Goal: Answer question/provide support

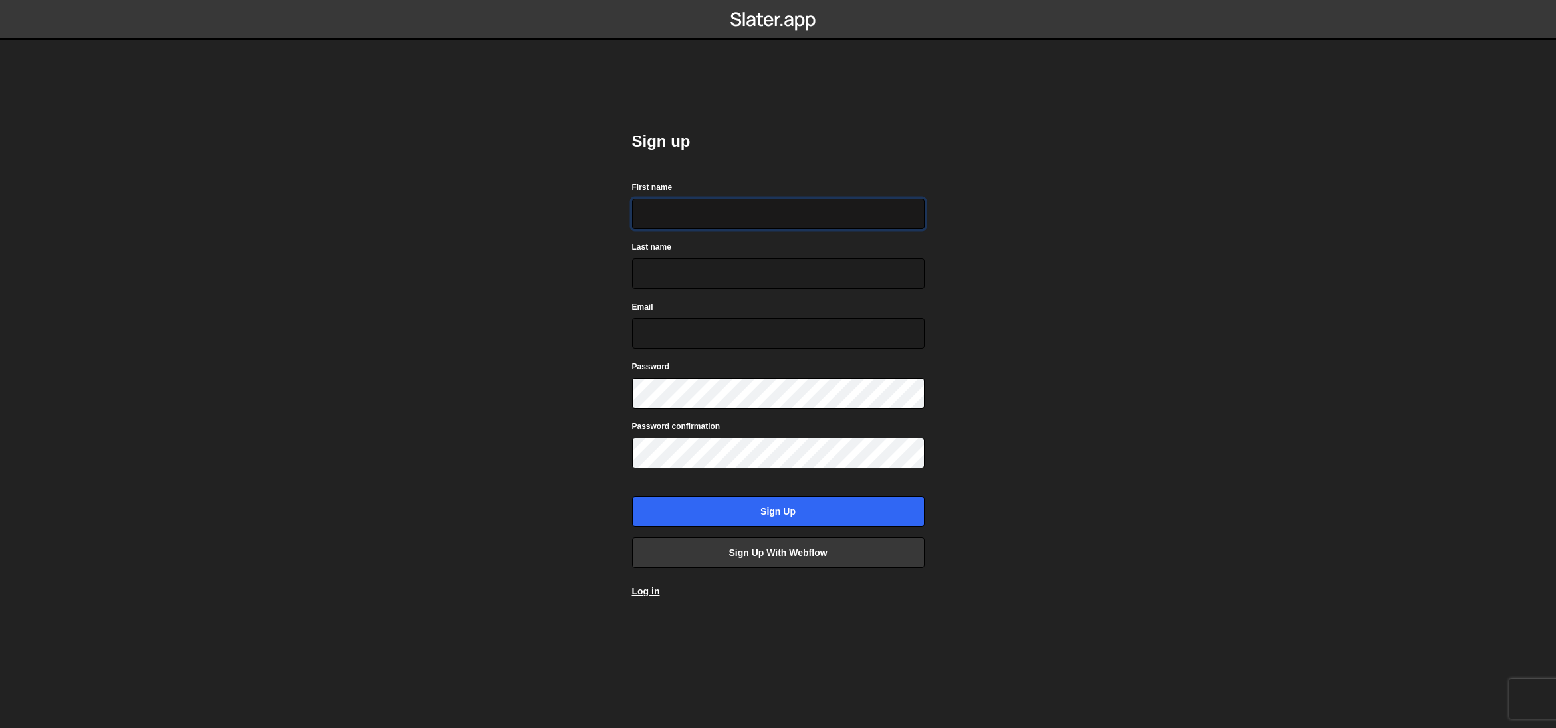
click at [687, 211] on input "First name" at bounding box center [778, 214] width 292 height 31
type input "Stephanie"
type input "Märklin"
type input "stephanie@brandsafari.ch"
click at [632, 409] on div at bounding box center [632, 409] width 0 height 0
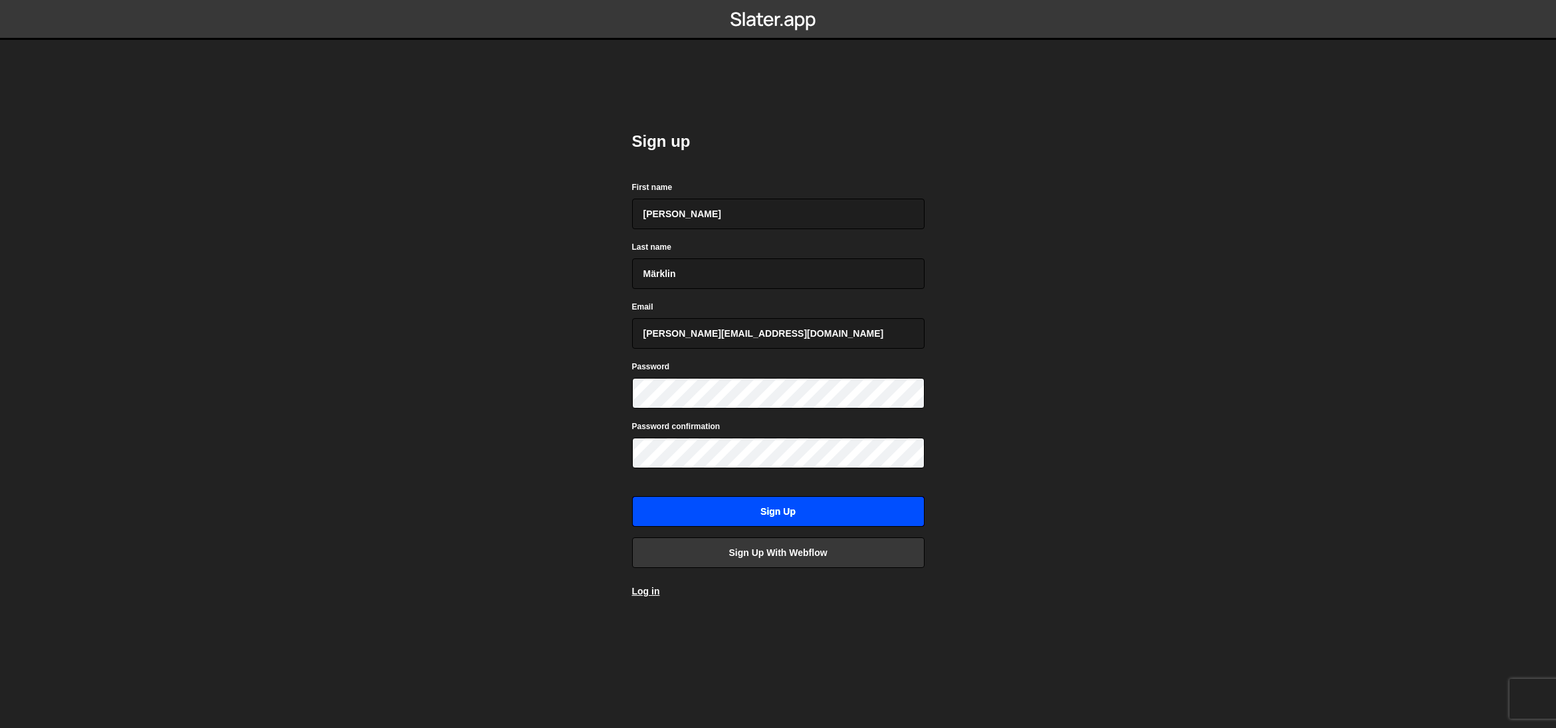
click at [835, 514] on input "Sign up" at bounding box center [778, 511] width 292 height 31
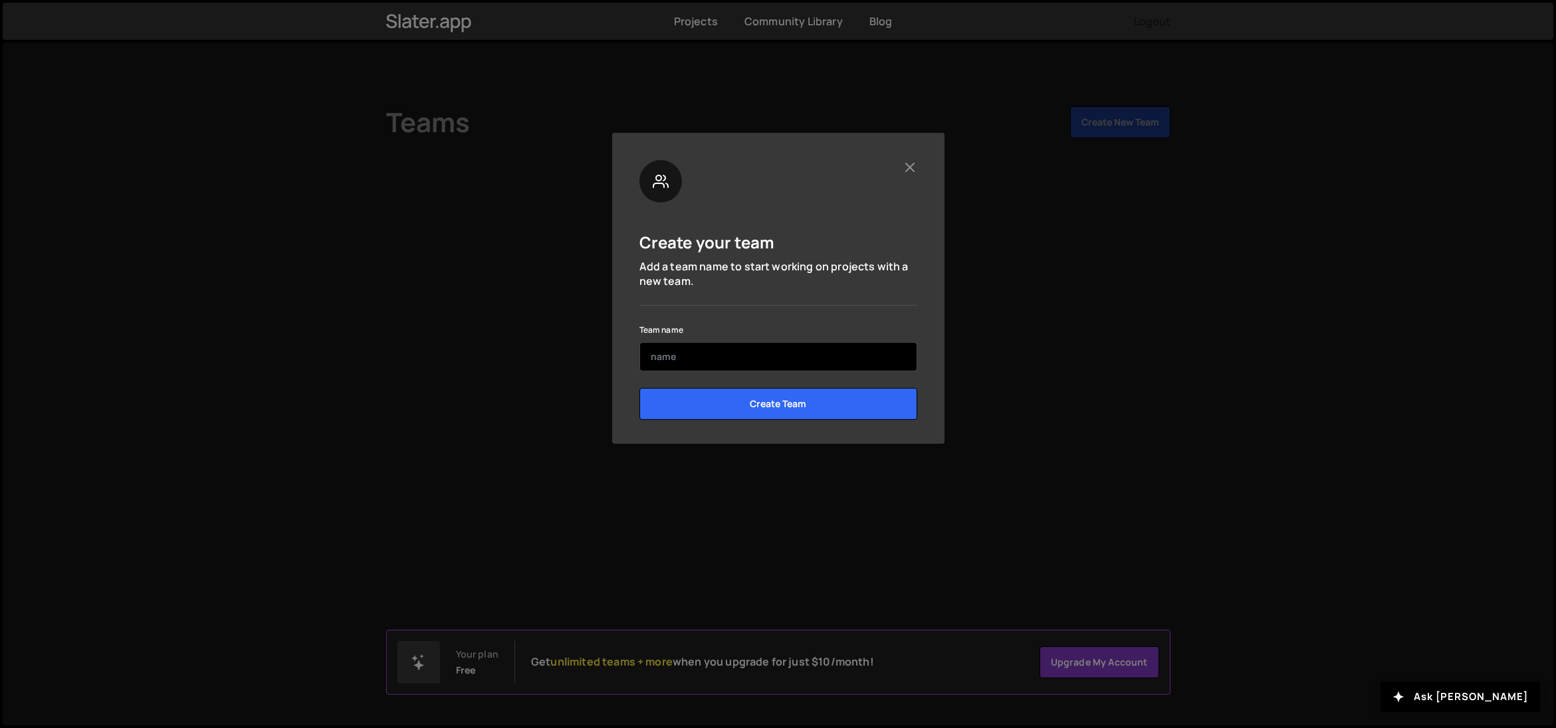
click at [738, 351] on input "text" at bounding box center [778, 356] width 278 height 29
type input "Brandsafari"
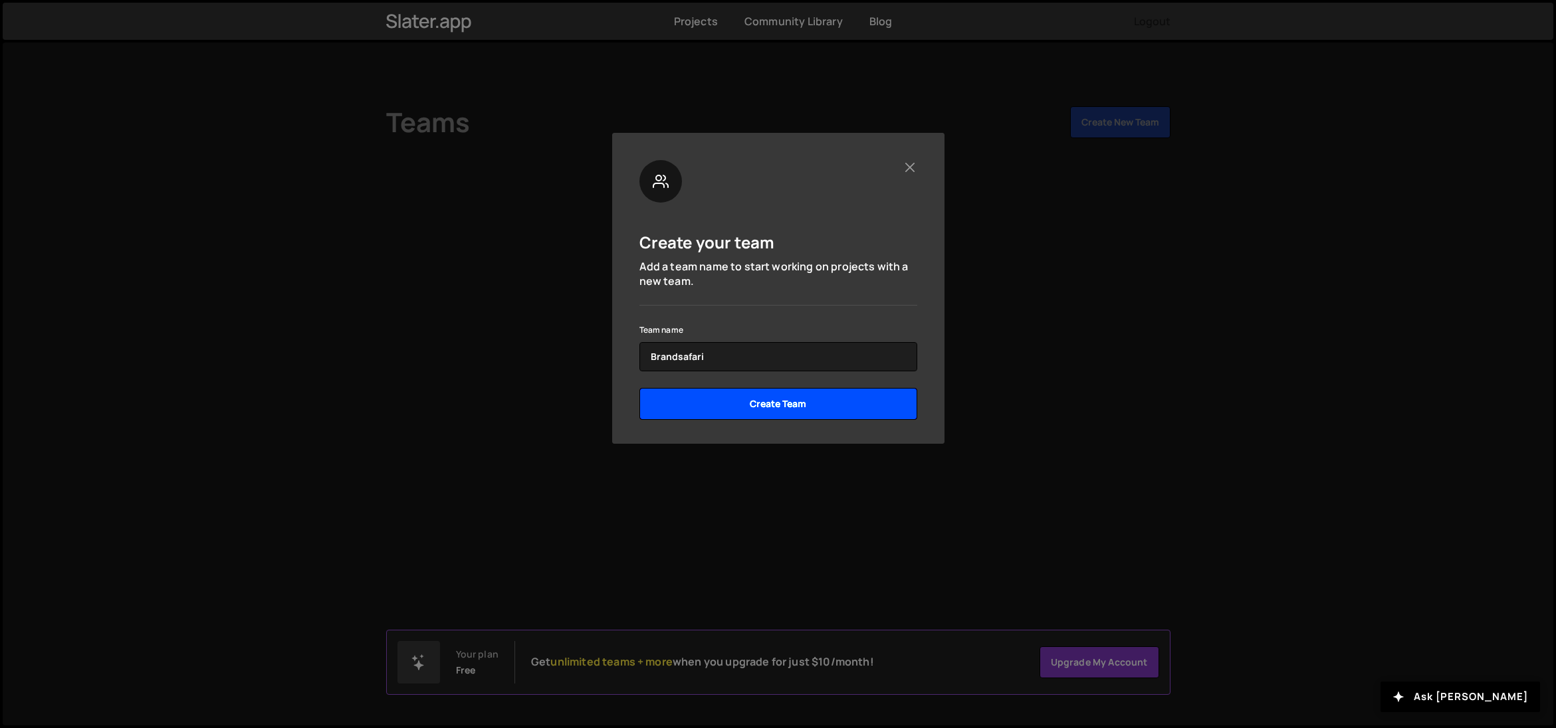
click at [774, 404] on input "Create Team" at bounding box center [778, 404] width 278 height 32
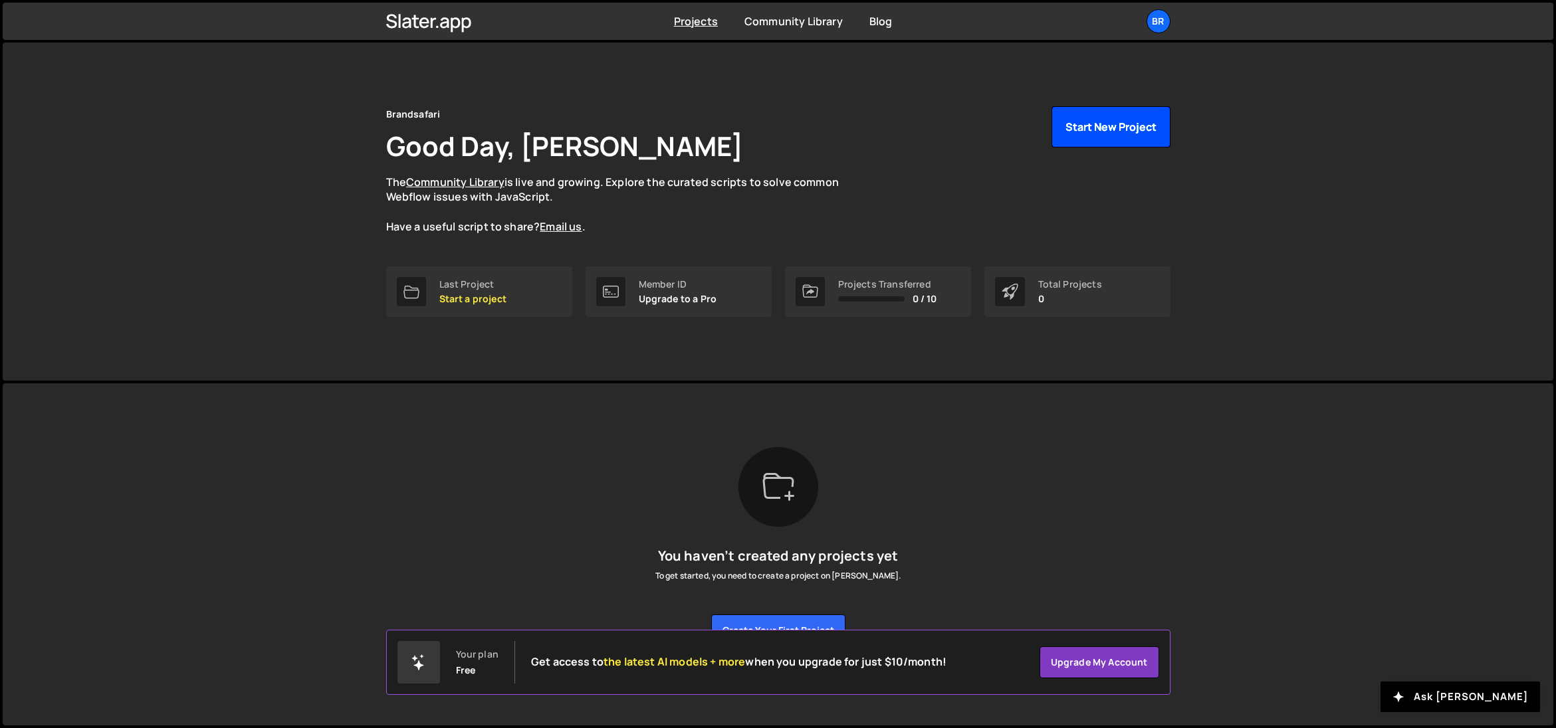
click at [1092, 131] on button "Start New Project" at bounding box center [1110, 126] width 119 height 41
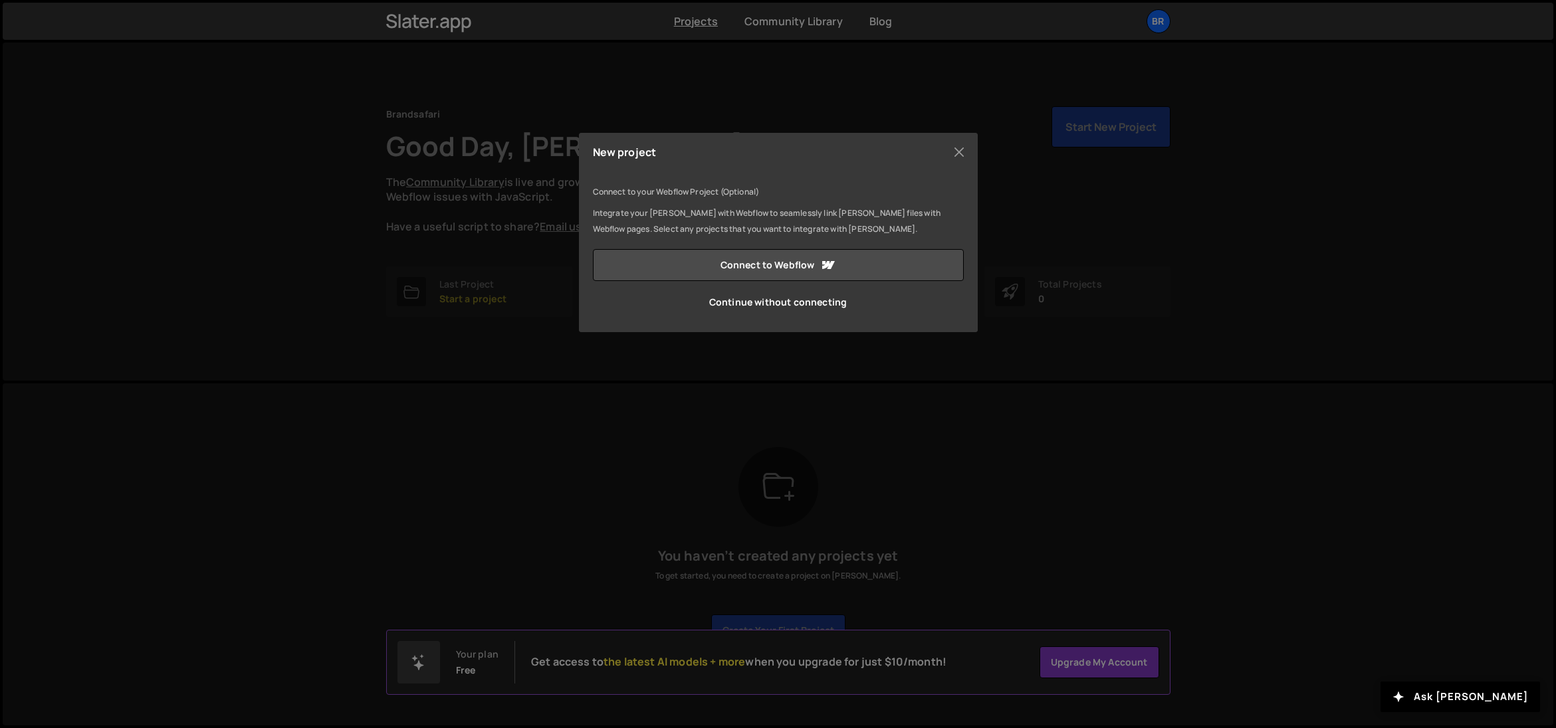
click at [760, 308] on link "Continue without connecting" at bounding box center [778, 302] width 371 height 32
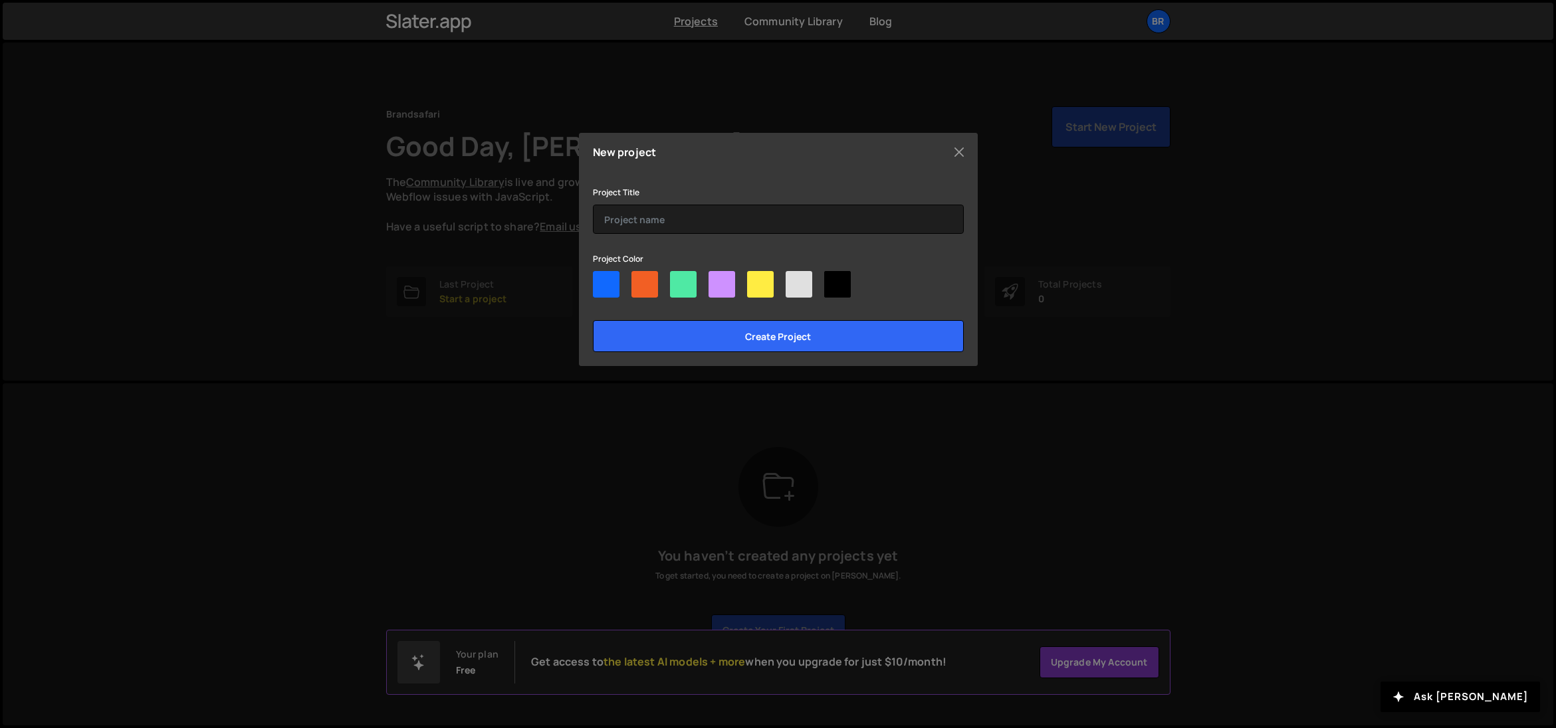
click at [723, 286] on div at bounding box center [721, 284] width 27 height 27
click at [717, 280] on input"] "radio" at bounding box center [712, 275] width 9 height 9
radio input"] "true"
click at [771, 289] on div at bounding box center [760, 284] width 27 height 27
click at [756, 280] on input"] "radio" at bounding box center [751, 275] width 9 height 9
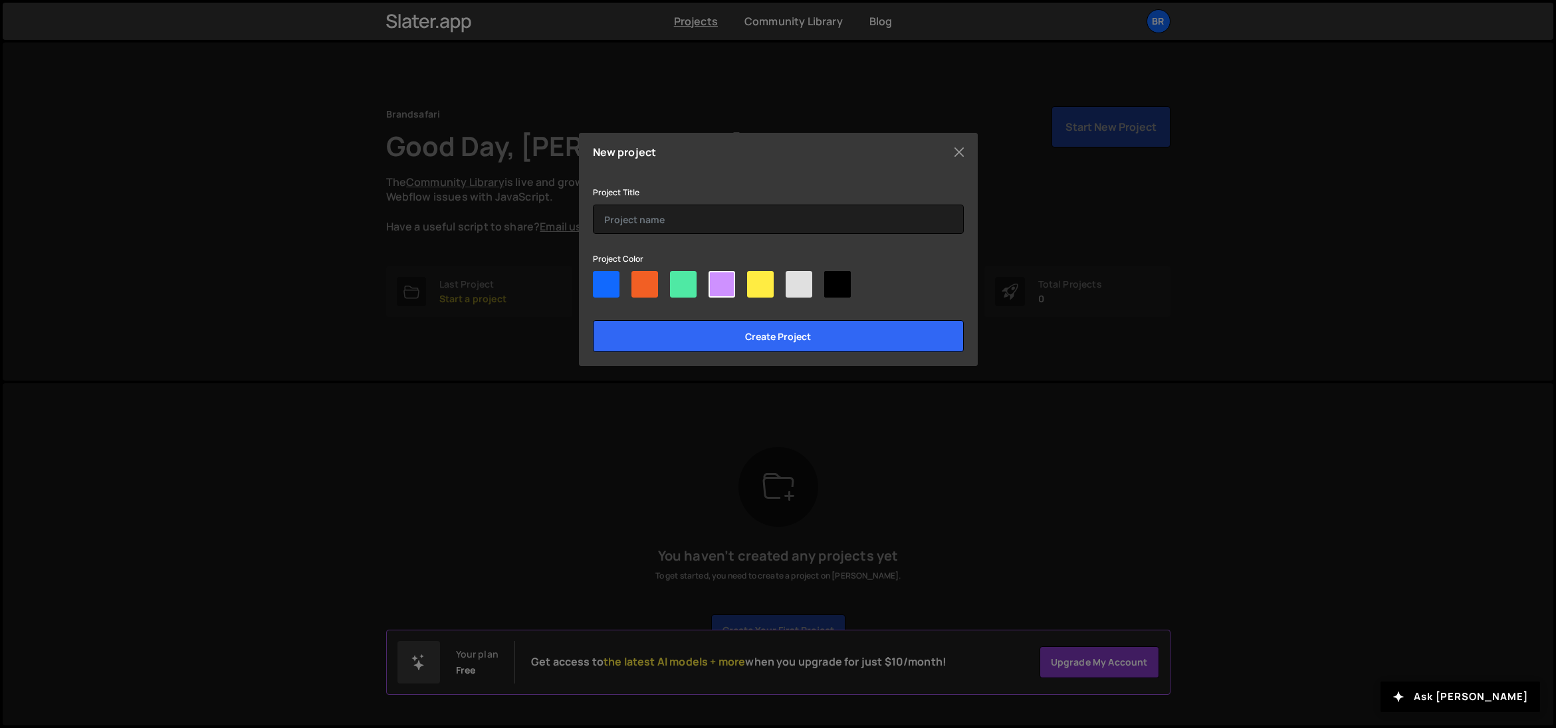
radio input"] "true"
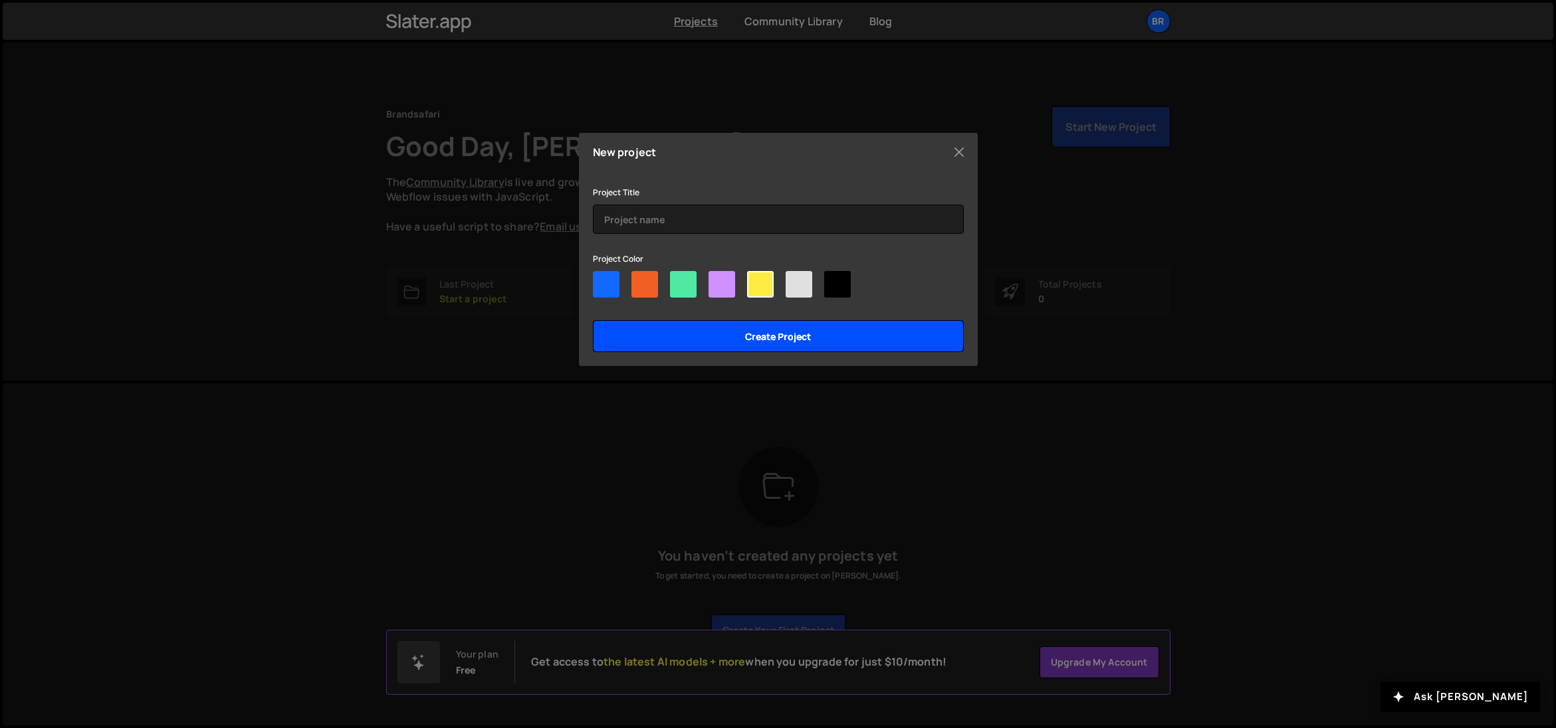
click at [807, 337] on input "Create project" at bounding box center [778, 336] width 371 height 32
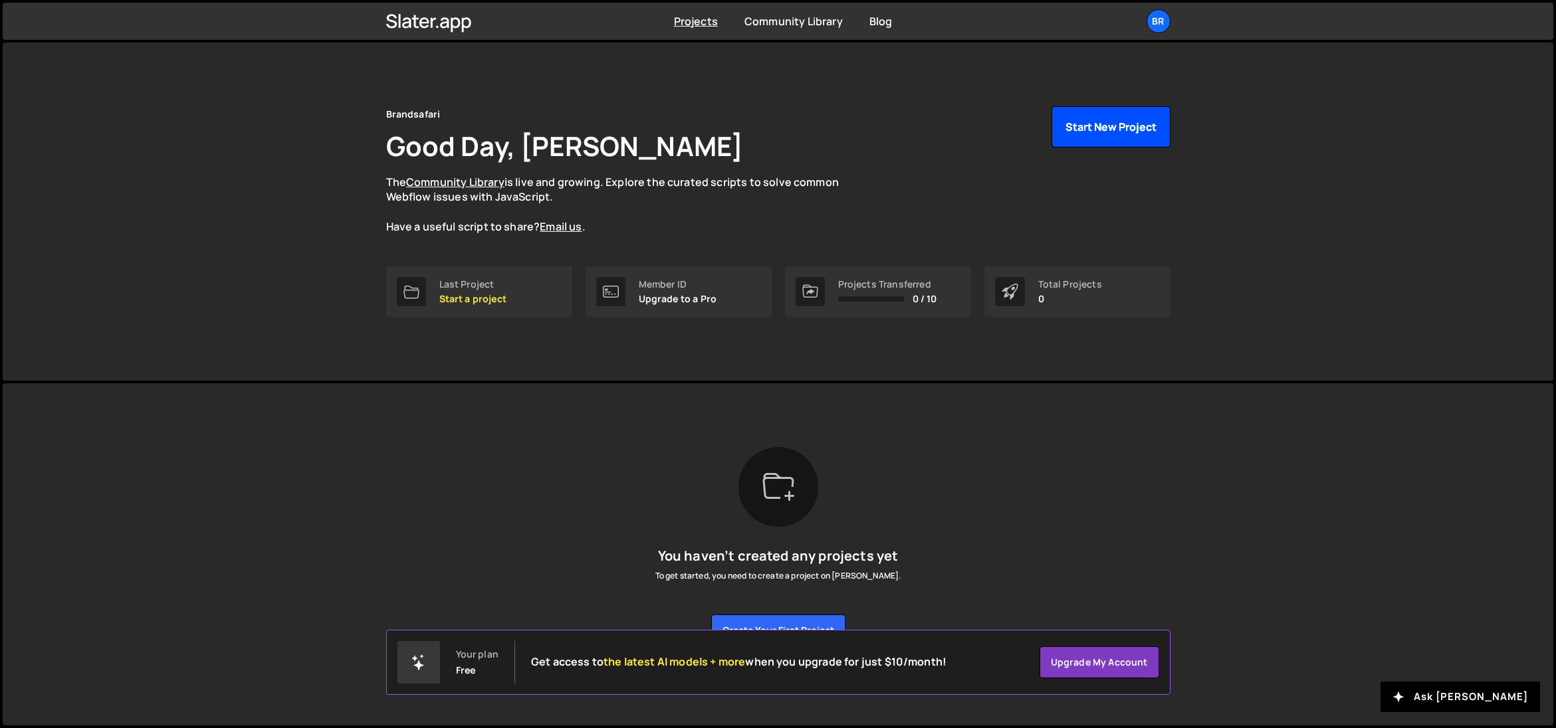
click at [1102, 132] on button "Start New Project" at bounding box center [1110, 126] width 119 height 41
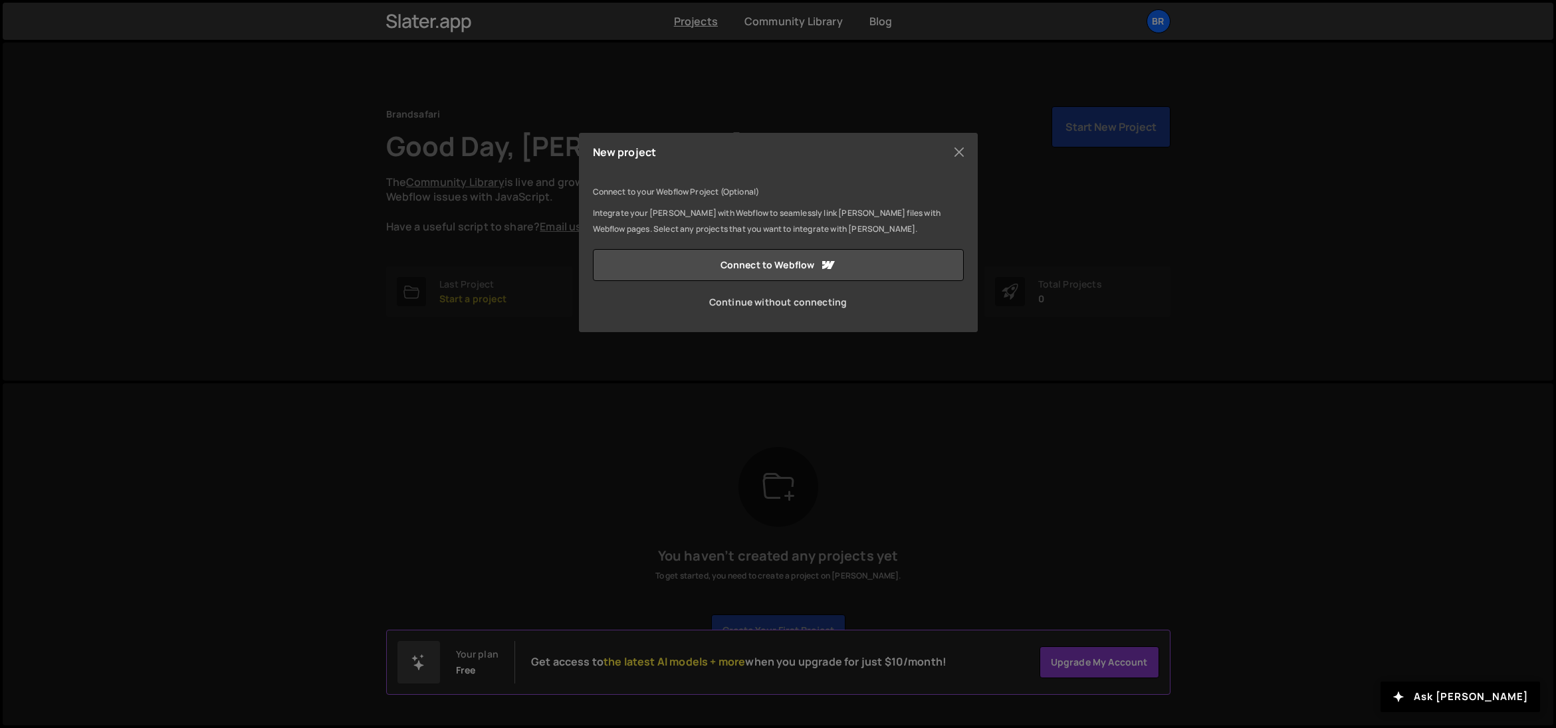
click at [774, 303] on link "Continue without connecting" at bounding box center [778, 302] width 371 height 32
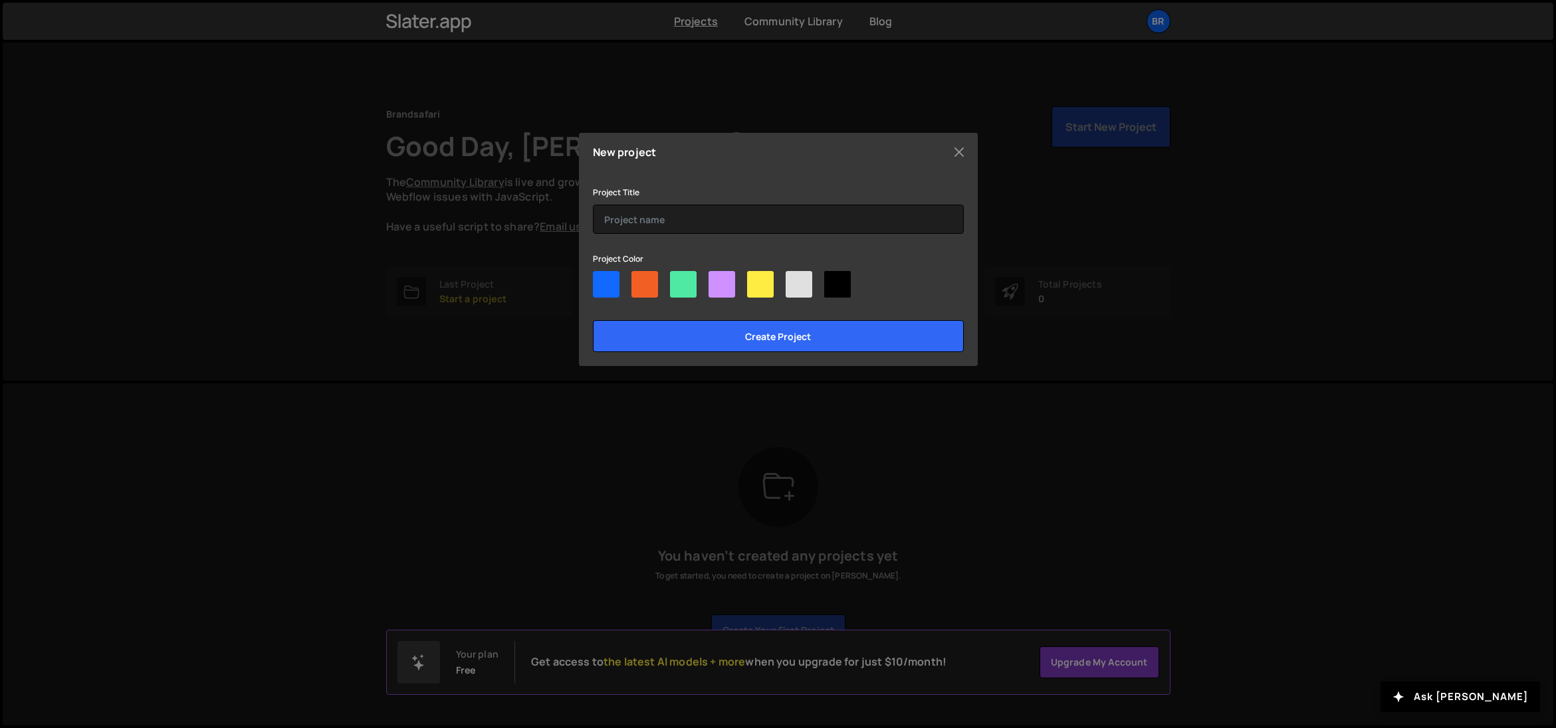
click at [609, 288] on div at bounding box center [606, 284] width 27 height 27
click at [601, 280] on input"] "radio" at bounding box center [597, 275] width 9 height 9
radio input"] "true"
click at [664, 212] on input "text" at bounding box center [778, 219] width 371 height 29
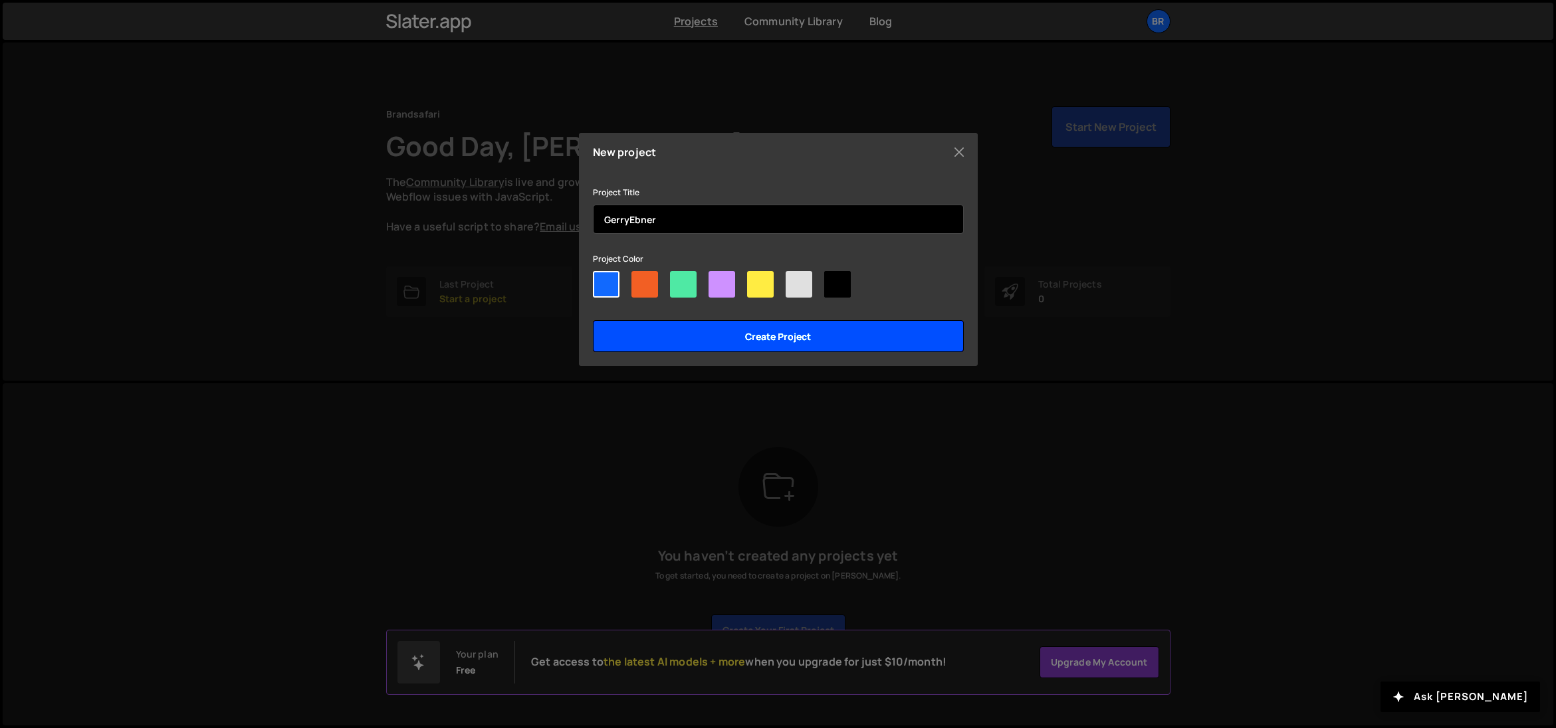
type input "GerryEbner"
click at [740, 328] on input "Create project" at bounding box center [778, 336] width 371 height 32
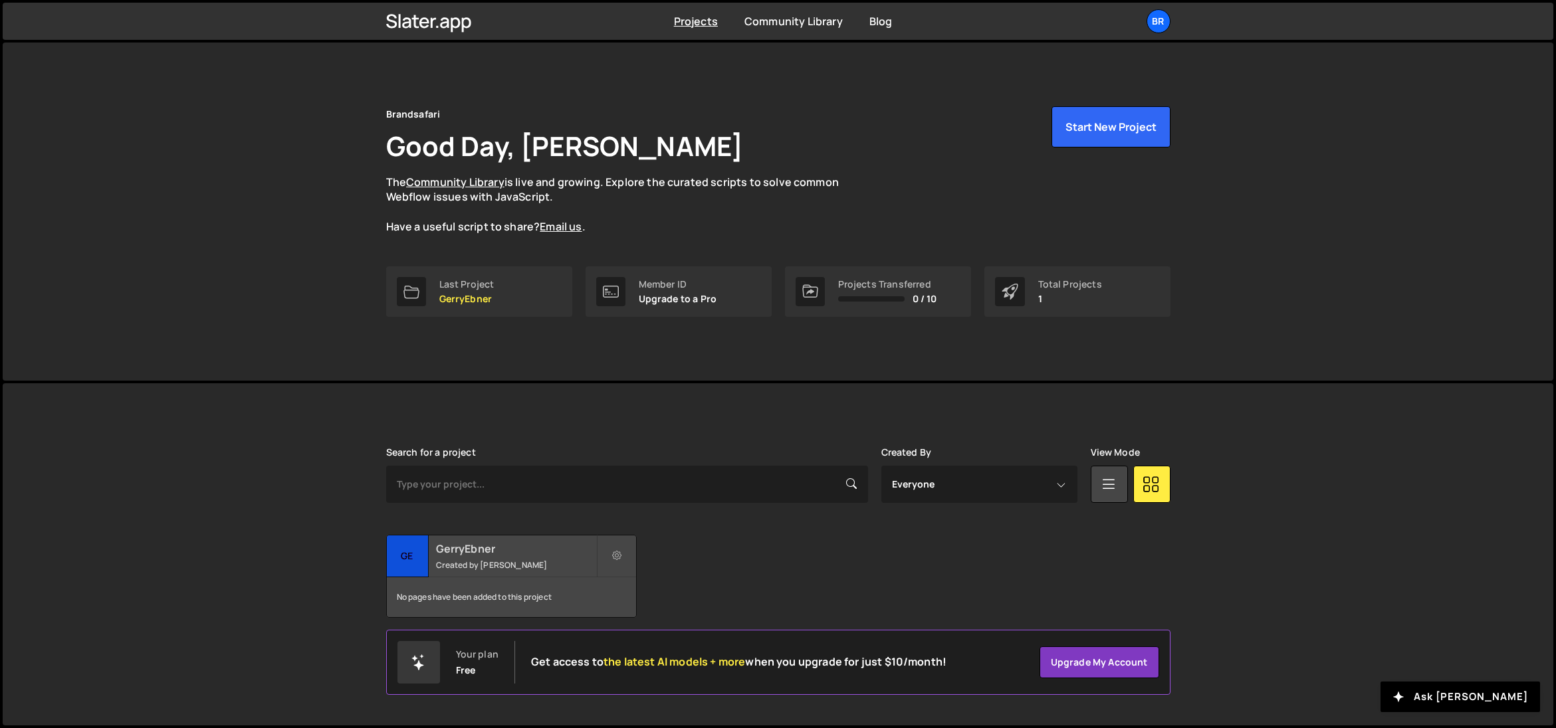
click at [490, 598] on div "No pages have been added to this project" at bounding box center [511, 597] width 249 height 40
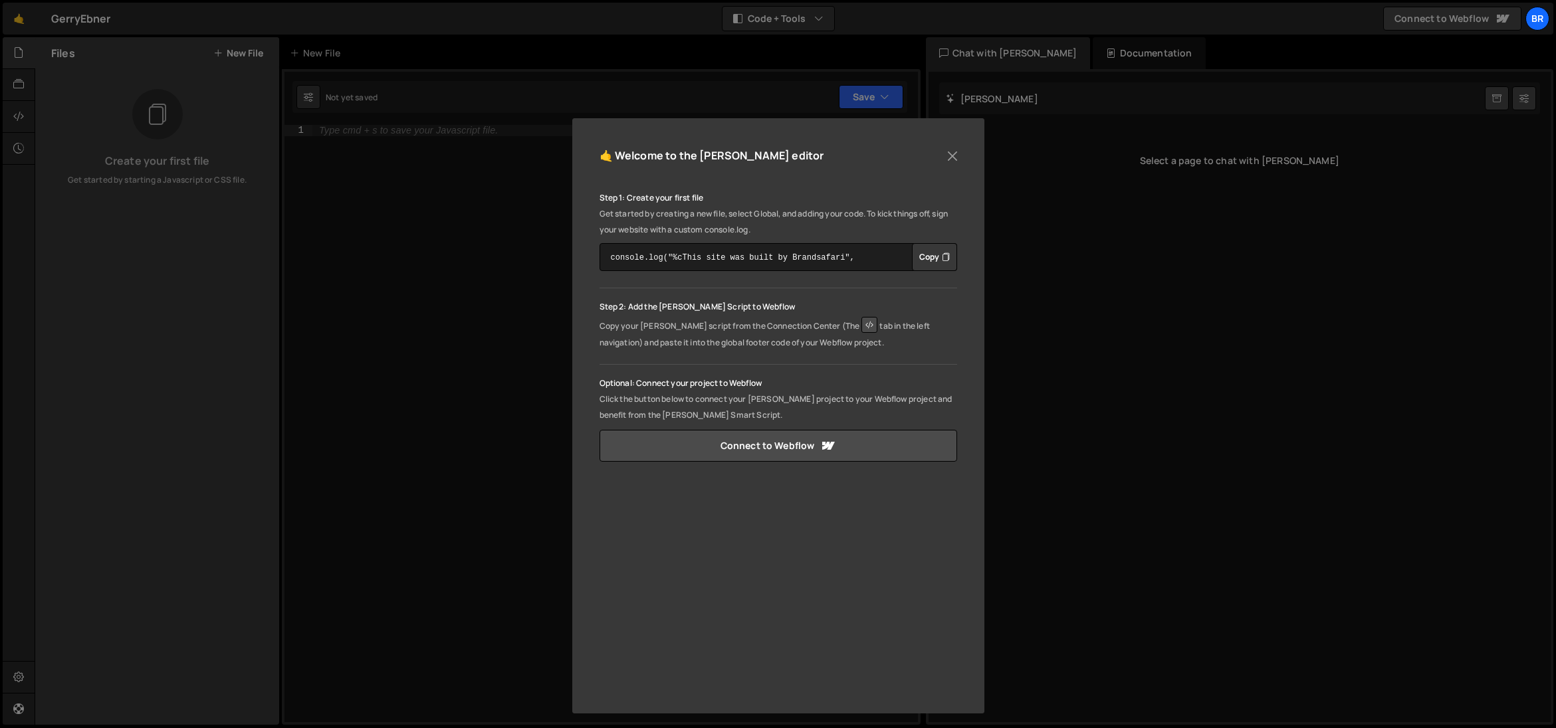
scroll to position [35, 0]
click at [677, 408] on p "Click the button below to connect your [PERSON_NAME] project to your Webflow pr…" at bounding box center [778, 403] width 358 height 32
drag, startPoint x: 638, startPoint y: 325, endPoint x: 658, endPoint y: 325, distance: 19.9
click at [639, 325] on p "Copy your [PERSON_NAME] script from the Connection Center (The tab in the left …" at bounding box center [778, 329] width 358 height 36
click at [679, 325] on p "Copy your [PERSON_NAME] script from the Connection Center (The tab in the left …" at bounding box center [778, 329] width 358 height 36
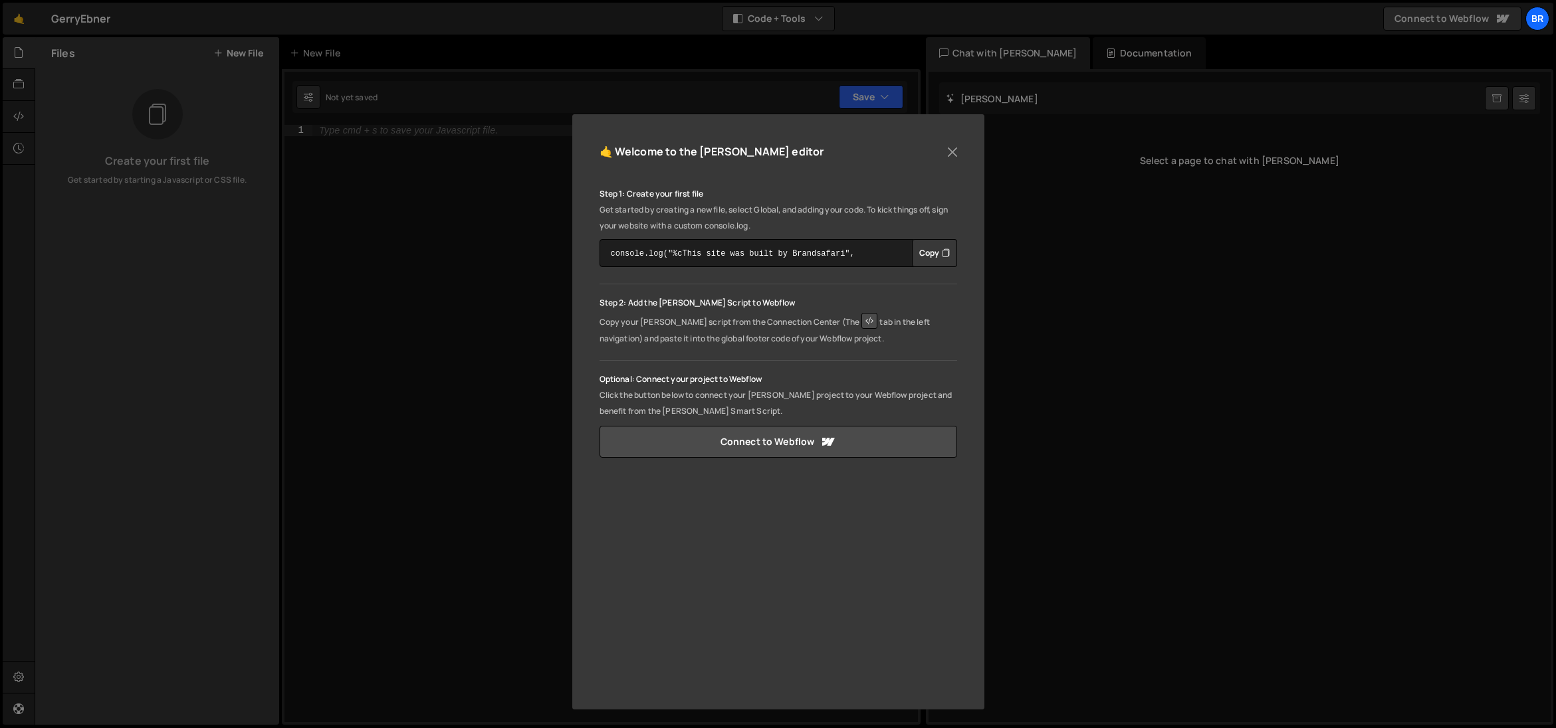
click at [704, 326] on p "Copy your [PERSON_NAME] script from the Connection Center (The tab in the left …" at bounding box center [778, 329] width 358 height 36
drag, startPoint x: 738, startPoint y: 323, endPoint x: 803, endPoint y: 323, distance: 65.1
click at [796, 326] on p "Copy your [PERSON_NAME] script from the Connection Center (The tab in the left …" at bounding box center [778, 329] width 358 height 36
click at [433, 210] on div "🤙 Welcome to the [PERSON_NAME] editor Step 1: Create your first file Get starte…" at bounding box center [778, 364] width 1556 height 728
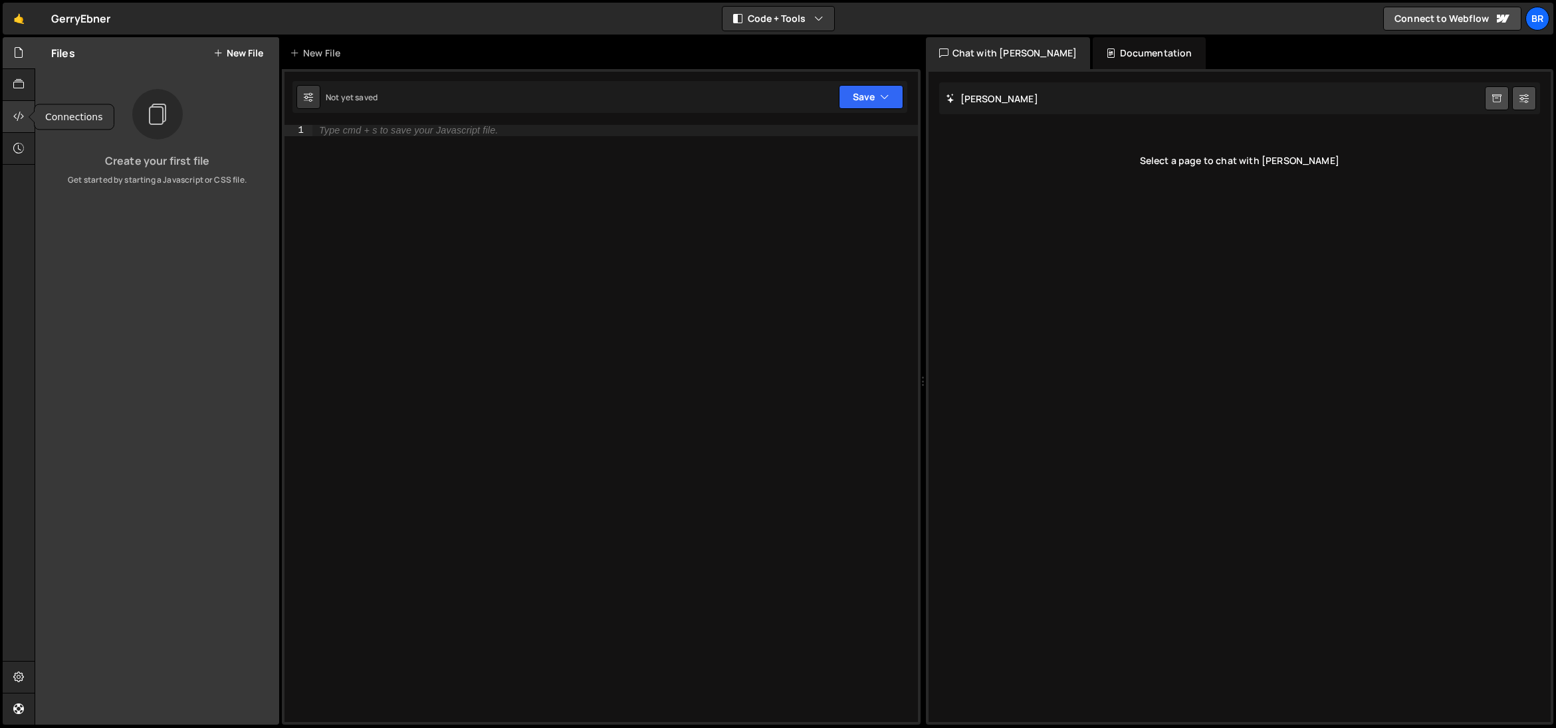
click at [17, 115] on icon at bounding box center [18, 116] width 11 height 15
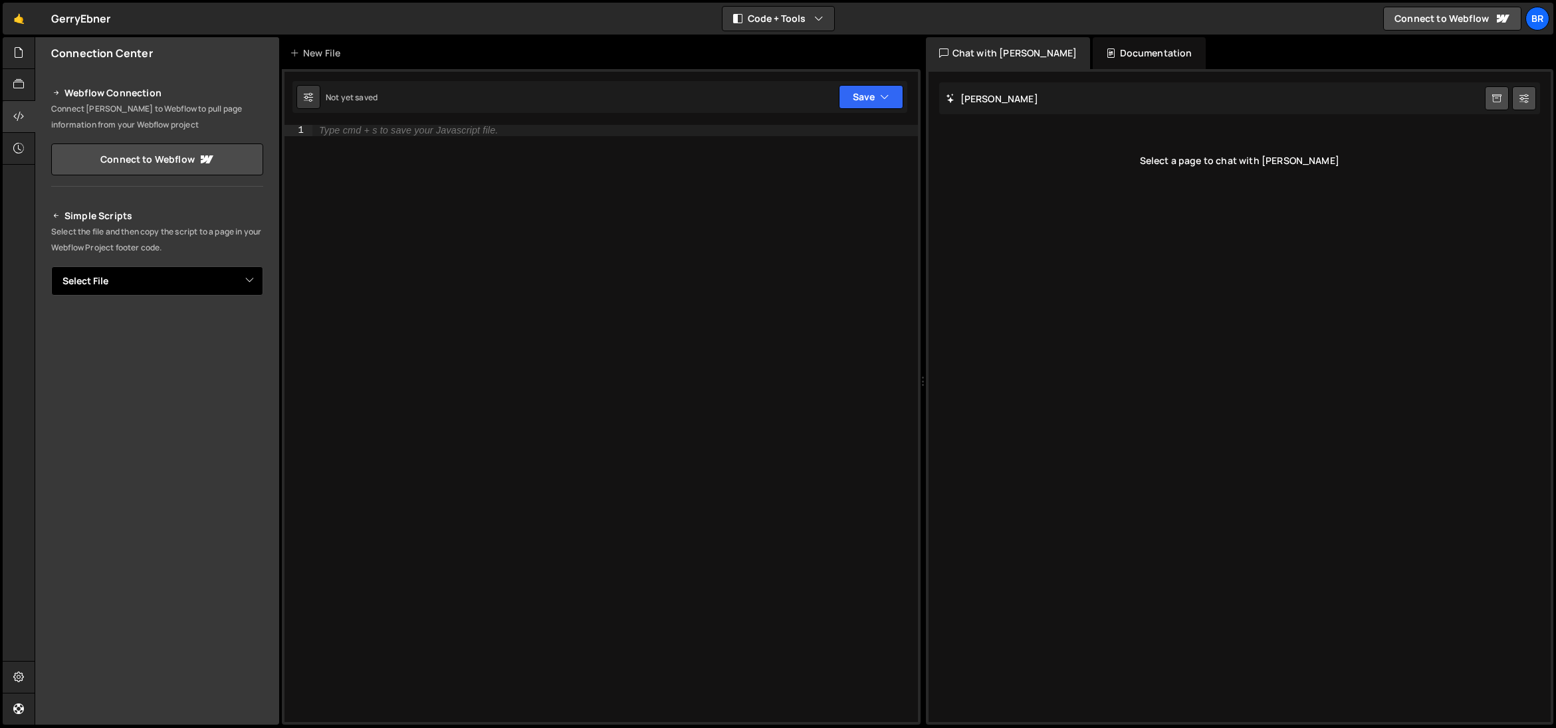
click at [116, 282] on select "Select File" at bounding box center [157, 280] width 212 height 29
drag, startPoint x: 128, startPoint y: 114, endPoint x: 90, endPoint y: 159, distance: 59.9
click at [128, 114] on p "Connect [PERSON_NAME] to Webflow to pull page information from your Webflow pro…" at bounding box center [157, 117] width 212 height 32
click at [19, 56] on icon at bounding box center [18, 52] width 11 height 15
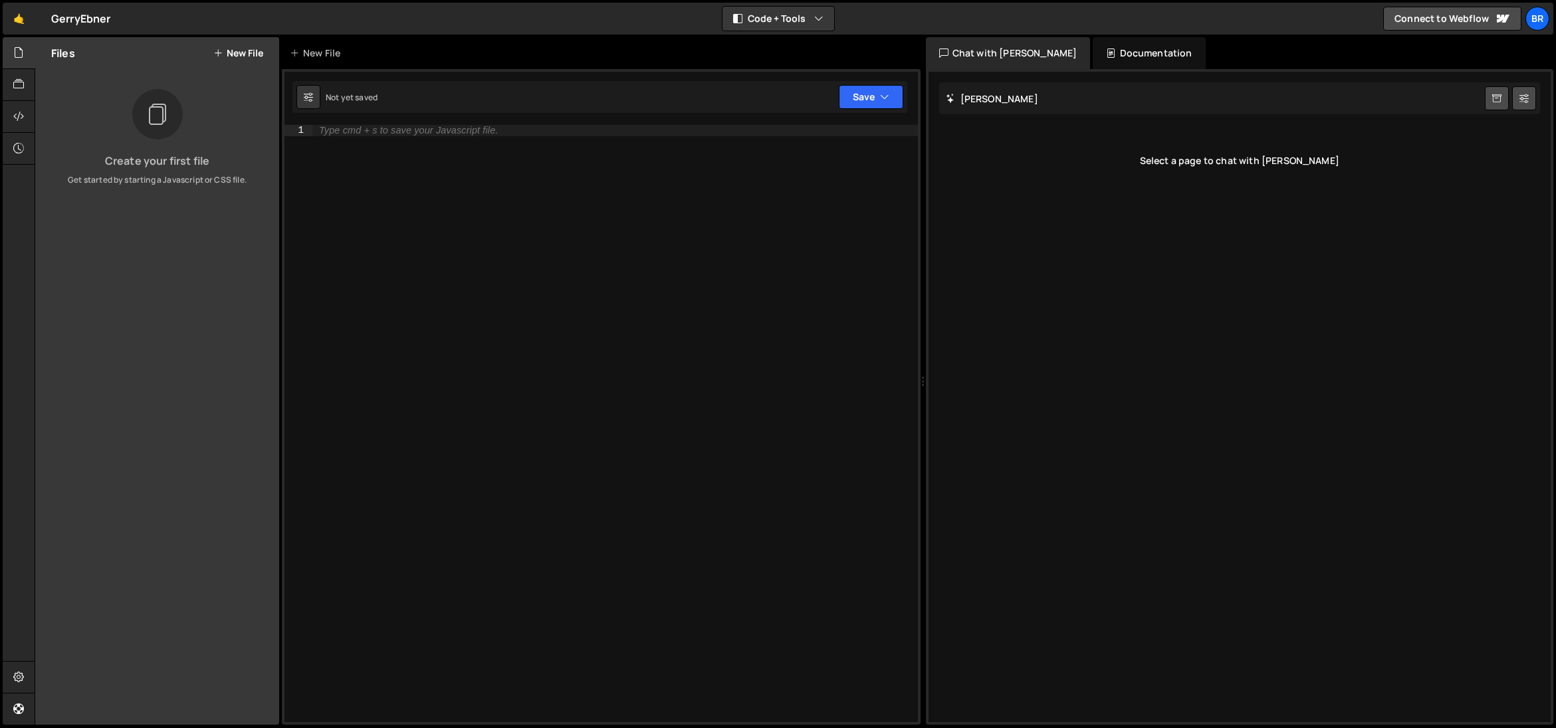
click at [239, 52] on button "New File" at bounding box center [238, 53] width 50 height 11
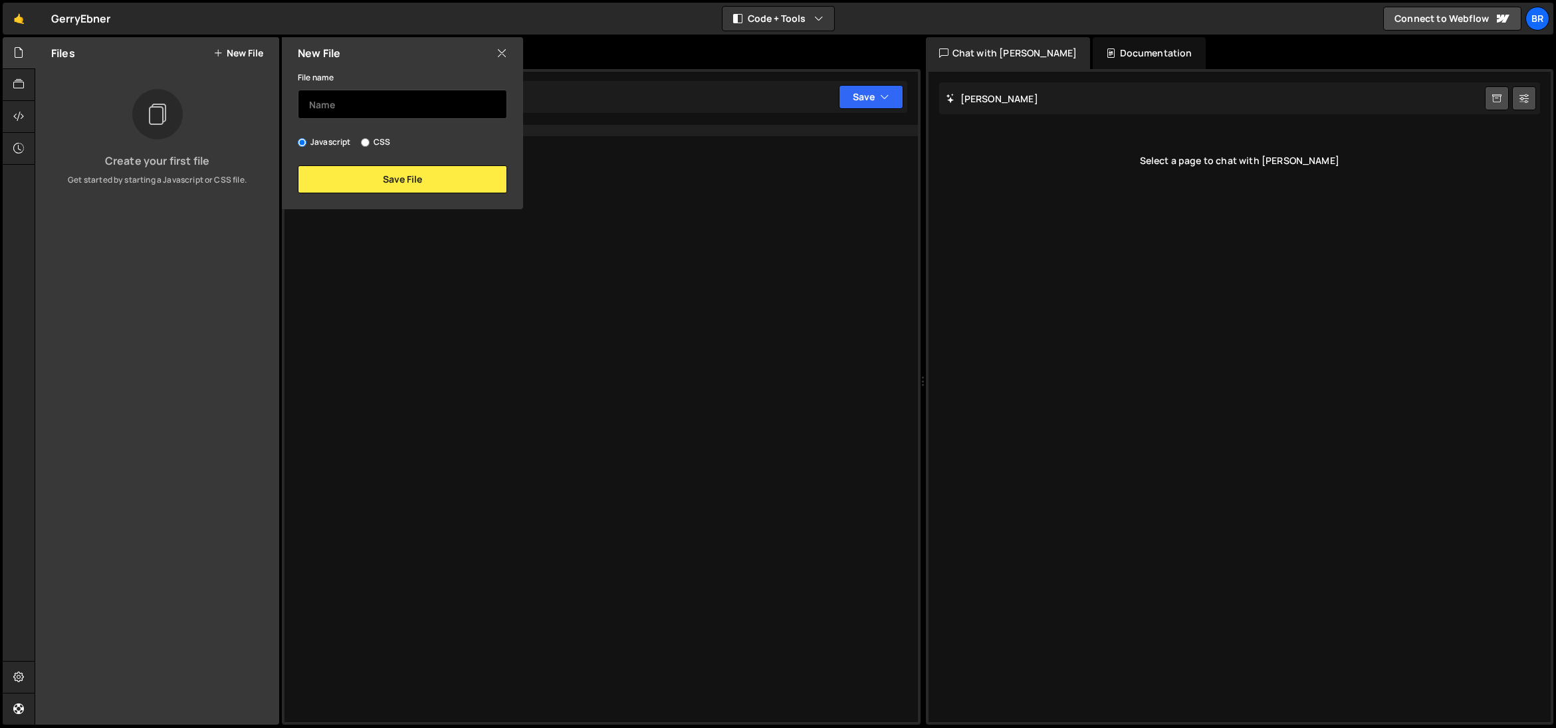
click at [322, 102] on input "text" at bounding box center [402, 104] width 209 height 29
type input "horizontalScroll"
click at [415, 185] on button "Save File" at bounding box center [402, 179] width 209 height 28
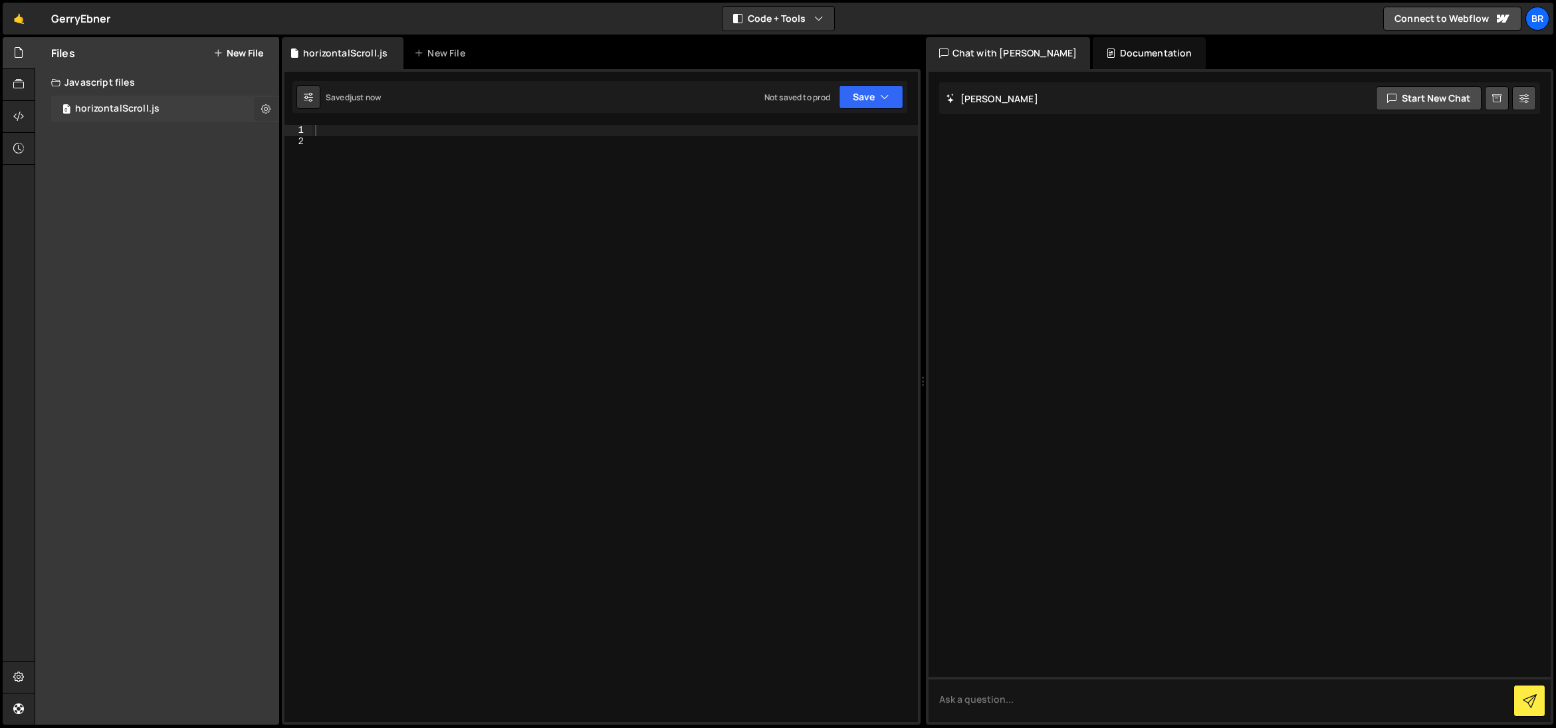
click at [268, 111] on icon at bounding box center [265, 108] width 9 height 13
click at [324, 115] on button "Copy share link" at bounding box center [347, 110] width 130 height 27
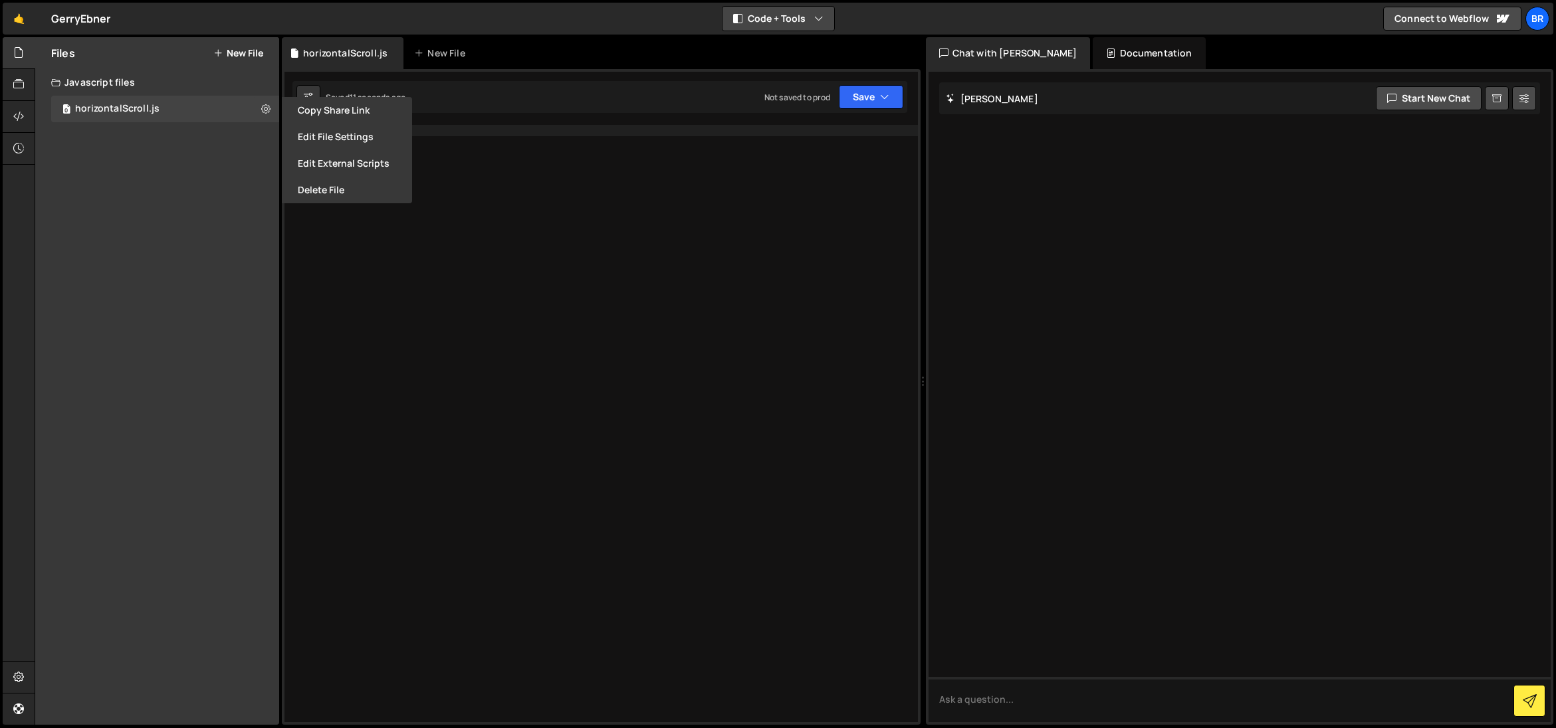
click at [817, 20] on icon "button" at bounding box center [818, 18] width 9 height 13
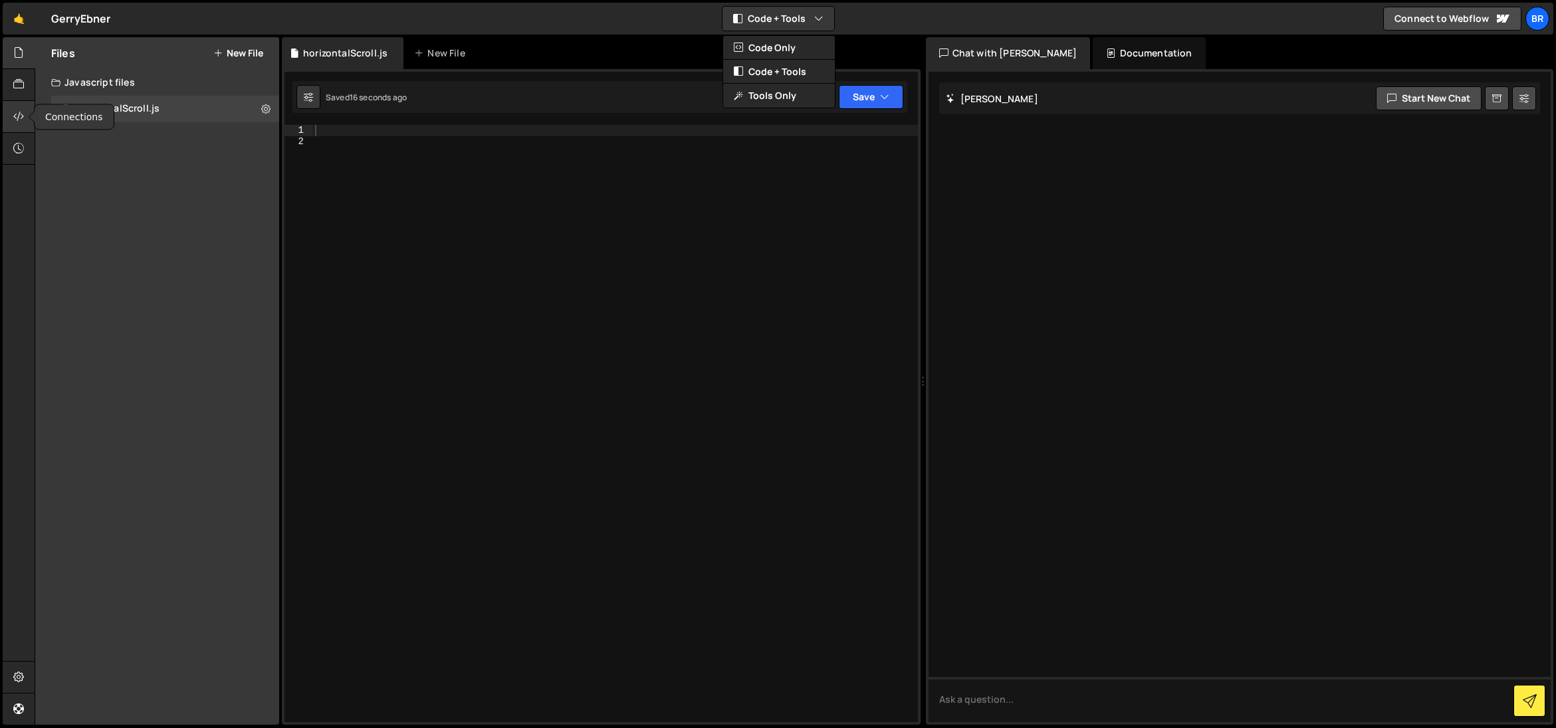
click at [23, 119] on icon at bounding box center [18, 116] width 11 height 15
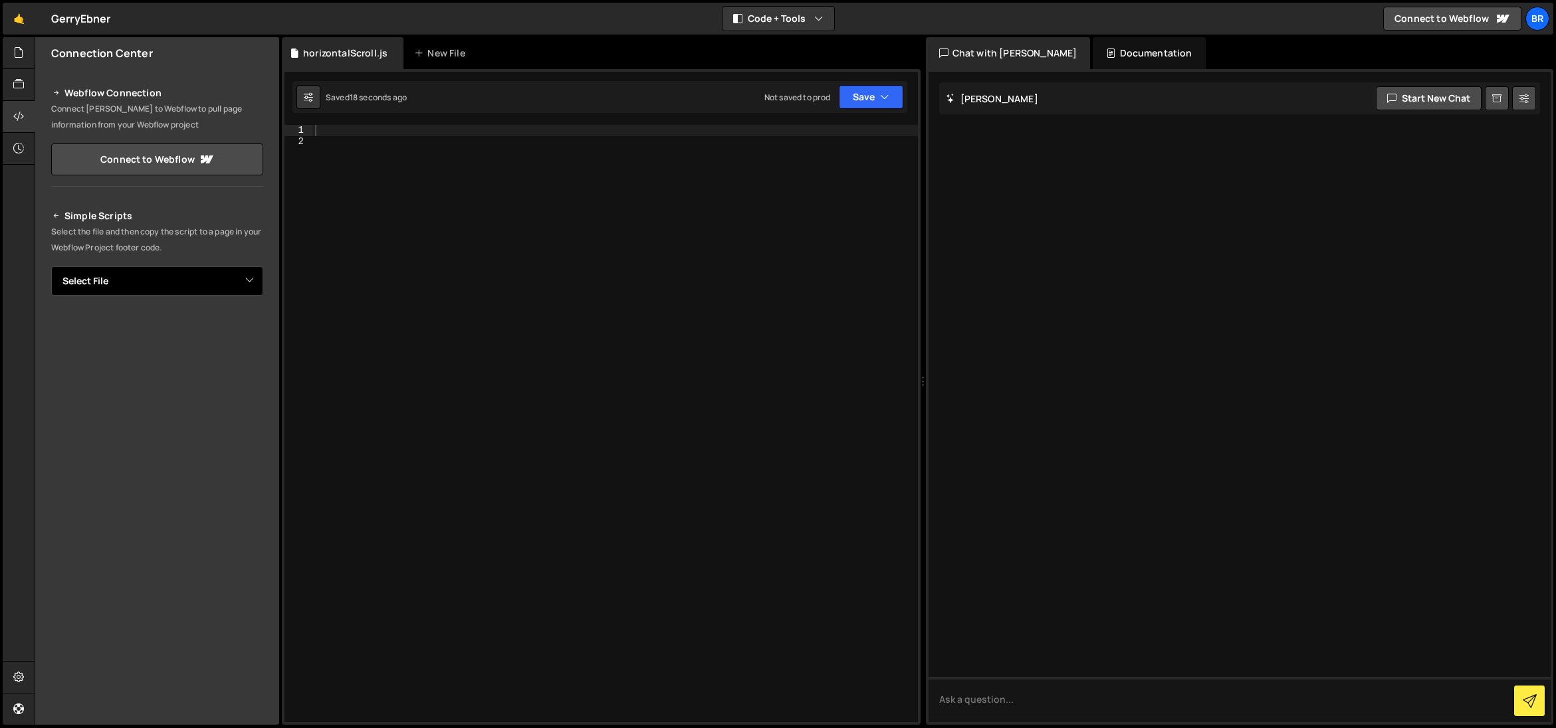
click at [125, 282] on select "Select File horizontalScroll.js" at bounding box center [157, 280] width 212 height 29
select select "45010"
click at [254, 330] on button "Button group with nested dropdown" at bounding box center [254, 326] width 19 height 28
click at [243, 351] on link "Copy Staging js" at bounding box center [207, 351] width 110 height 19
click at [216, 327] on button "Copy" at bounding box center [222, 326] width 45 height 28
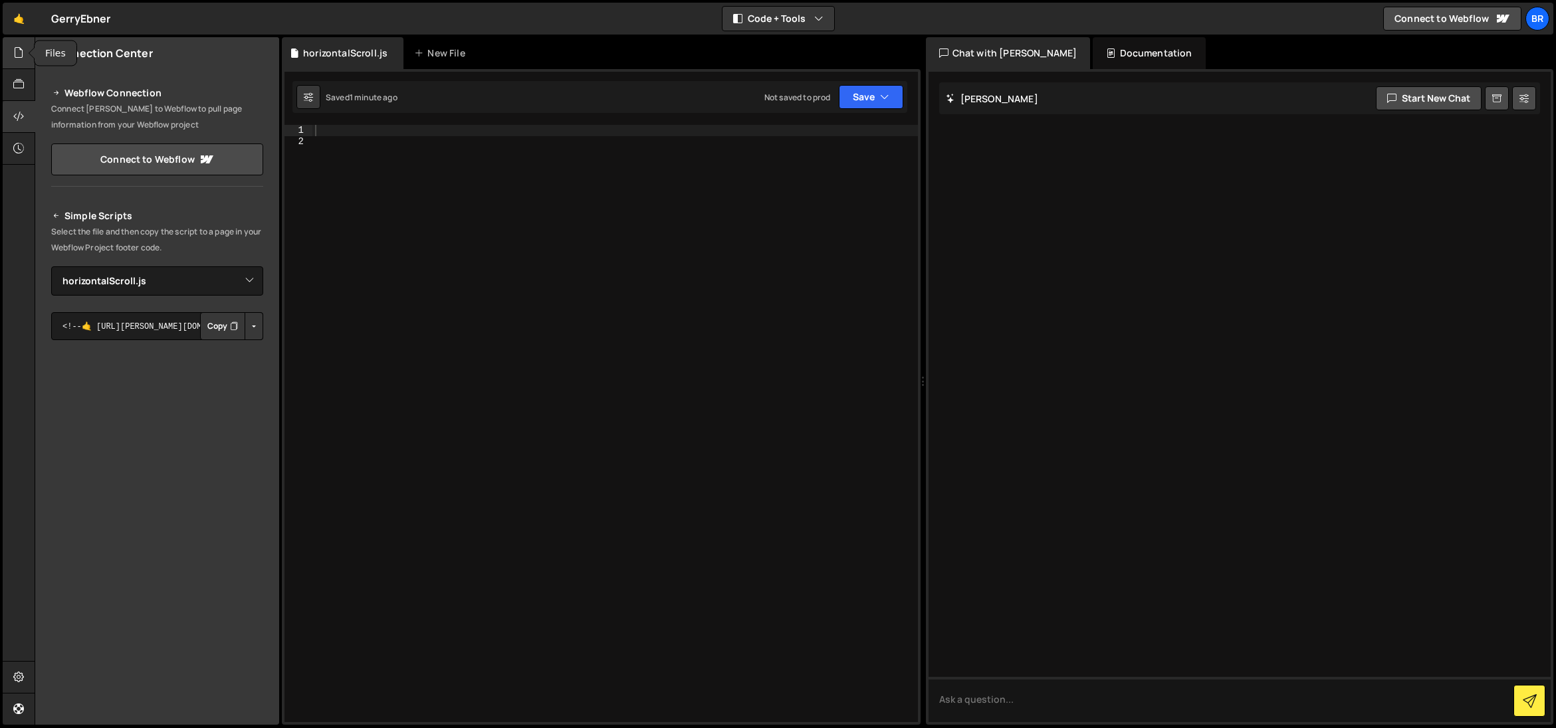
click at [20, 59] on icon at bounding box center [18, 52] width 11 height 15
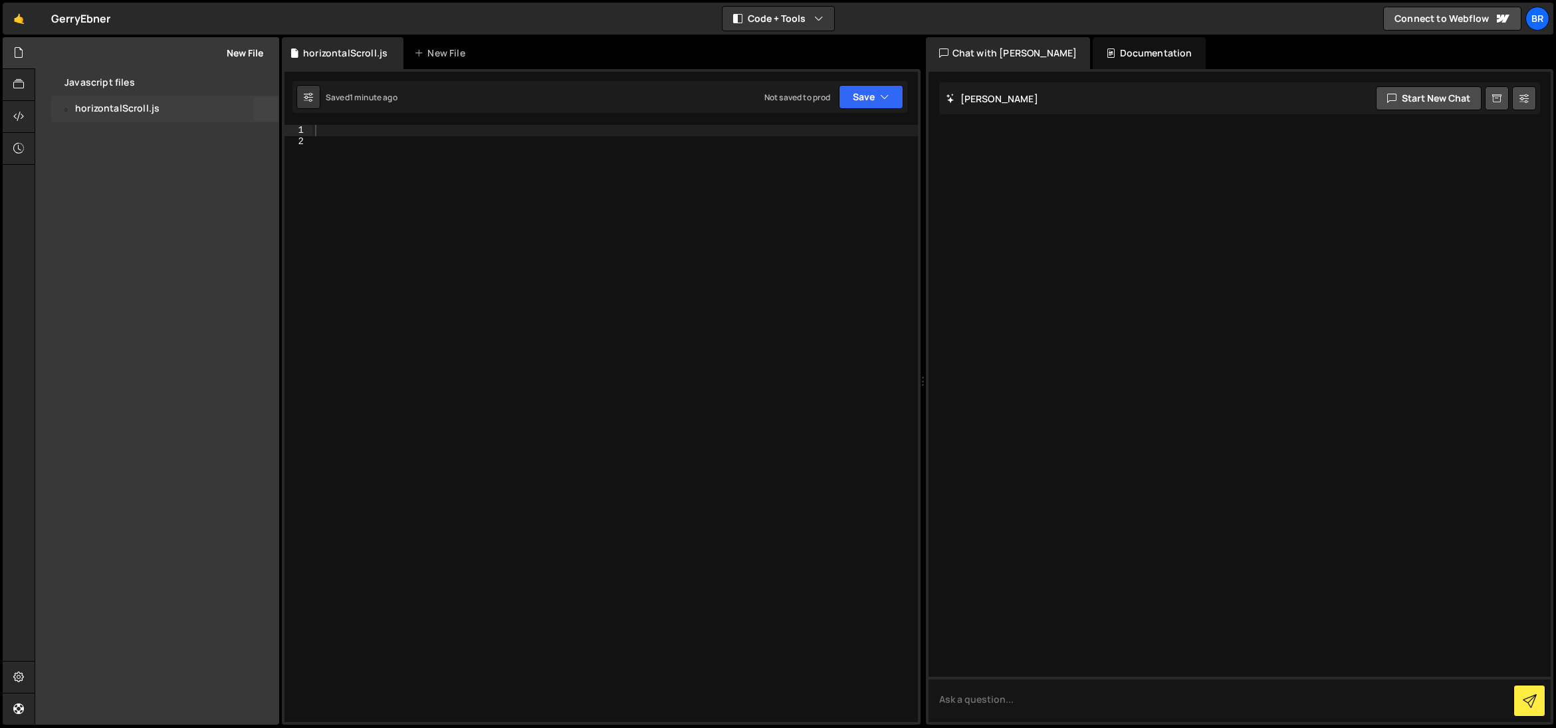
click at [127, 108] on div "horizontalScroll.js" at bounding box center [117, 109] width 84 height 12
click at [999, 706] on textarea at bounding box center [1239, 699] width 623 height 45
type textarea "is this file connected?"
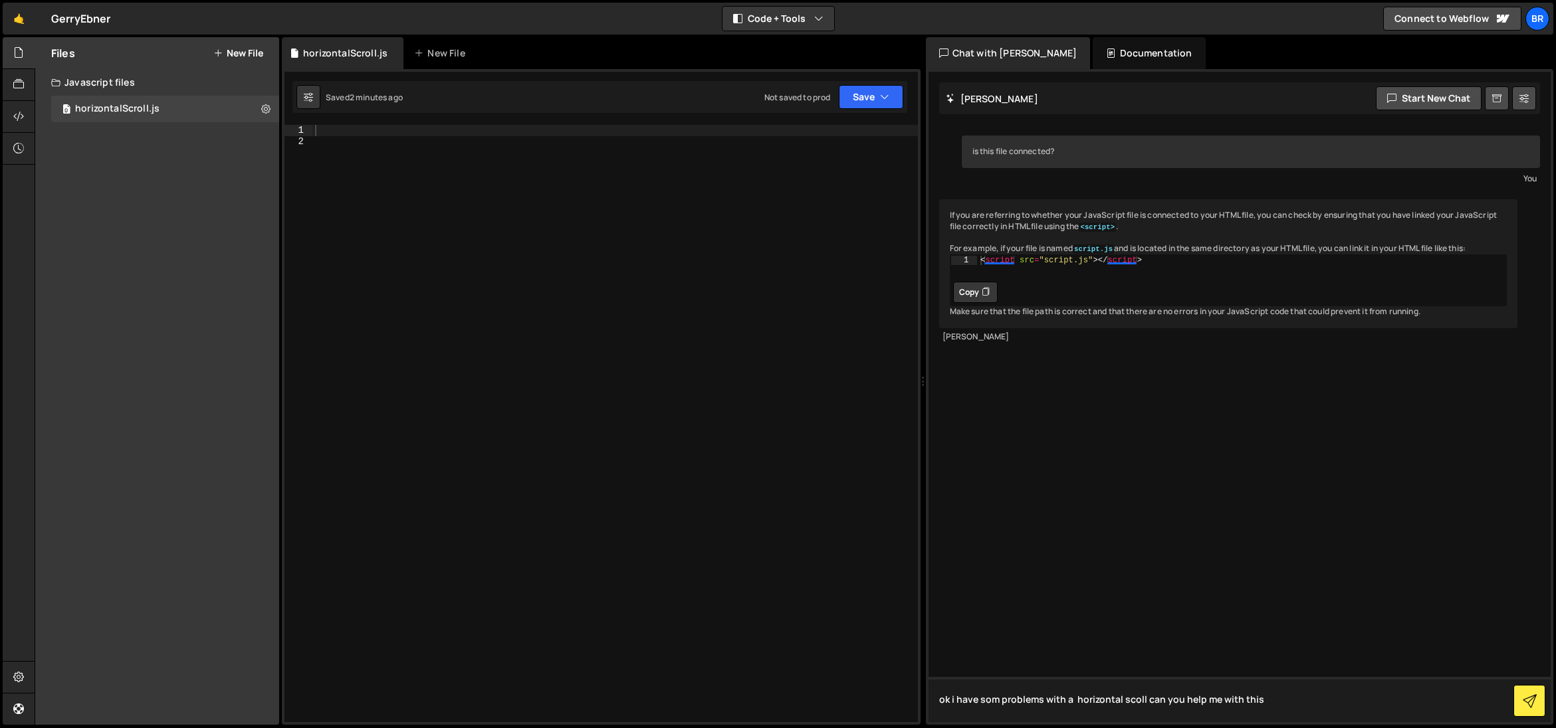
type textarea "ok i have som problems with a horizontal scoll can you help me with this?"
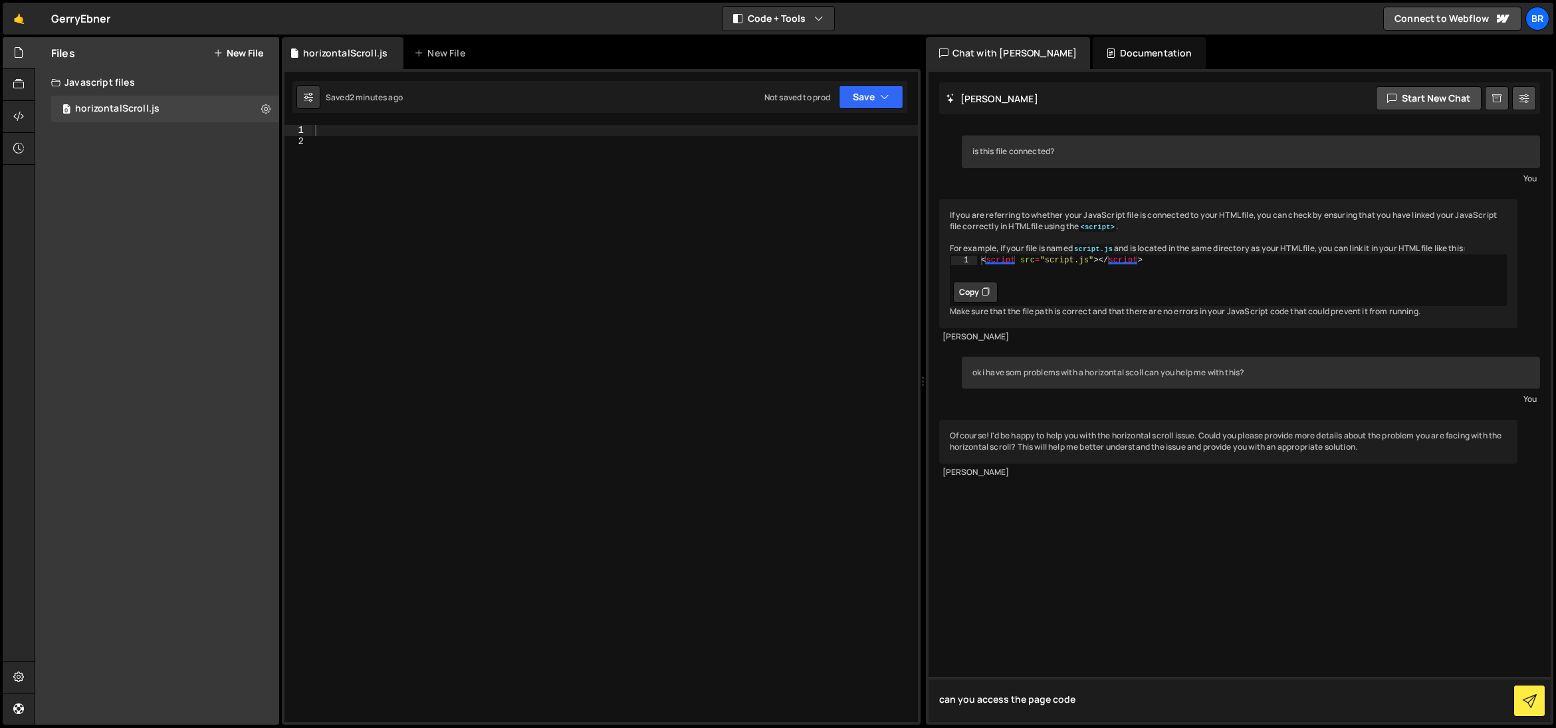
type textarea "can you access the page code"
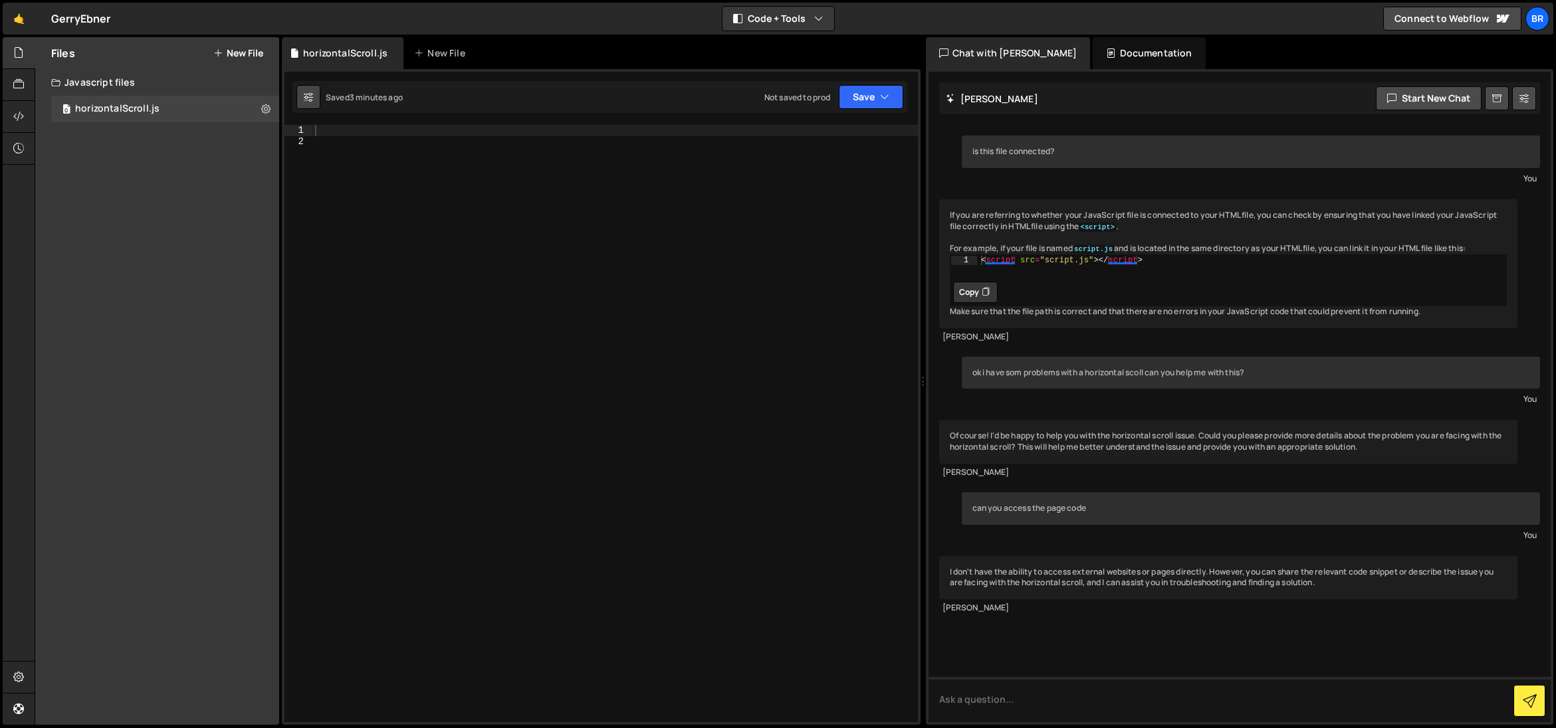
click at [309, 97] on icon at bounding box center [308, 96] width 9 height 13
select select "editor"
select select "ace/theme/monokai"
type input "14"
checkbox input "true"
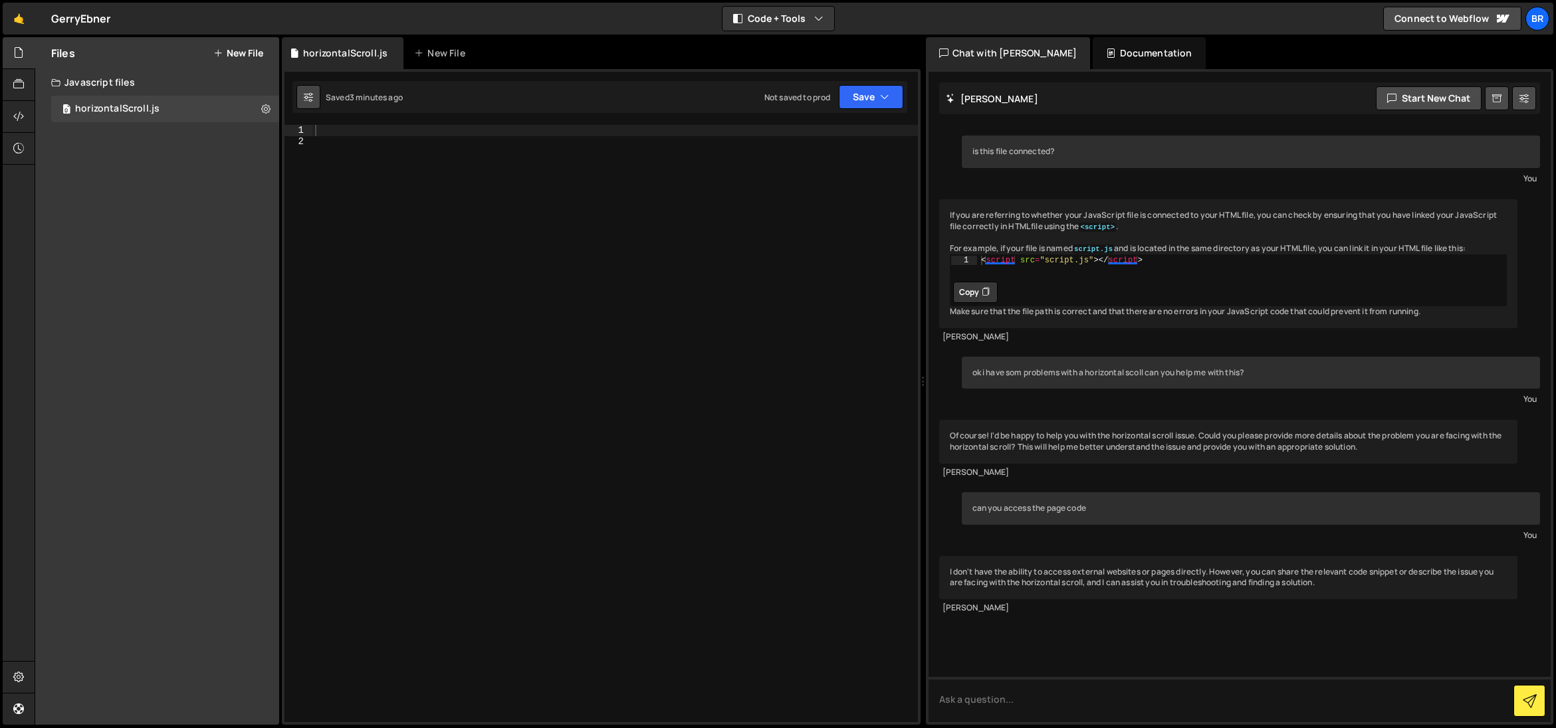
checkbox input "true"
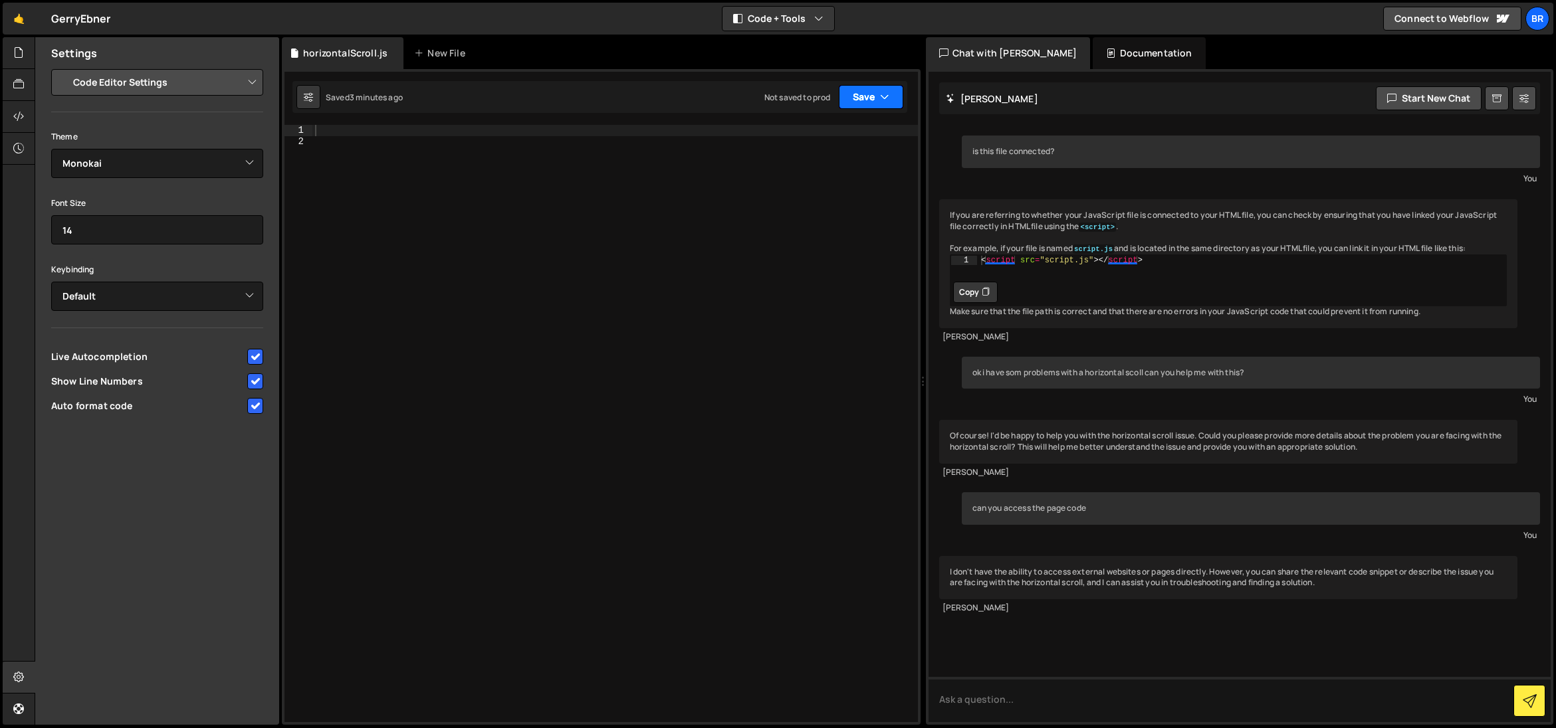
click at [890, 102] on button "Save" at bounding box center [871, 97] width 64 height 24
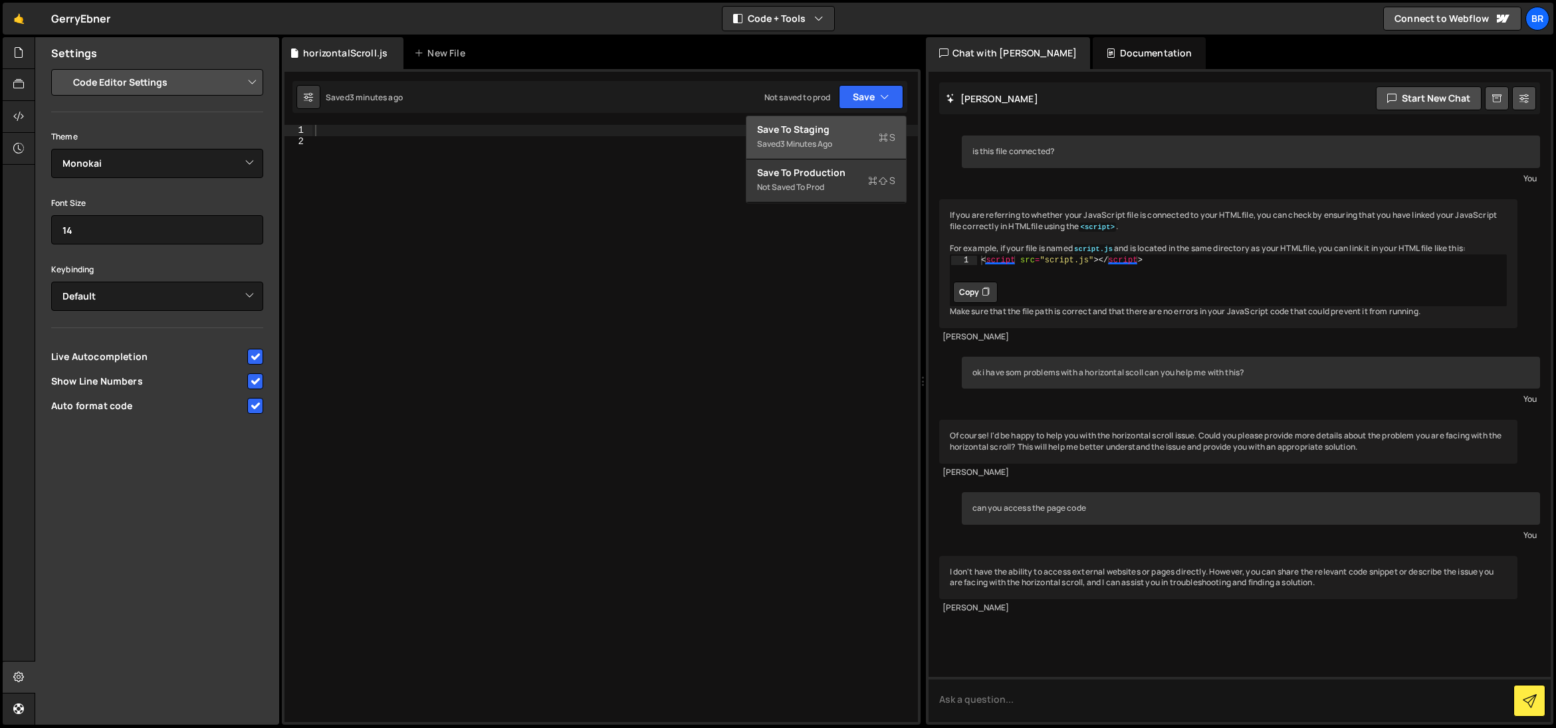
click at [829, 138] on div "3 minutes ago" at bounding box center [806, 143] width 52 height 11
click at [330, 130] on div at bounding box center [614, 434] width 605 height 619
type textarea "c"
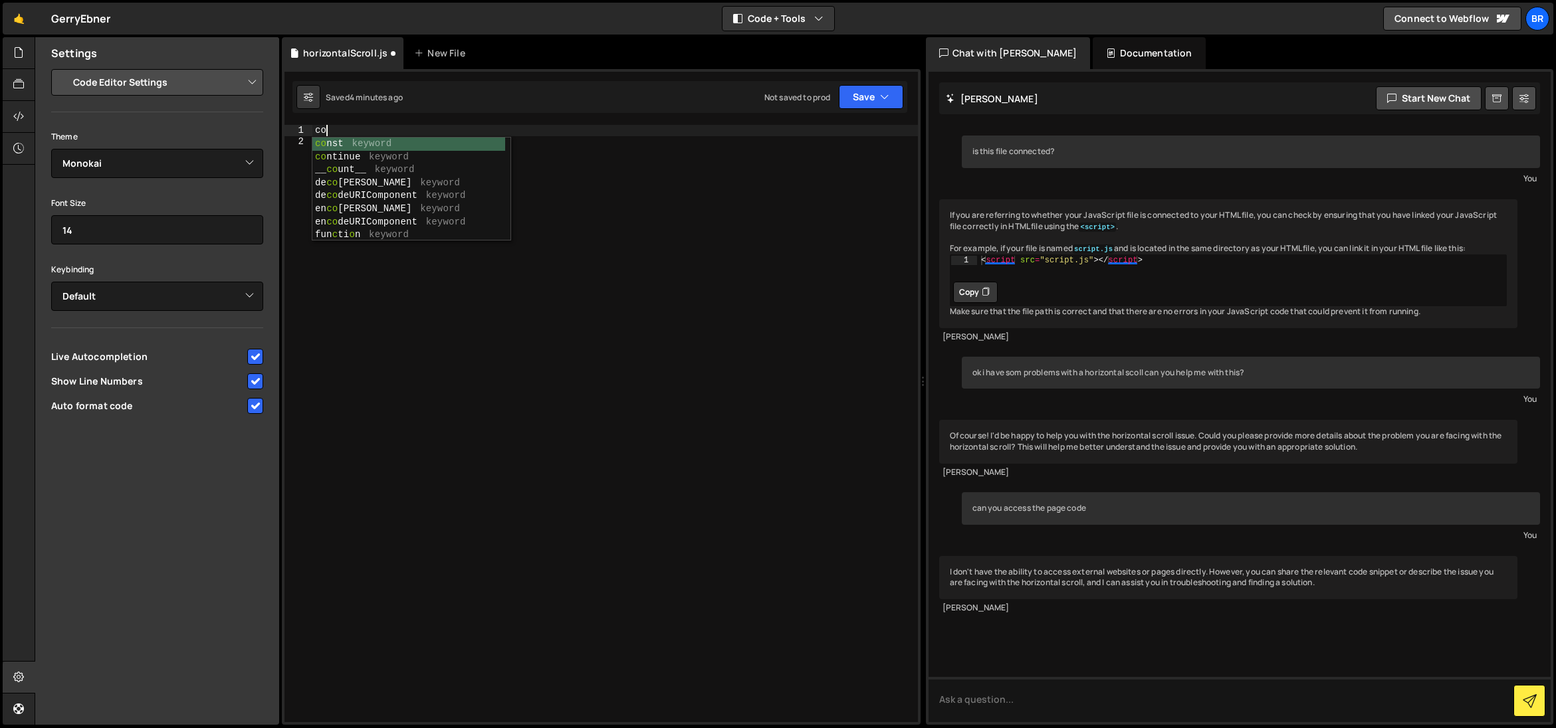
type textarea "c"
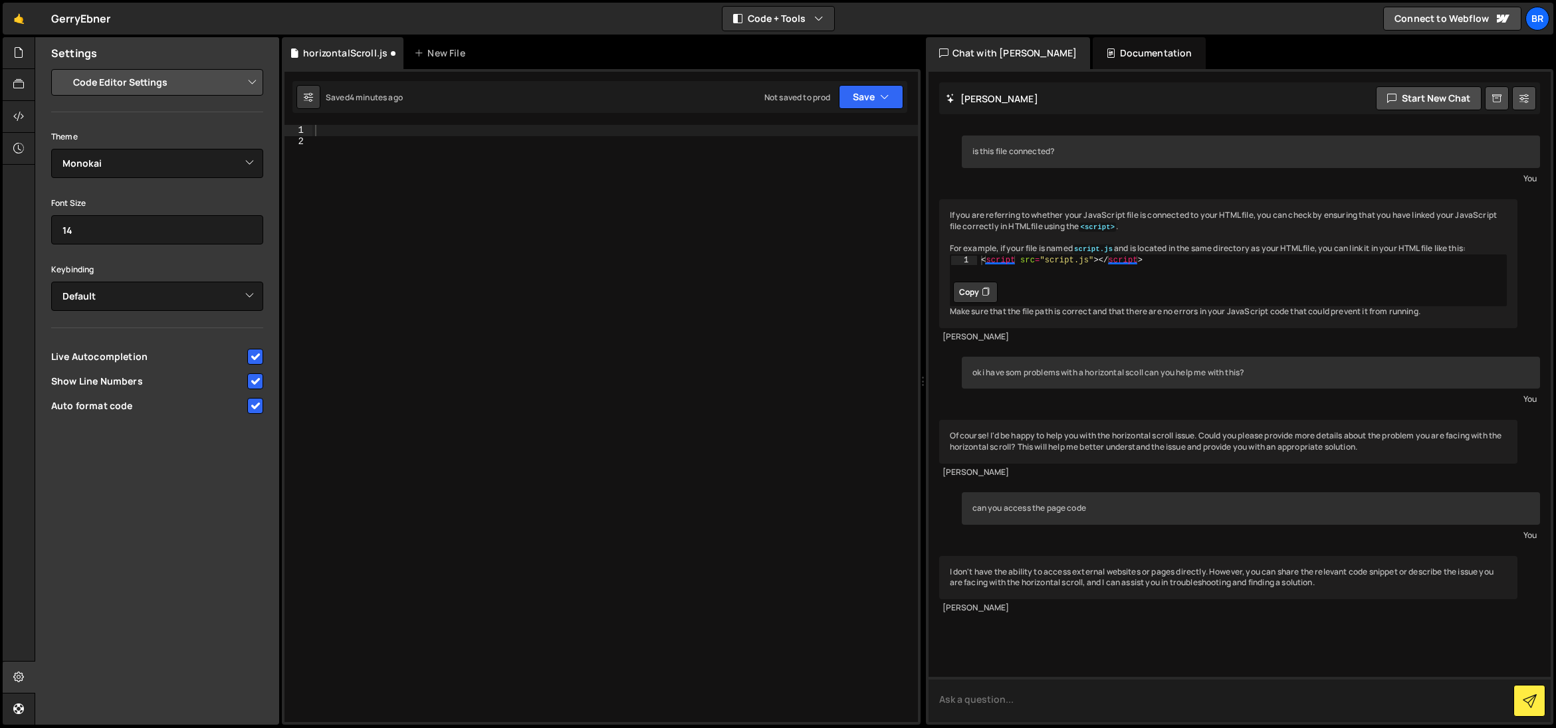
click at [1019, 702] on textarea at bounding box center [1239, 699] width 623 height 45
type textarea "v"
type textarea "can we first check if the app is connected I mean if the file horizontalScroll …"
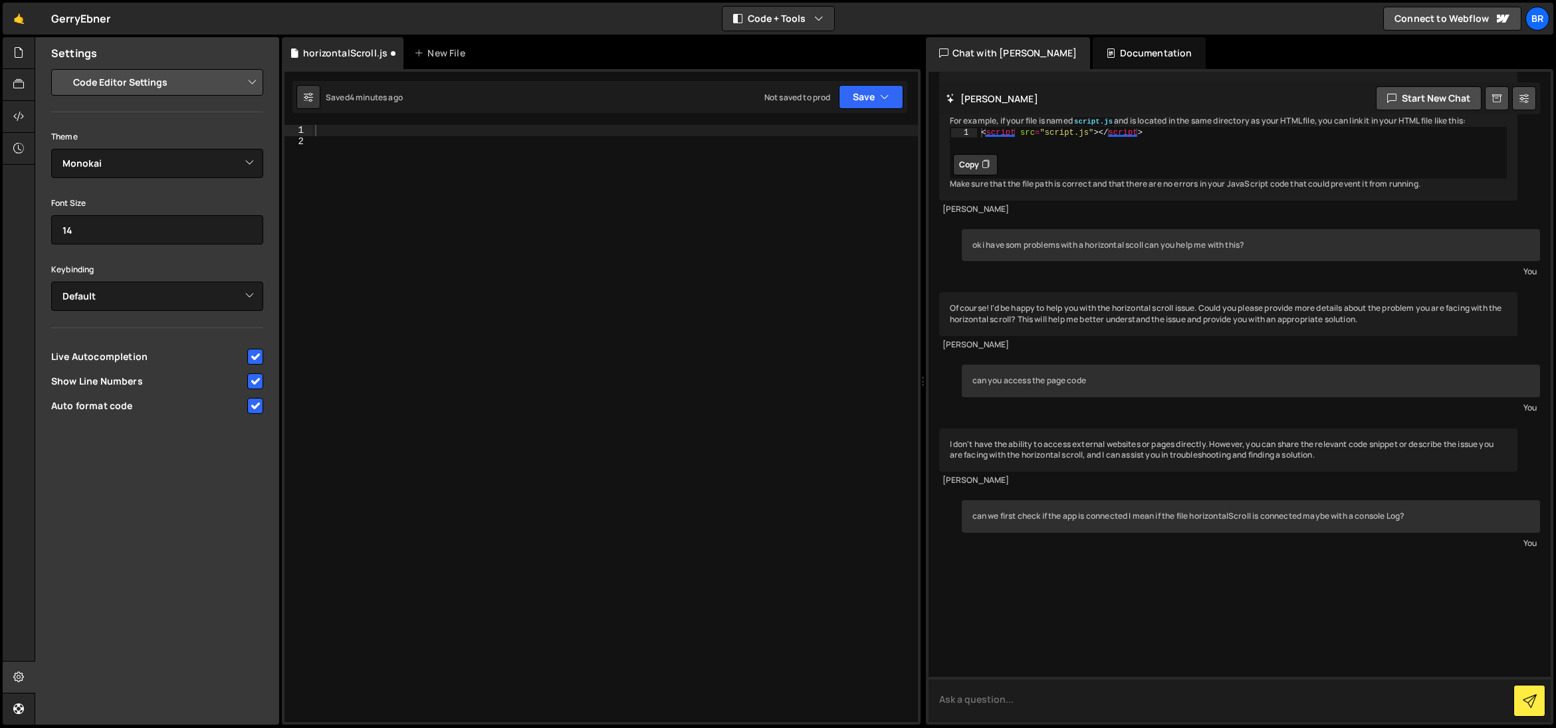
scroll to position [230, 0]
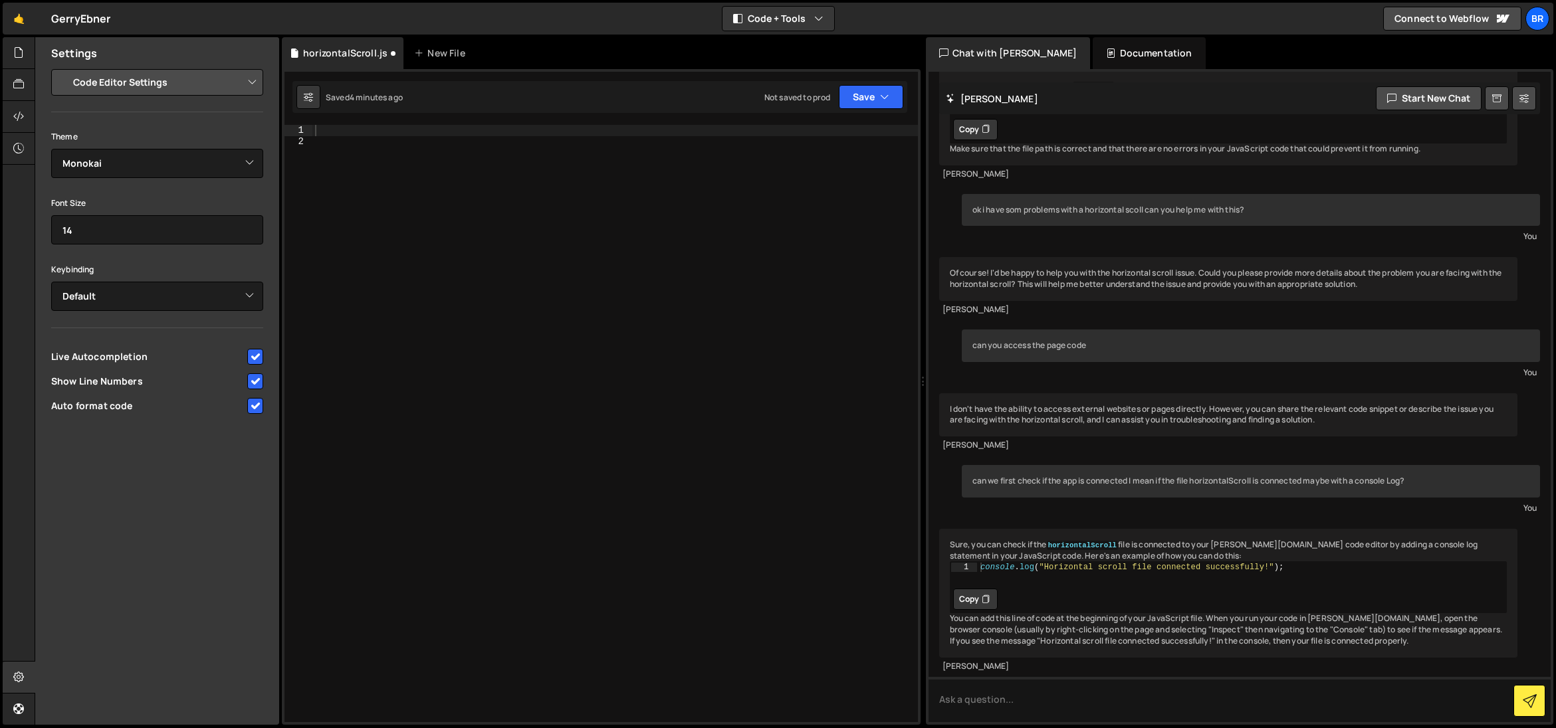
click at [985, 593] on icon at bounding box center [985, 599] width 8 height 13
click at [340, 134] on div at bounding box center [614, 434] width 605 height 619
paste textarea "console.log("Horizontal scroll file connected successfully!");"
type textarea "console.log("Horizontal scroll file connected successfully!");"
click at [889, 95] on button "Save" at bounding box center [871, 97] width 64 height 24
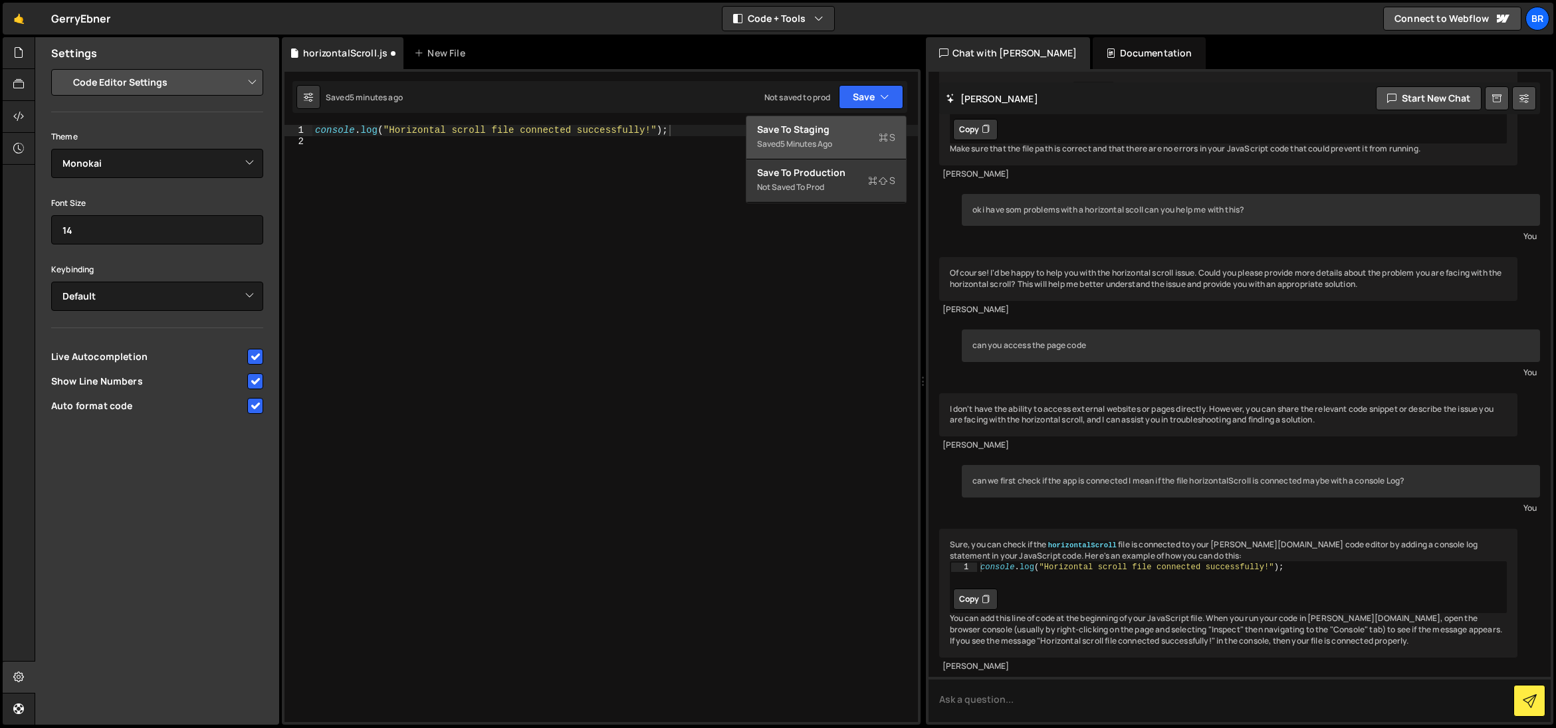
click at [847, 134] on div "Save to Staging S" at bounding box center [826, 129] width 138 height 13
click at [335, 144] on div "console . log ( "Horizontal scroll file connected successfully!" ) ;" at bounding box center [614, 434] width 605 height 619
paste textarea "});"
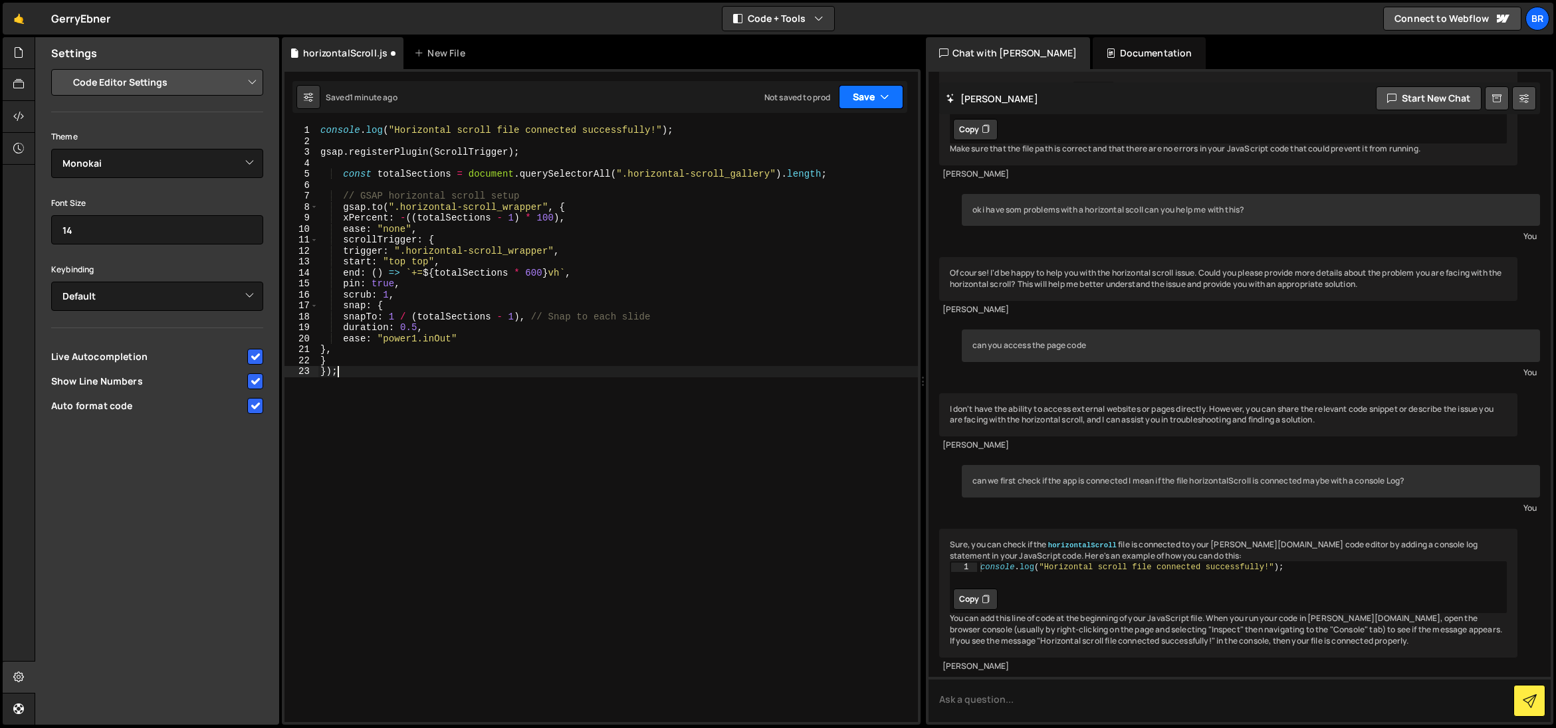
type textarea "});"
click at [888, 103] on icon "button" at bounding box center [884, 96] width 9 height 13
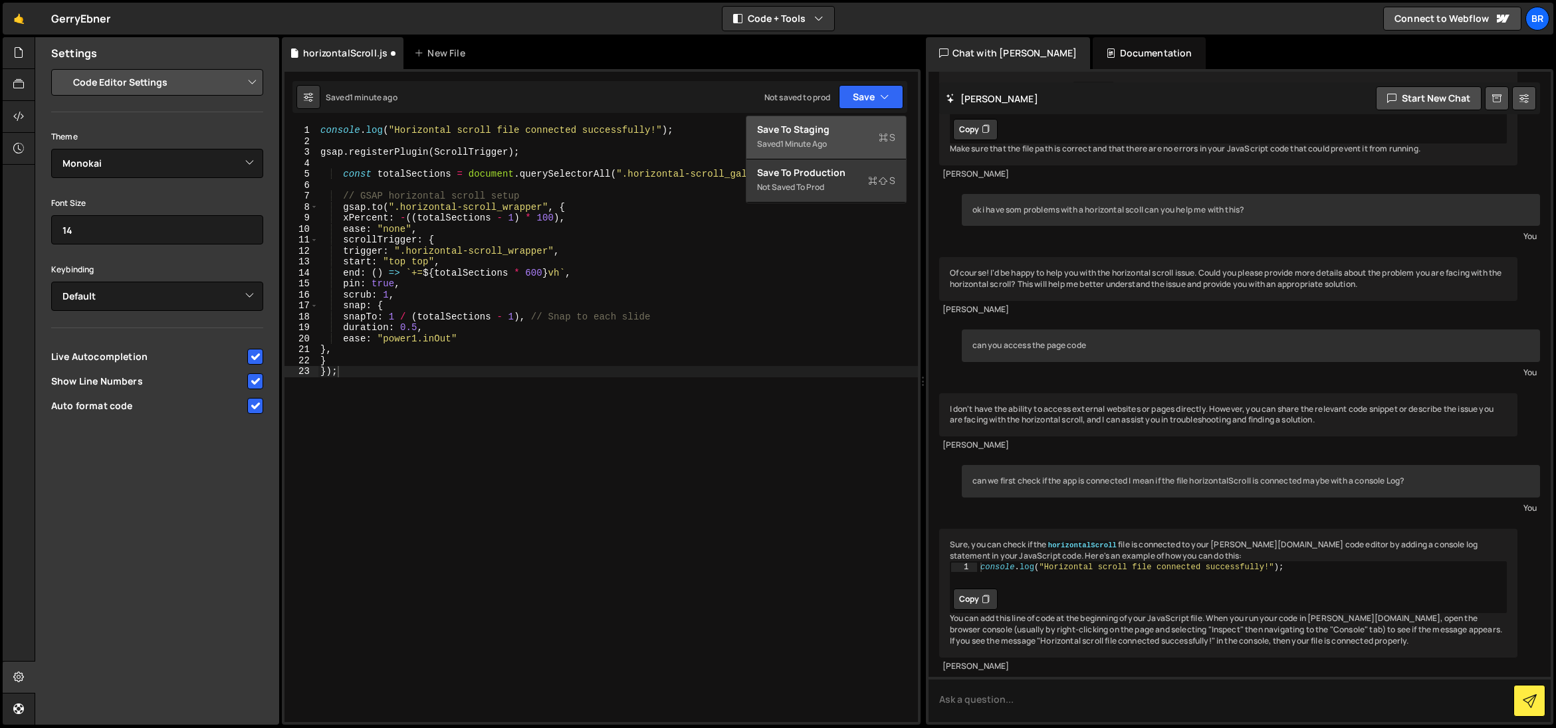
click at [858, 133] on div "Save to Staging S" at bounding box center [826, 129] width 138 height 13
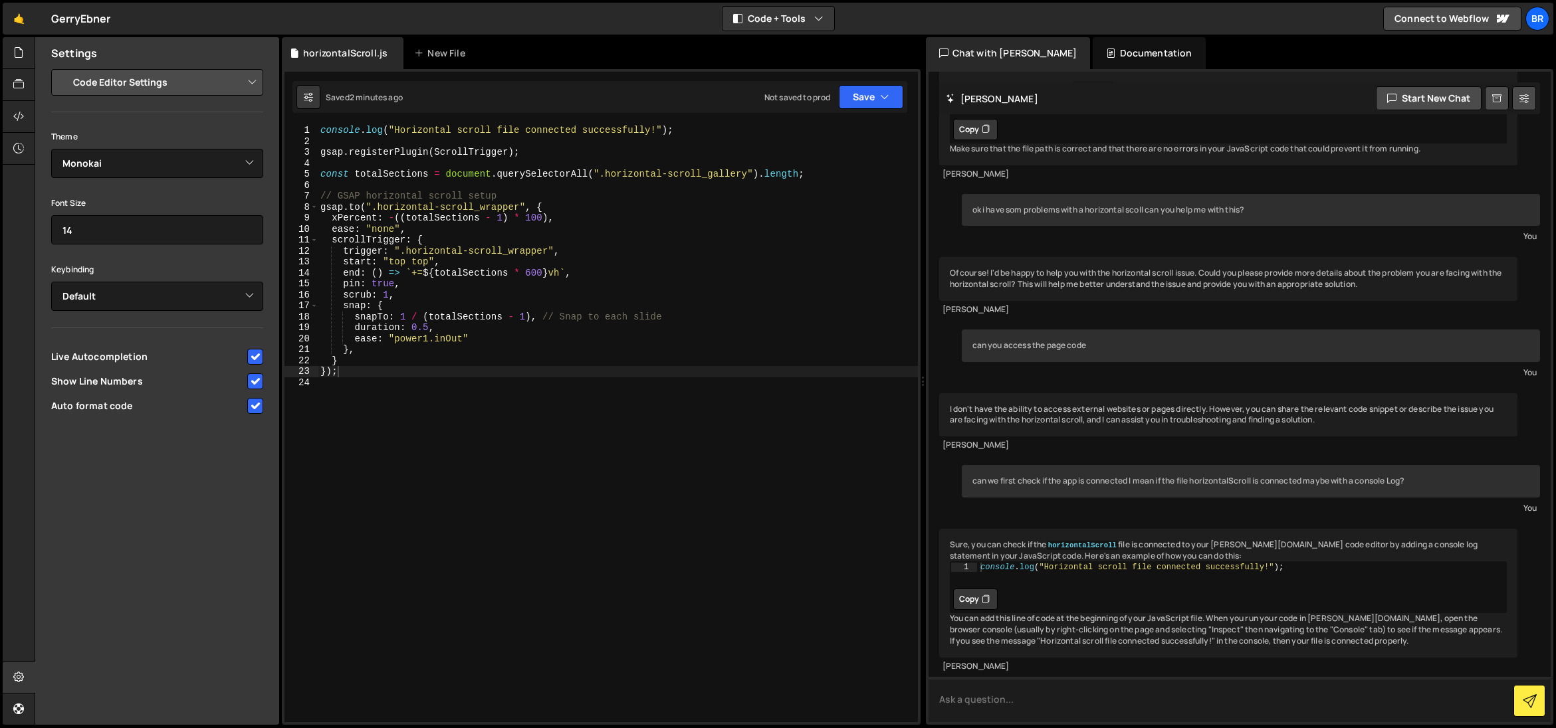
click at [1013, 698] on textarea at bounding box center [1239, 699] width 623 height 45
type textarea "ok great i have the gsap code now integraded via the horizontalScroll.js in thi…"
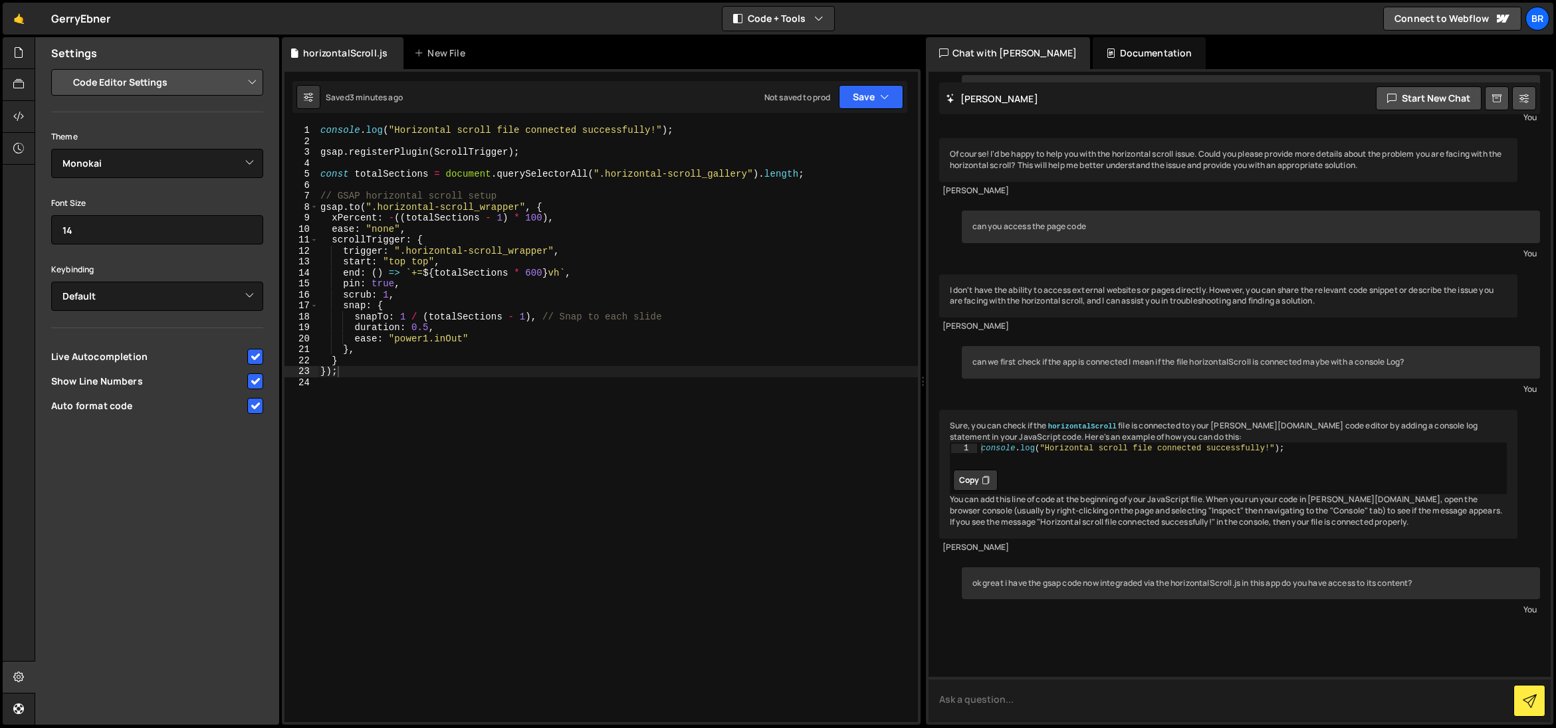
scroll to position [388, 0]
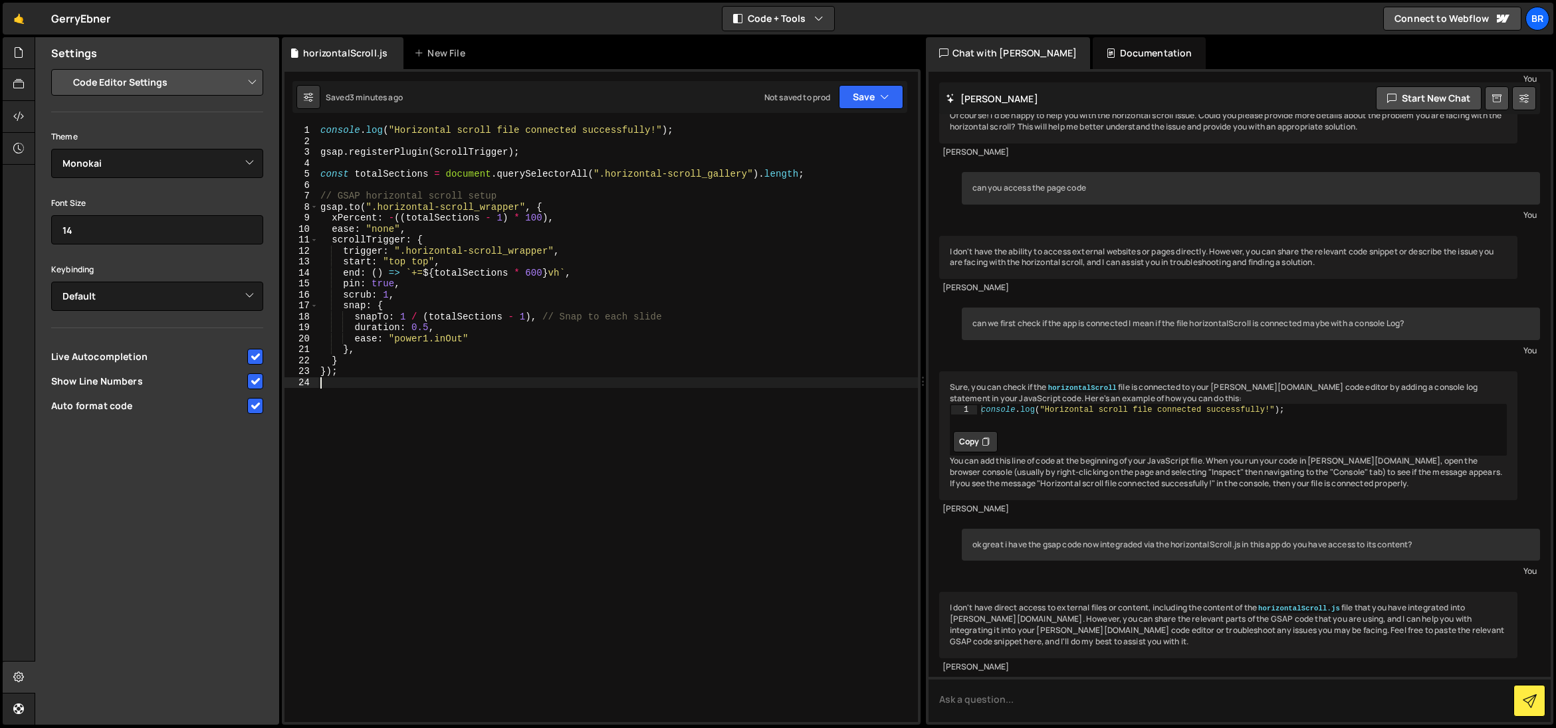
click at [375, 379] on div "console . log ( "Horizontal scroll file connected successfully!" ) ; gsap . reg…" at bounding box center [618, 434] width 600 height 619
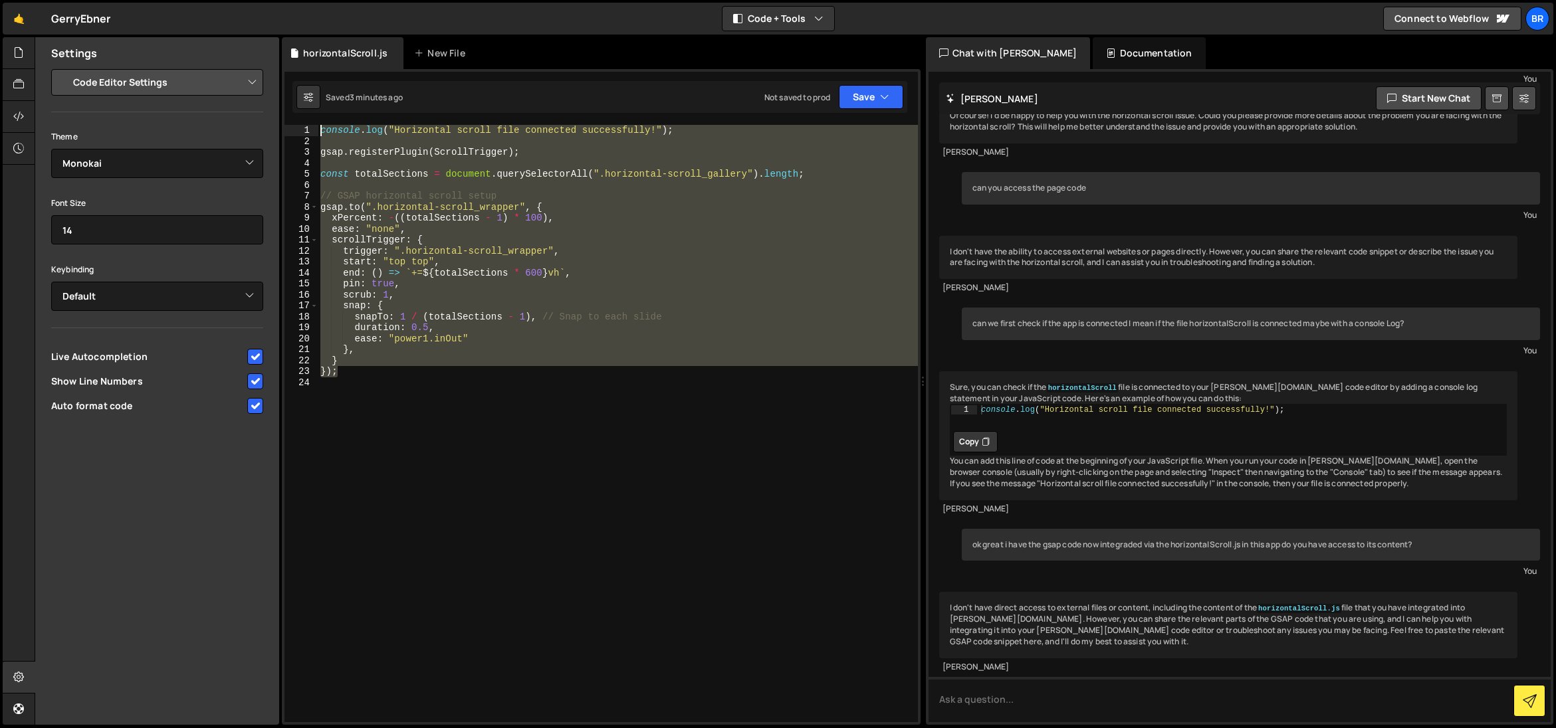
drag, startPoint x: 339, startPoint y: 362, endPoint x: 348, endPoint y: 186, distance: 176.3
click at [272, 124] on div "Files New File Create your first file Get started by starting a Javascript or C…" at bounding box center [795, 381] width 1521 height 688
type textarea "console.log("Horizontal scroll file connected successfully!");"
click at [985, 697] on textarea at bounding box center [1239, 699] width 623 height 45
type textarea "do you have access to all this details if I connect via webflow?"
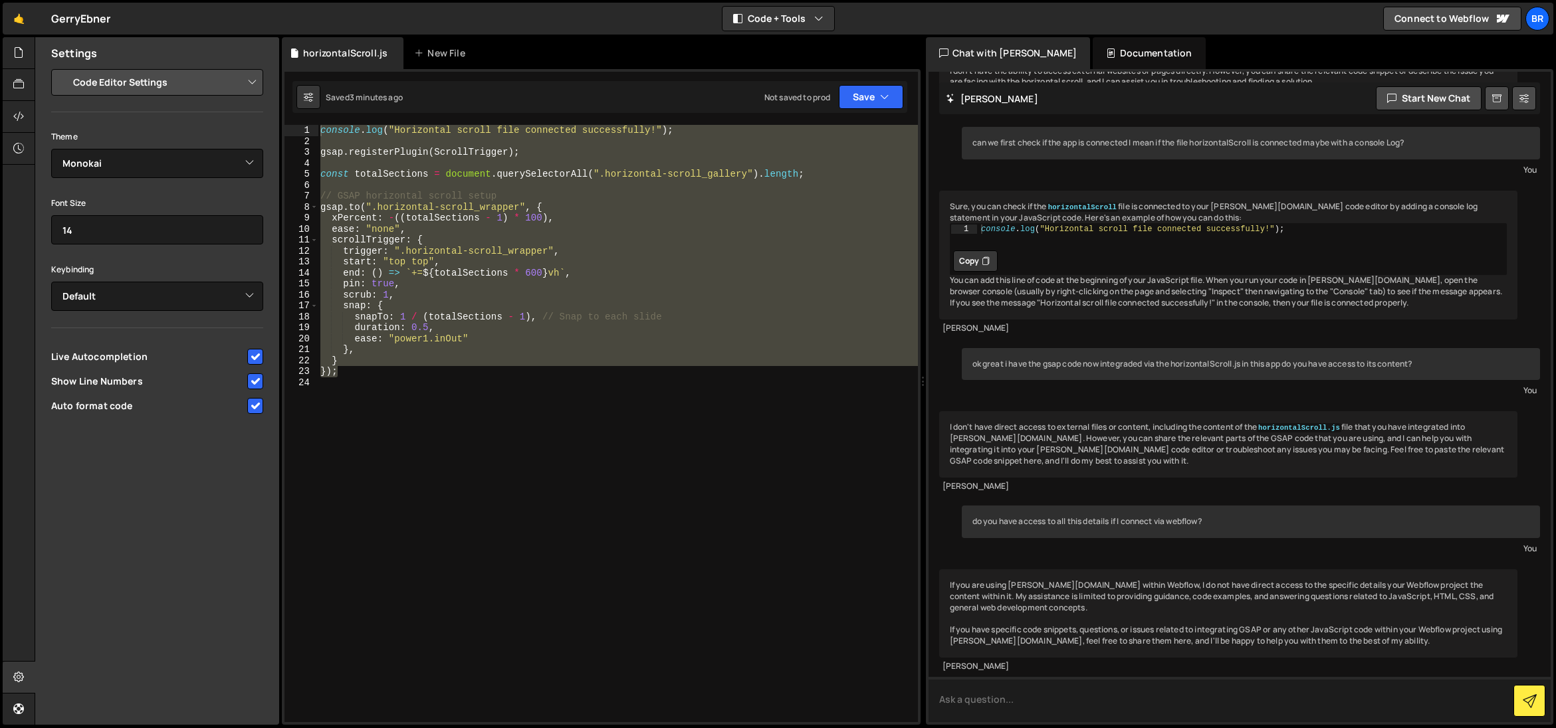
scroll to position [569, 0]
type textarea "ok"
click at [1530, 102] on button at bounding box center [1524, 98] width 24 height 24
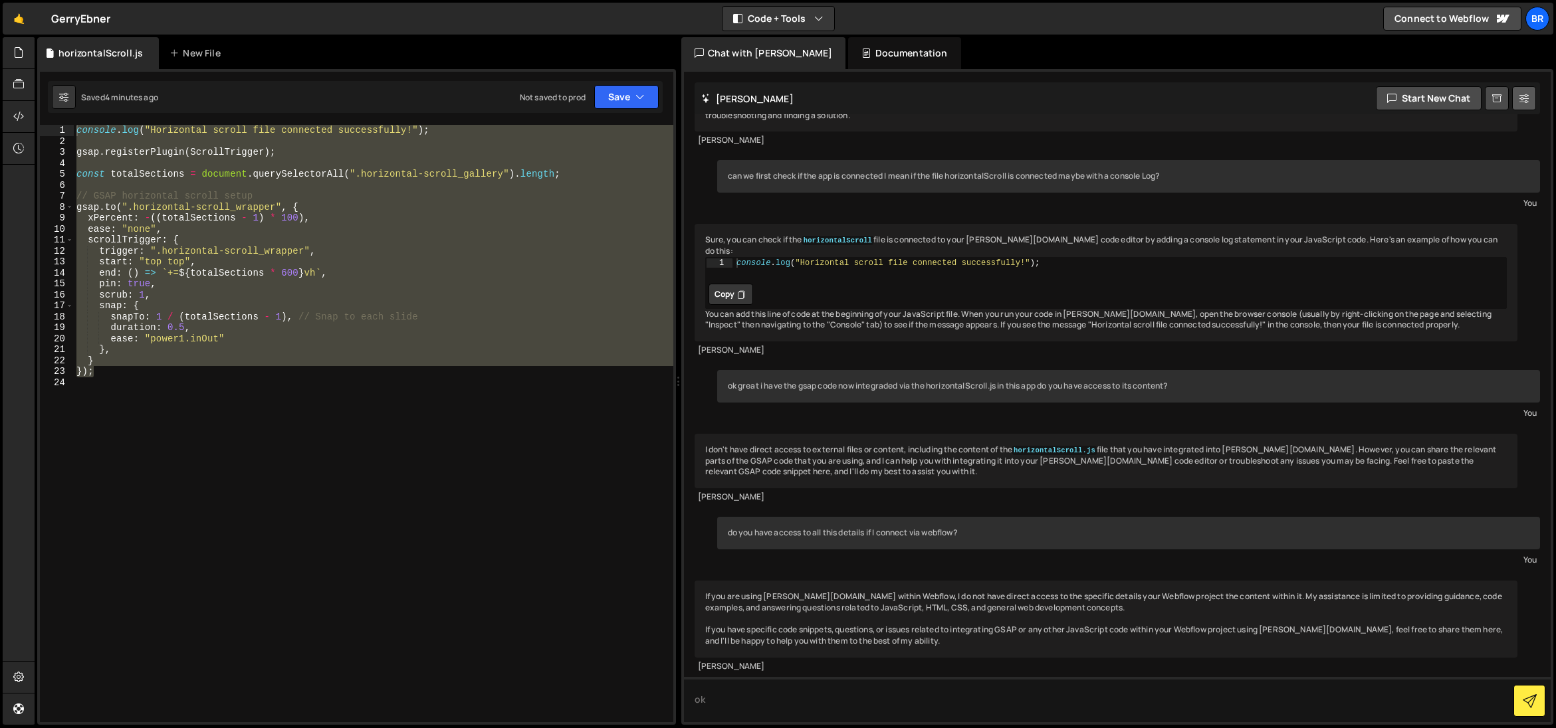
scroll to position [513, 0]
click at [1527, 102] on icon at bounding box center [1523, 98] width 9 height 13
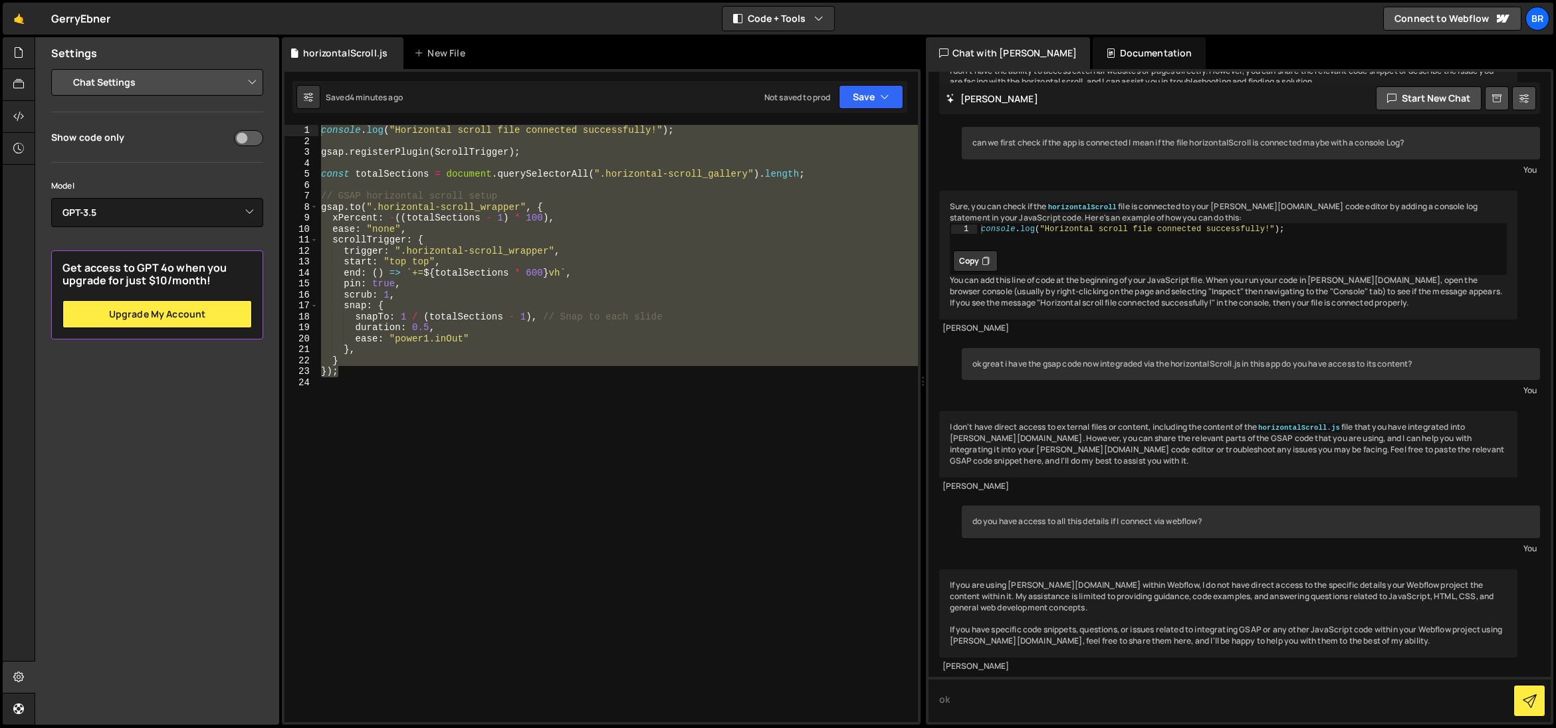
click at [361, 360] on div "console . log ( "Horizontal scroll file connected successfully!" ) ; gsap . reg…" at bounding box center [617, 423] width 599 height 597
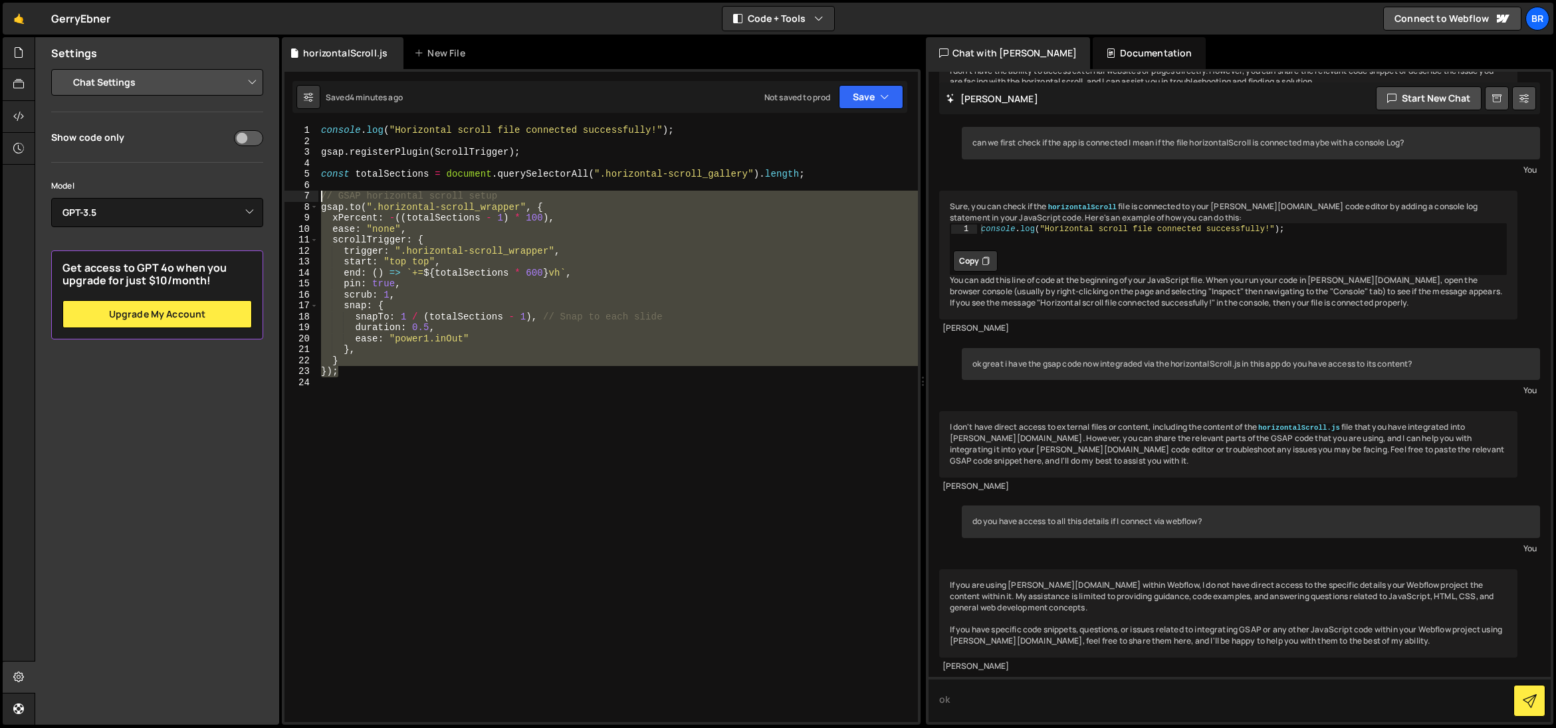
drag, startPoint x: 330, startPoint y: 342, endPoint x: 308, endPoint y: 192, distance: 151.8
click at [312, 194] on div "} 1 2 3 4 5 6 7 8 9 10 11 12 13 14 15 16 17 18 19 20 21 22 23 24 console . log …" at bounding box center [600, 423] width 633 height 597
type textarea "// GSAP horizontal scroll setup [DOMAIN_NAME](".horizontal-scroll_wrapper", {"
click at [1022, 706] on textarea "ok" at bounding box center [1239, 699] width 623 height 45
drag, startPoint x: 986, startPoint y: 700, endPoint x: 966, endPoint y: 702, distance: 20.7
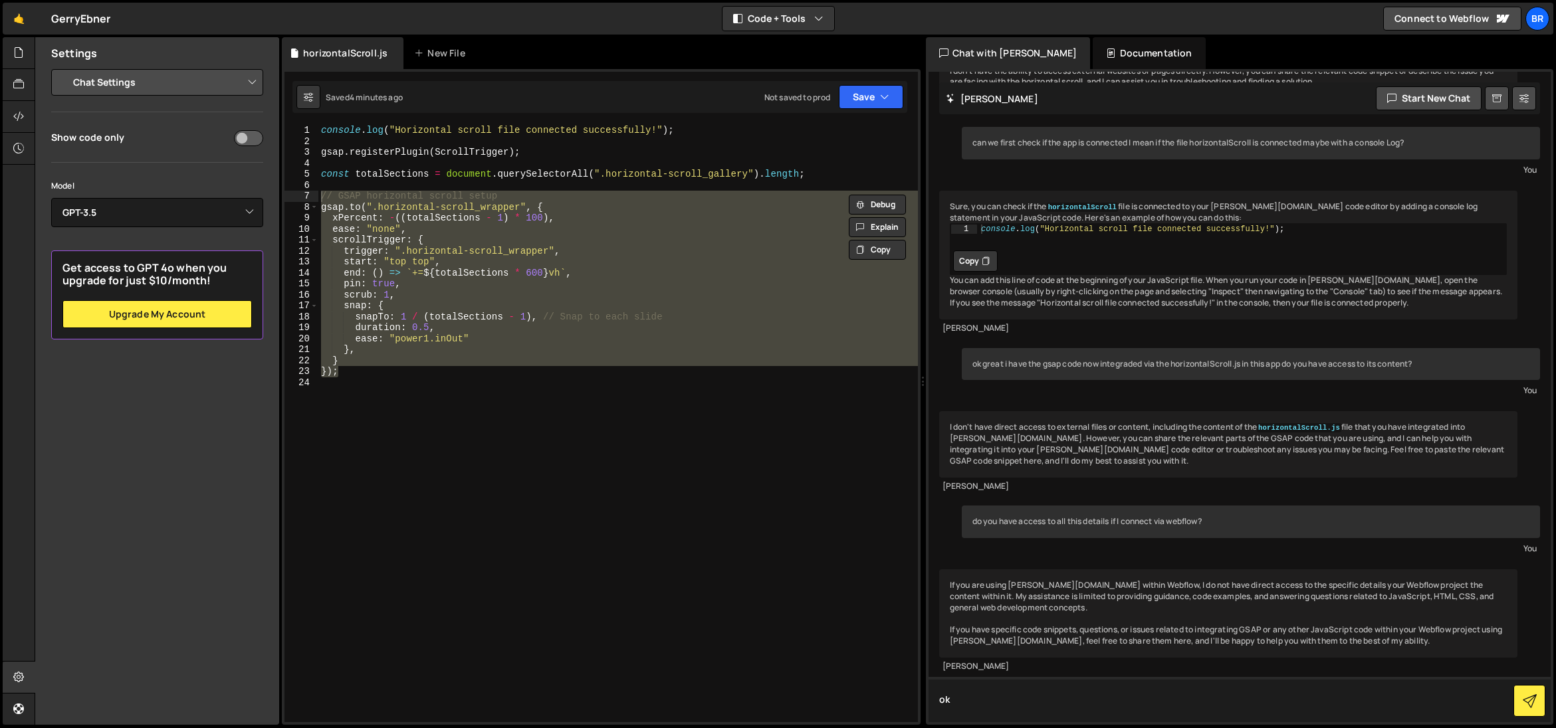
click at [921, 691] on div "Files New File Create your first file Get started by starting a Javascript or C…" at bounding box center [795, 381] width 1521 height 688
paste textarea "// GSAP horizontal scroll setup [DOMAIN_NAME](".horizontal-scroll_wrapper", { x…"
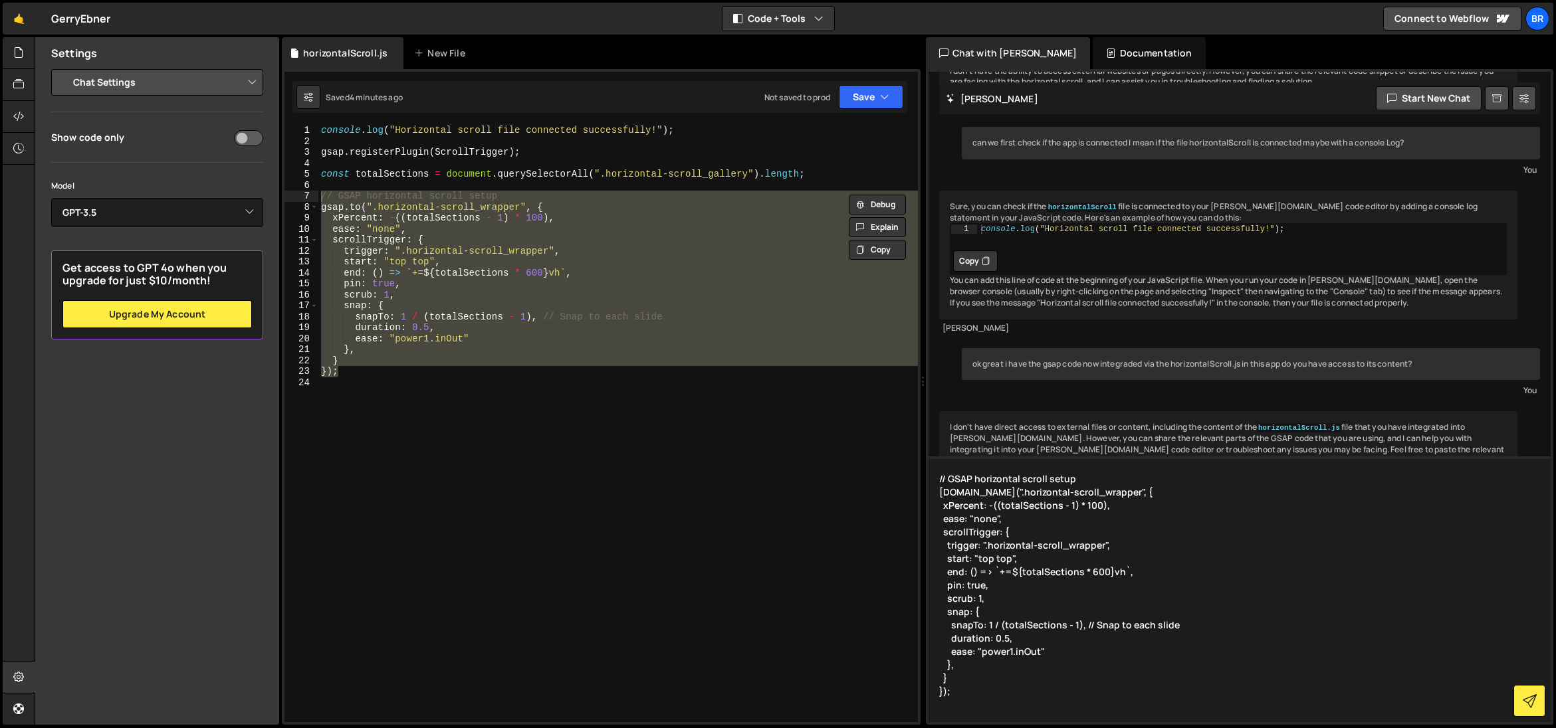
scroll to position [2, 0]
type textarea "// GSAP horizontal scroll setup [DOMAIN_NAME](".horizontal-scroll_wrapper", { x…"
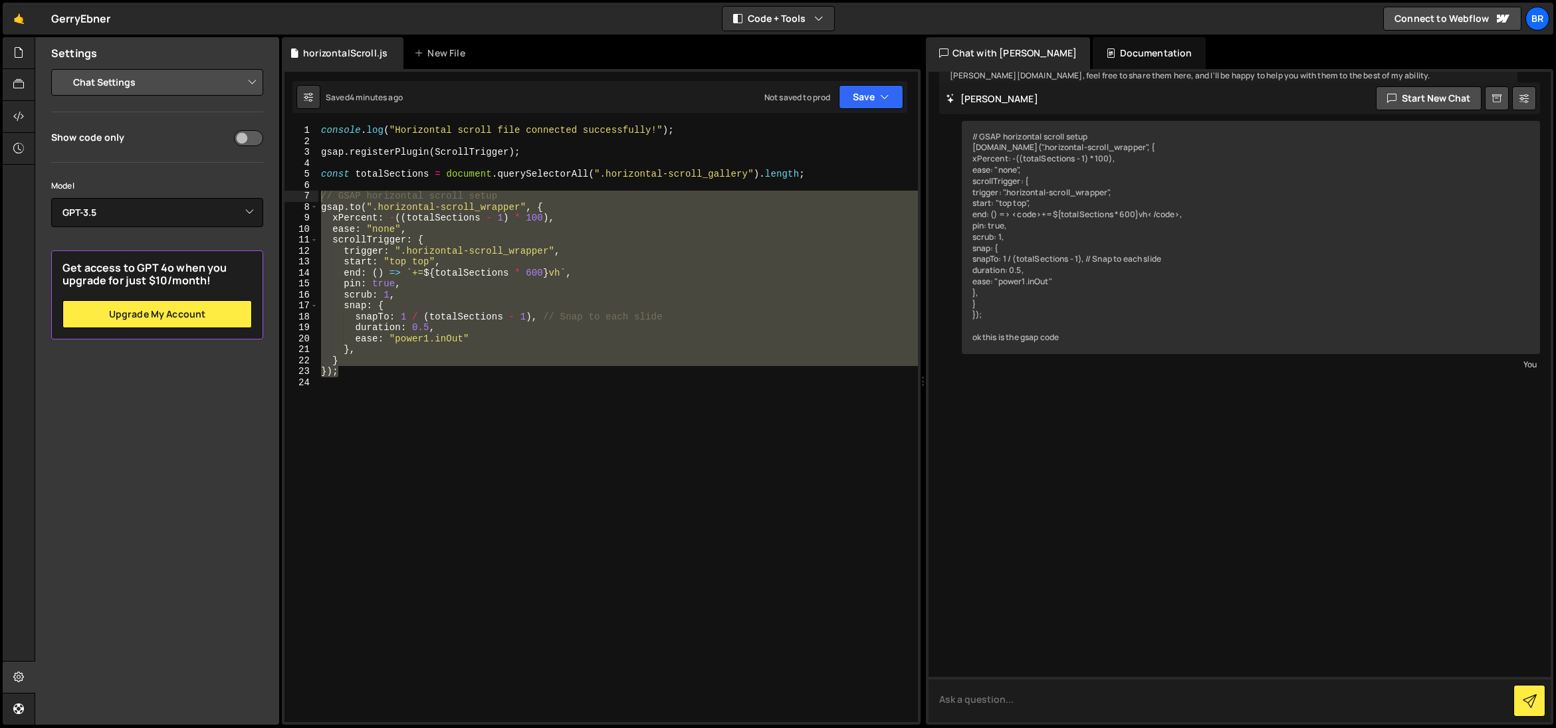
scroll to position [1156, 0]
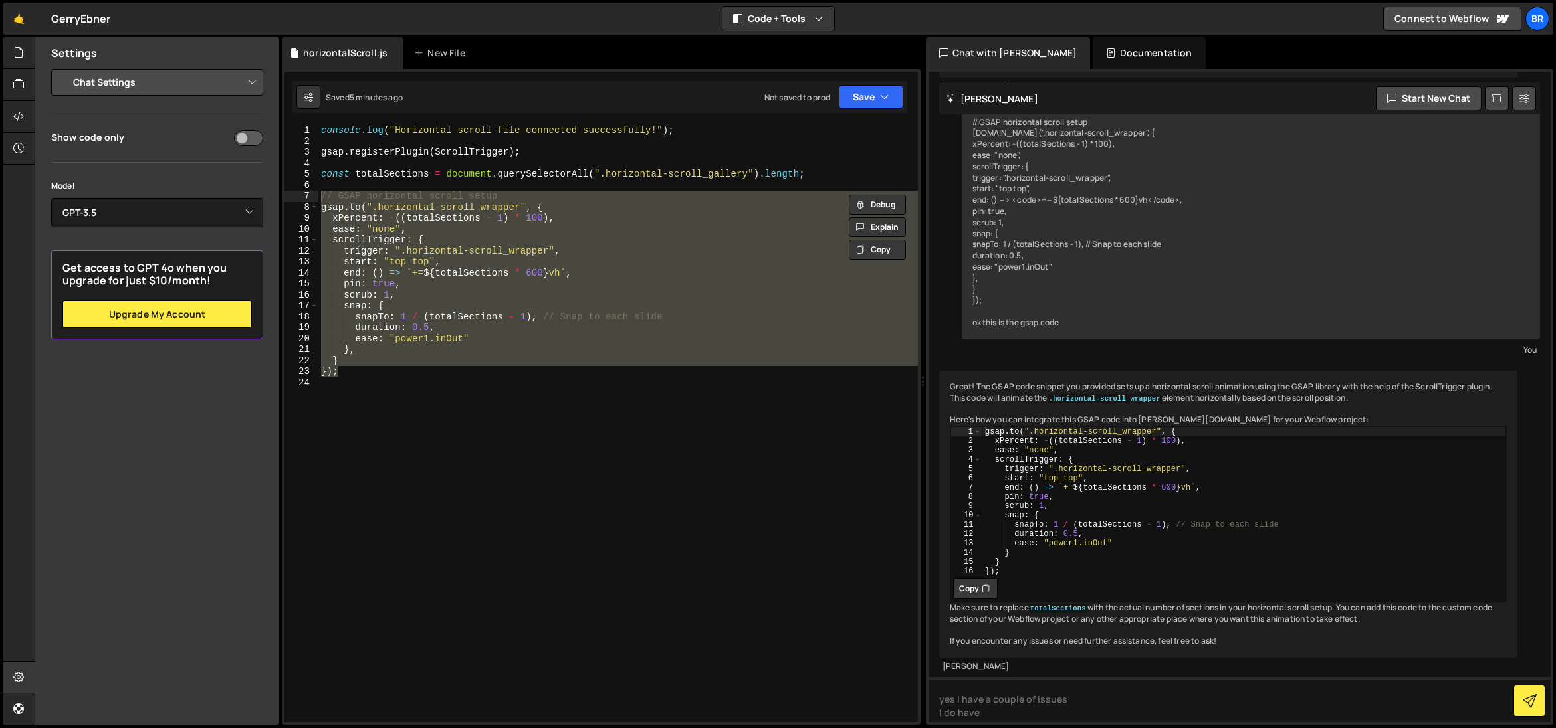
click at [247, 83] on select "Project Settings Code Editor Settings Chat Settings" at bounding box center [159, 82] width 195 height 29
click at [1011, 715] on textarea "yes I have a couple of issues I do have" at bounding box center [1239, 699] width 623 height 45
click at [983, 707] on textarea "yes I have a couple of issues I do have" at bounding box center [1239, 699] width 623 height 45
click at [987, 712] on textarea "yes I have a couple of issues I do have" at bounding box center [1239, 699] width 623 height 45
click at [993, 717] on textarea "yes I have a couple of issues I do have" at bounding box center [1239, 699] width 623 height 45
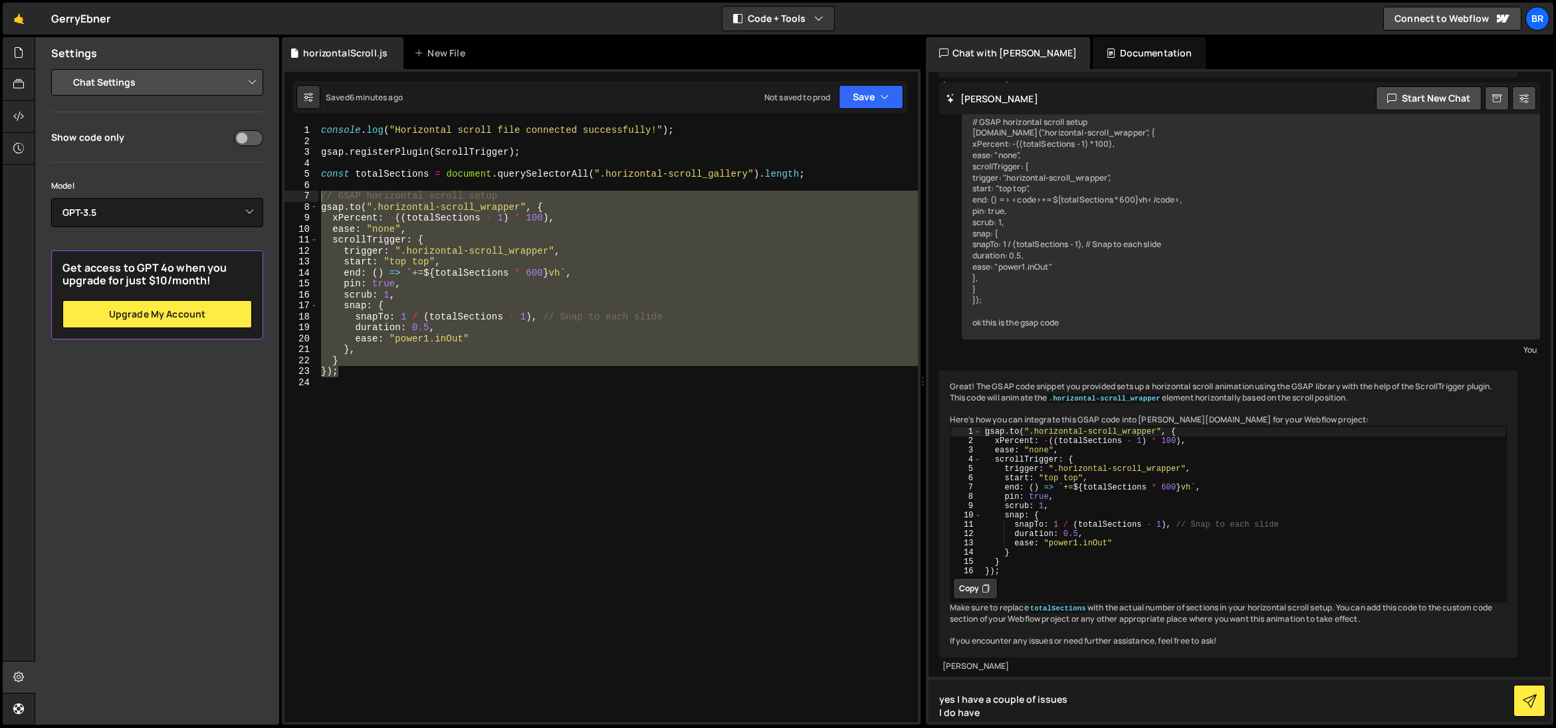
click at [989, 715] on textarea "yes I have a couple of issues I do have" at bounding box center [1239, 699] width 623 height 45
click at [988, 716] on textarea "yes I have a couple of issues I do have" at bounding box center [1239, 699] width 623 height 45
click at [992, 717] on textarea "yes I have a couple of issues I do have" at bounding box center [1239, 699] width 623 height 45
drag, startPoint x: 986, startPoint y: 712, endPoint x: 932, endPoint y: 686, distance: 59.7
click at [932, 687] on textarea "yes I have a couple of issues I do have" at bounding box center [1239, 699] width 623 height 45
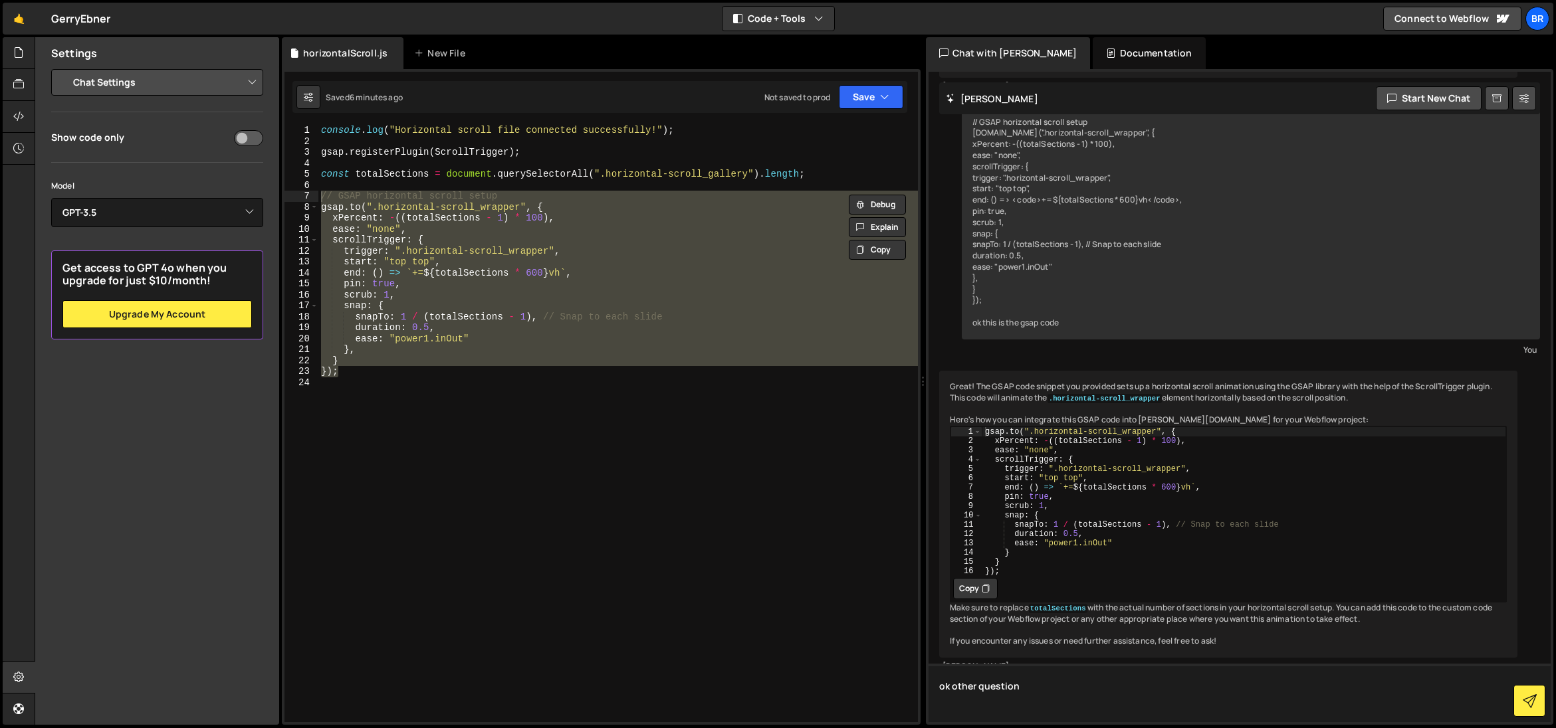
type textarea "ok other question"
click at [544, 453] on div "console . log ( "Horizontal scroll file connected successfully!" ) ; gsap . reg…" at bounding box center [617, 434] width 599 height 619
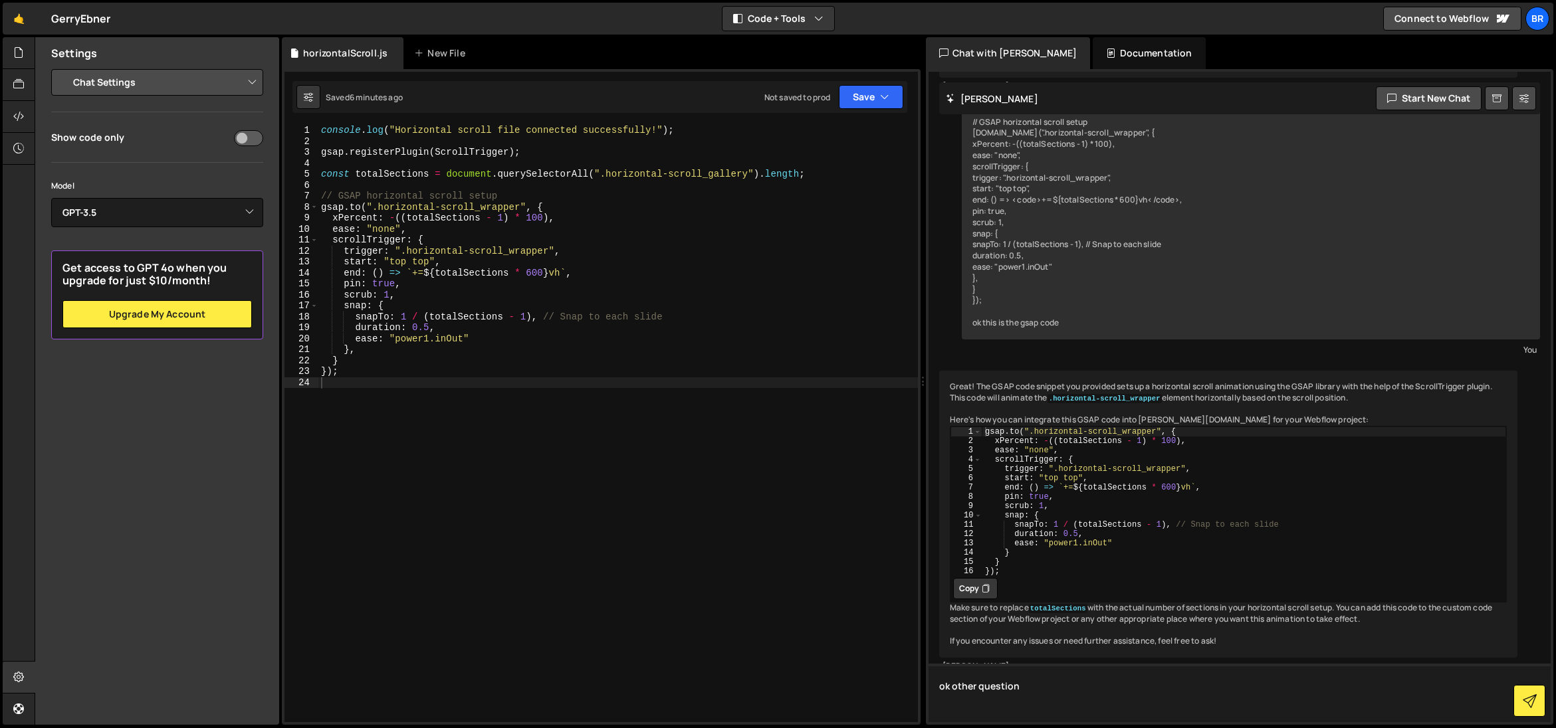
click at [949, 693] on textarea "ok other question" at bounding box center [1239, 693] width 623 height 58
type textarea "});"
drag, startPoint x: 382, startPoint y: 375, endPoint x: 399, endPoint y: 379, distance: 16.9
click at [381, 374] on div "console . log ( "Horizontal scroll file connected successfully!" ) ; gsap . reg…" at bounding box center [617, 434] width 599 height 619
click at [942, 688] on textarea "ok other question" at bounding box center [1239, 693] width 623 height 58
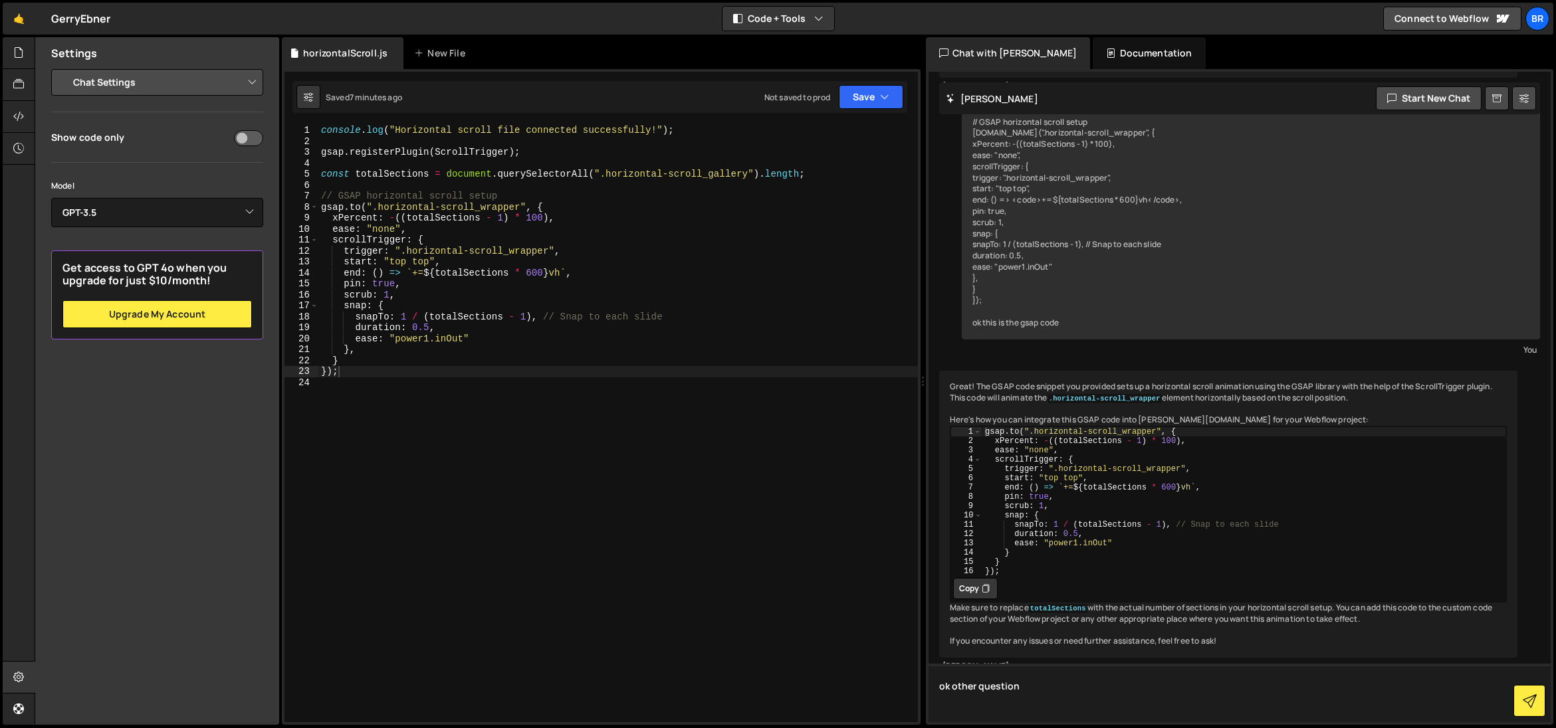
click at [1025, 689] on textarea "ok other question" at bounding box center [1239, 693] width 623 height 58
paste textarea "loremips.dolOrsitAmetcons('ADIPiscingElitse', () => { doeiu temporinciDiduntut …"
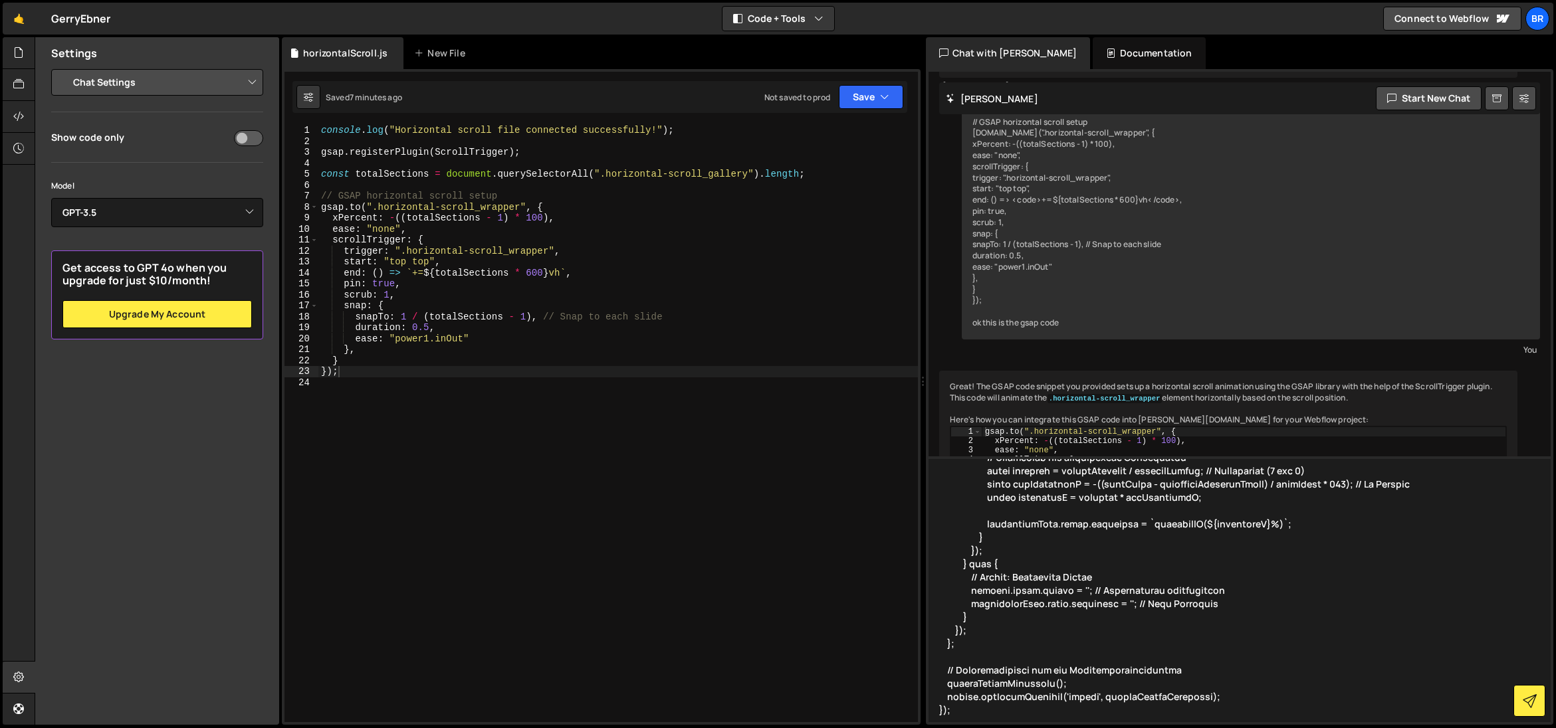
scroll to position [520, 0]
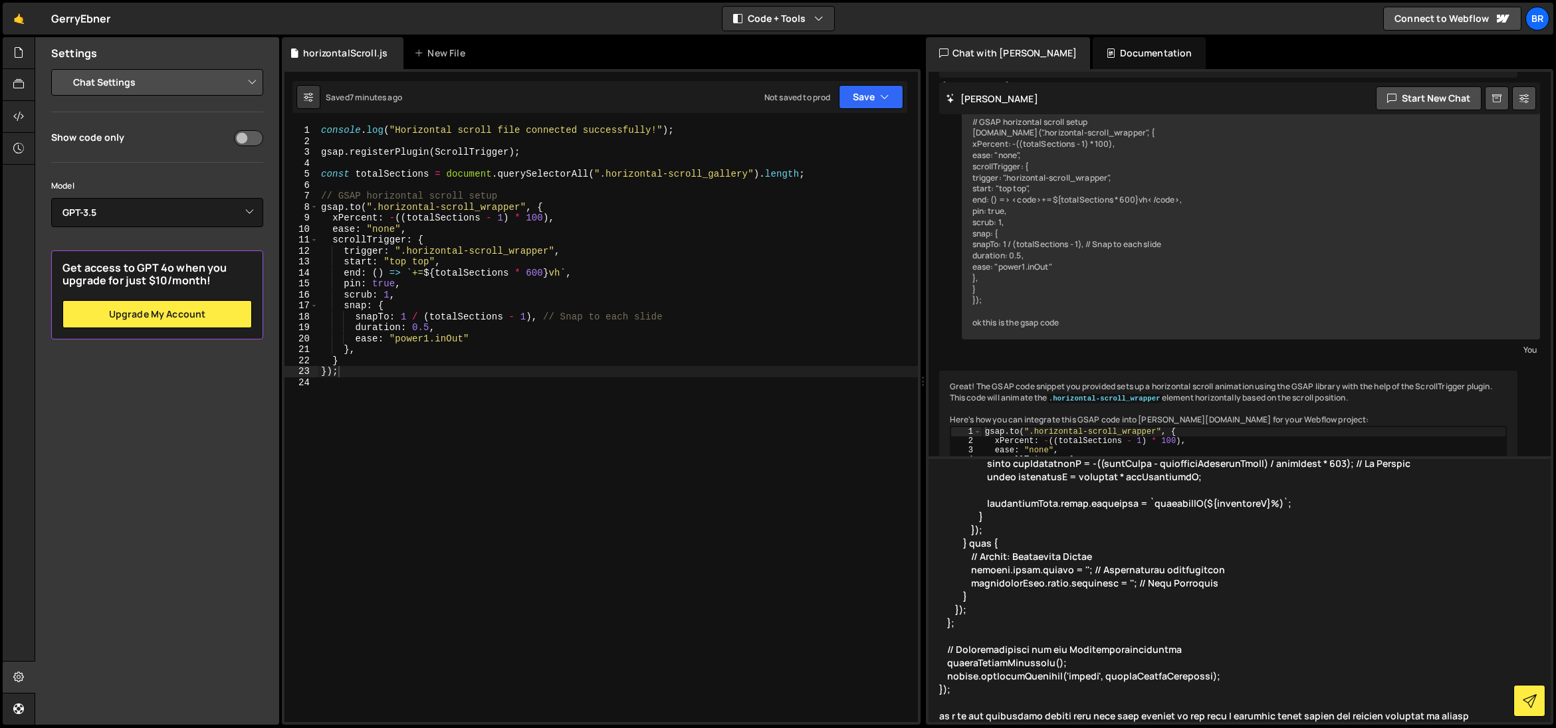
type textarea "lo ipsum dolorsit ametcons.adiPisciNgelitse('DOEIusmodtEmpori', () => { utlab e…"
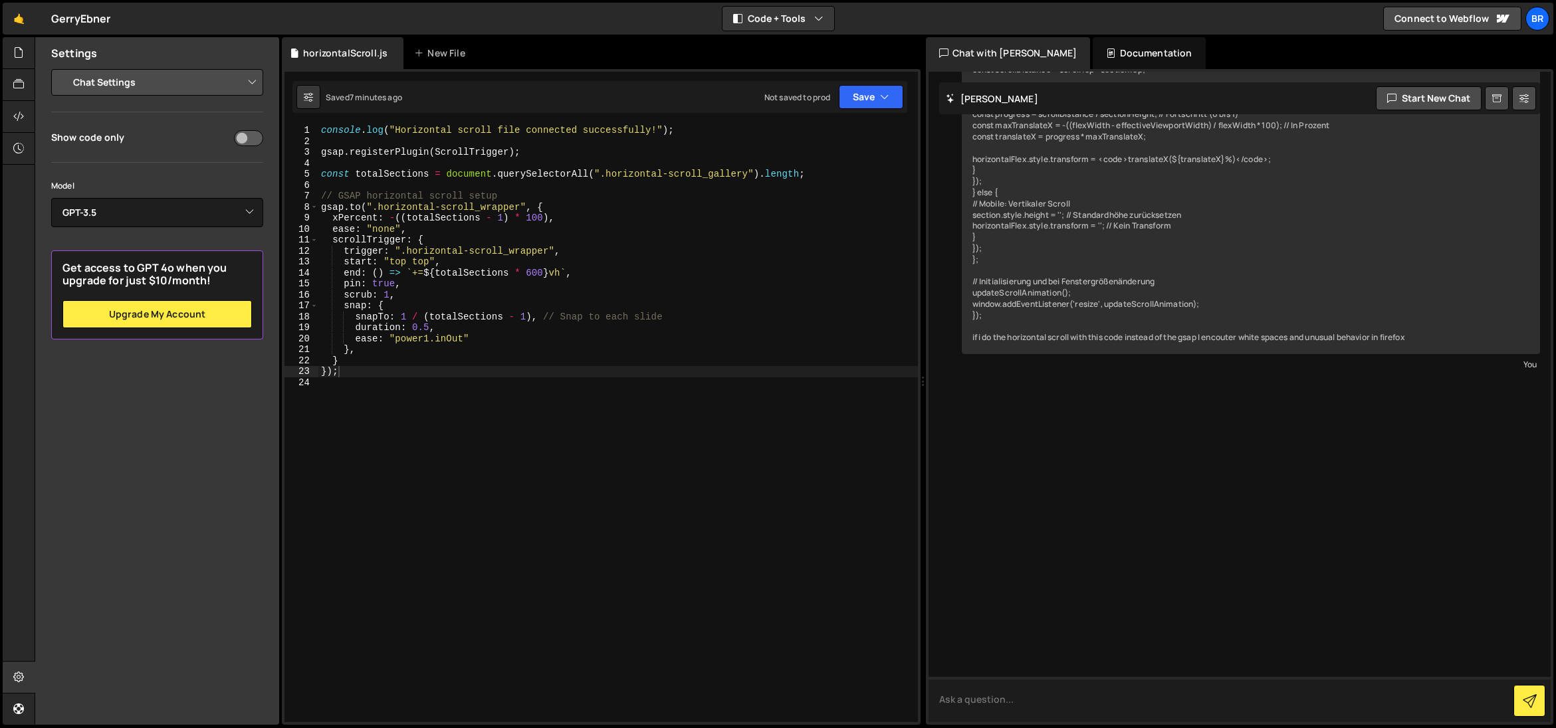
scroll to position [2290, 0]
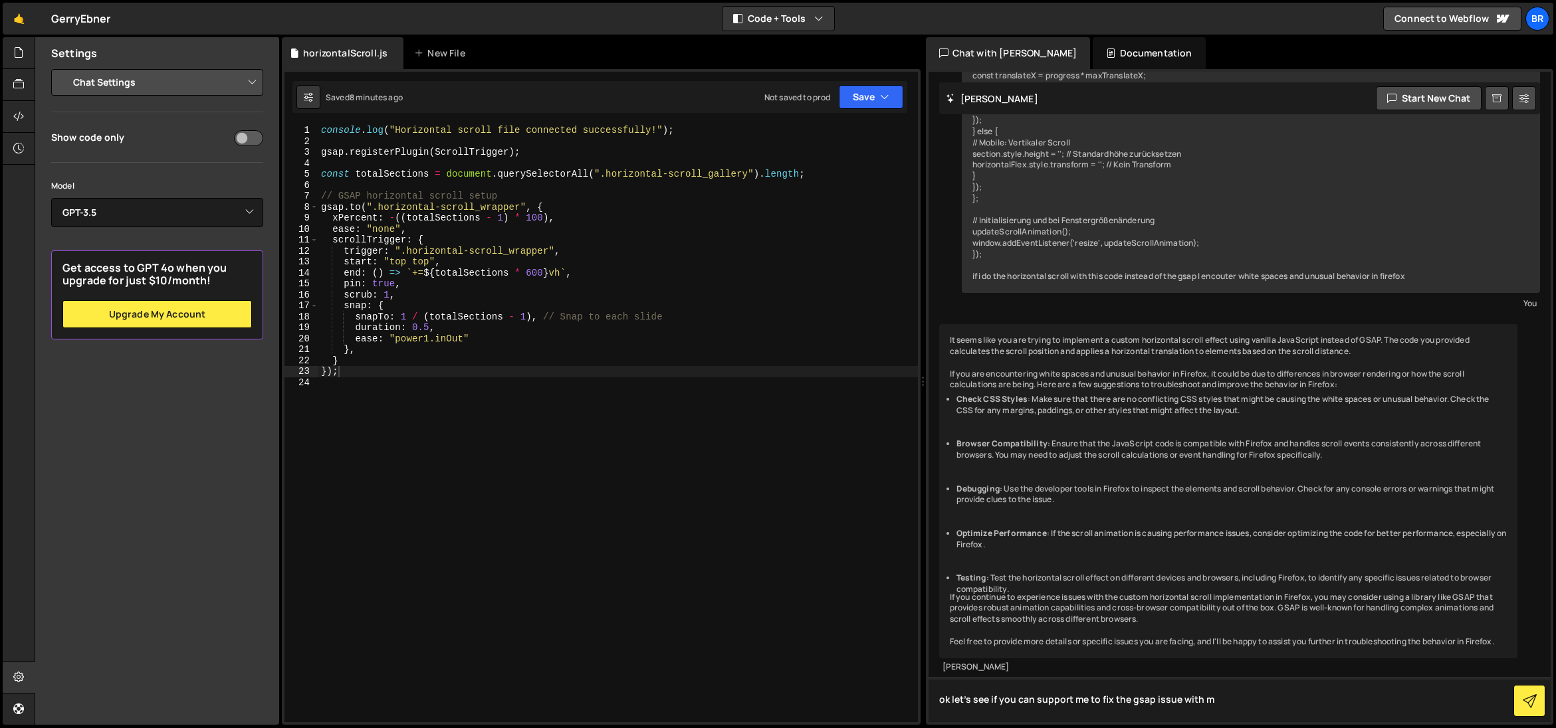
type textarea "ok let's see if you can support me to fix the gsap issue with me"
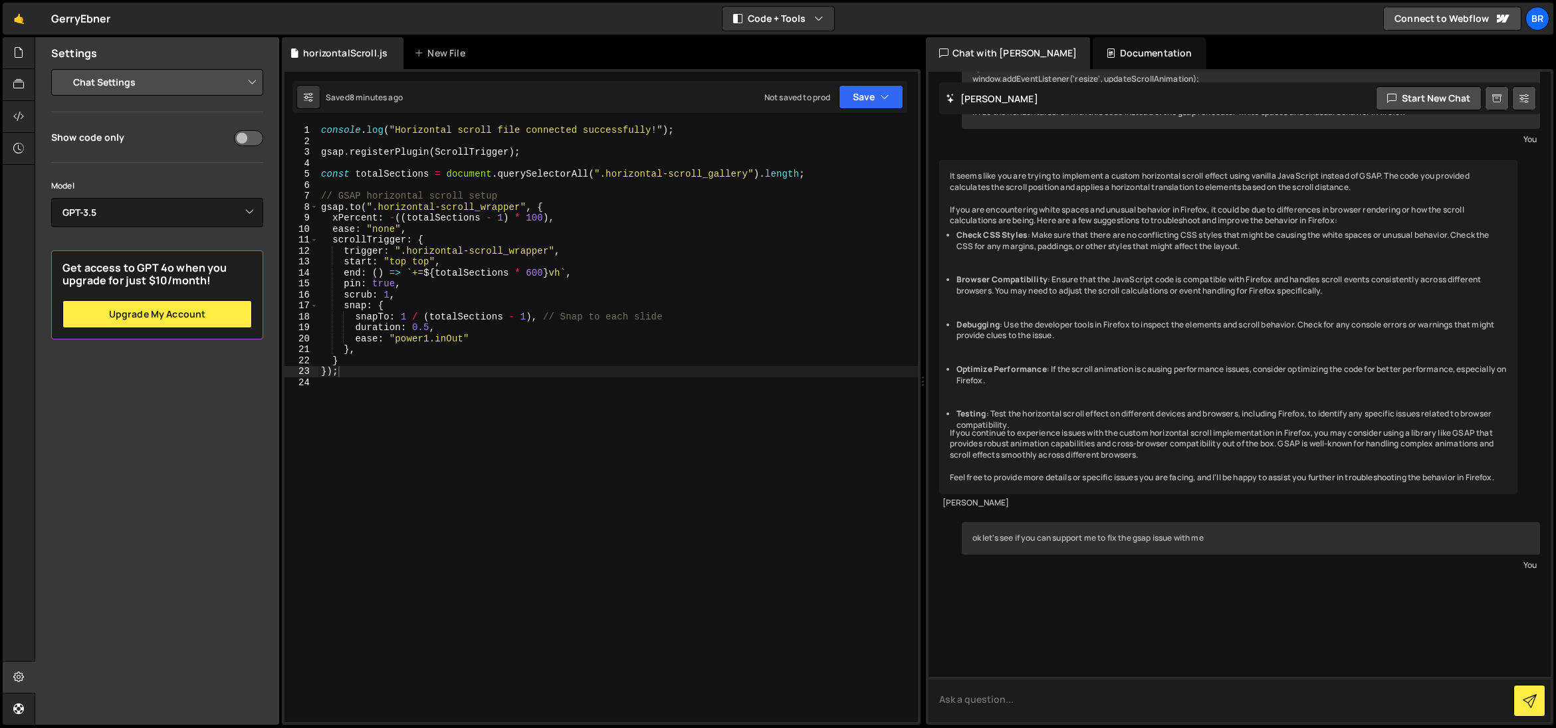
scroll to position [2504, 0]
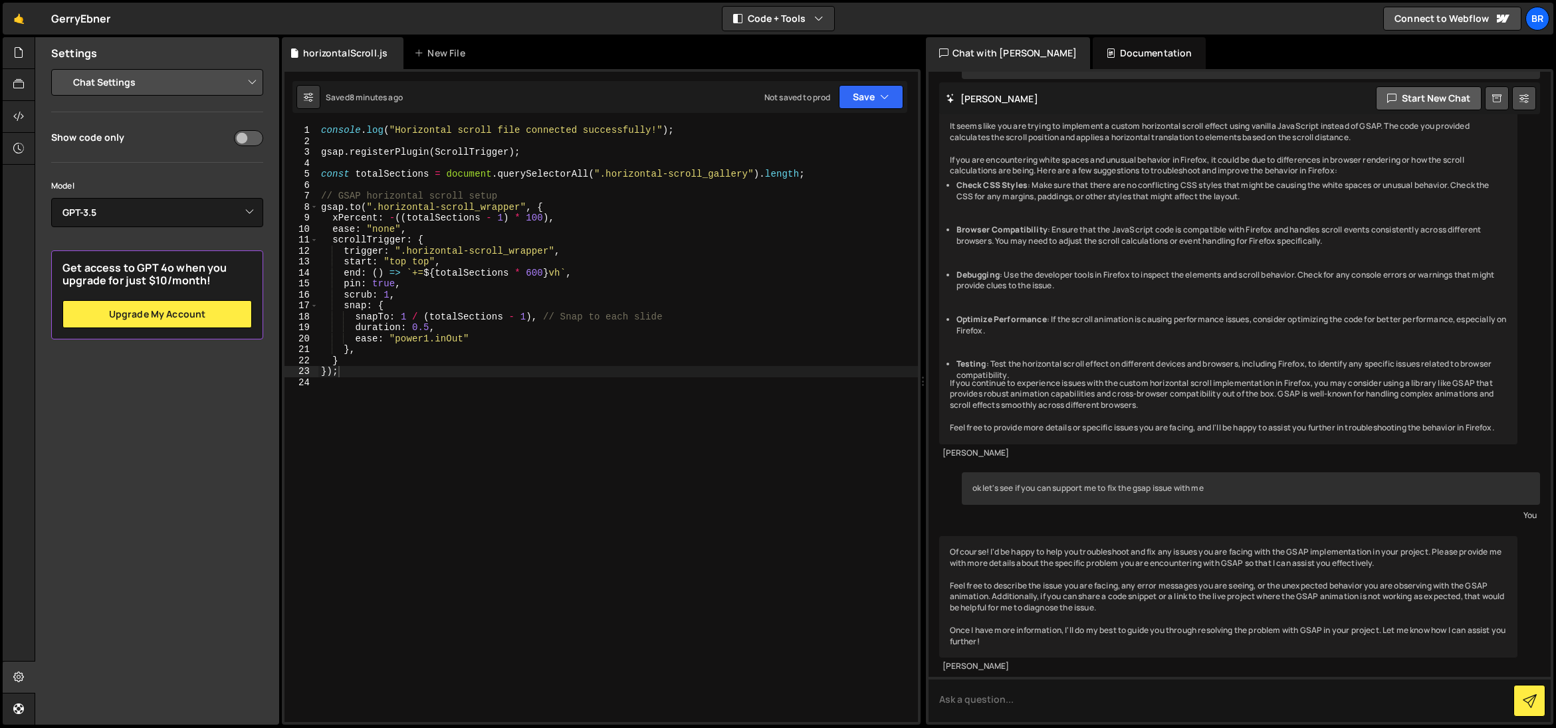
click at [1455, 92] on button "Start new chat" at bounding box center [1429, 98] width 106 height 24
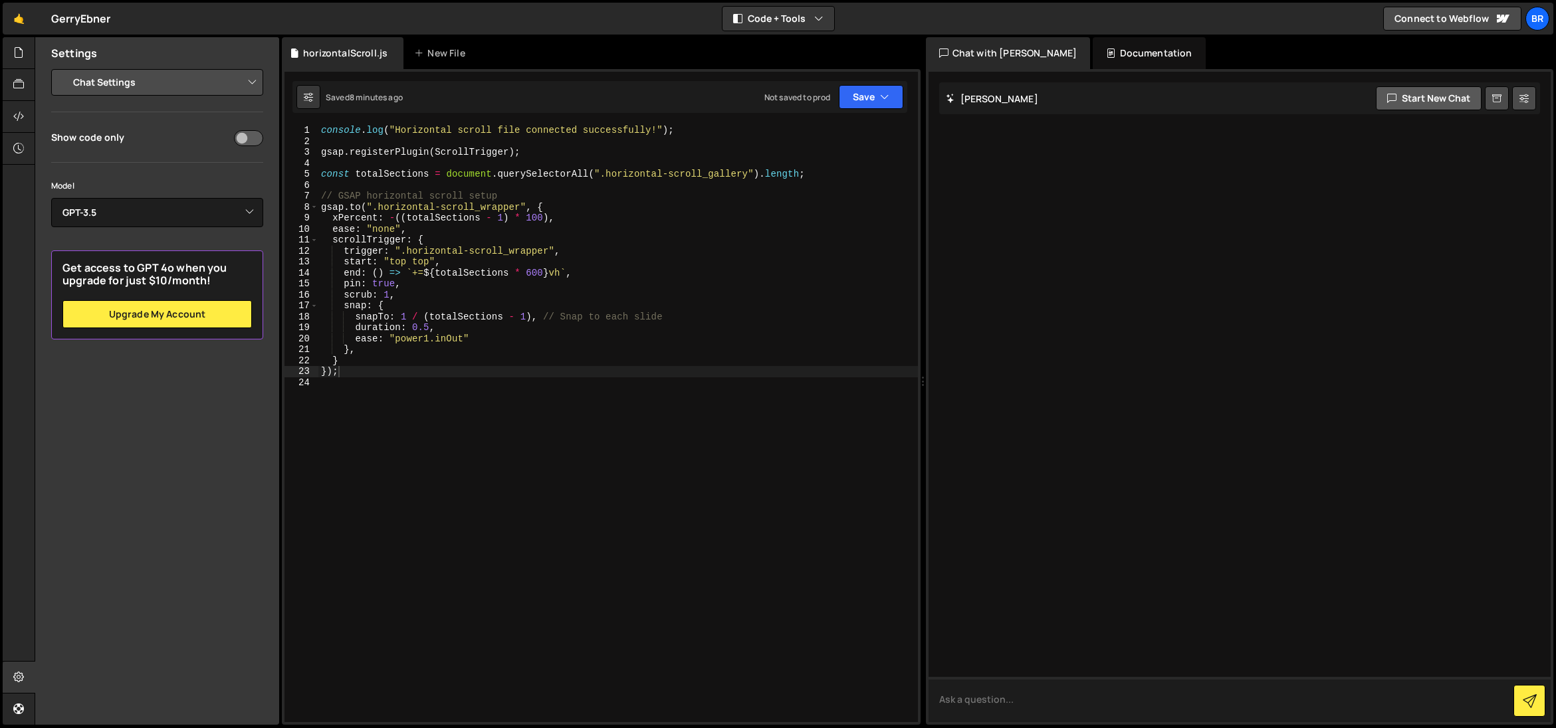
scroll to position [0, 0]
click at [992, 96] on h2 "[PERSON_NAME]" at bounding box center [992, 98] width 92 height 13
click at [985, 103] on h2 "[PERSON_NAME]" at bounding box center [992, 98] width 92 height 13
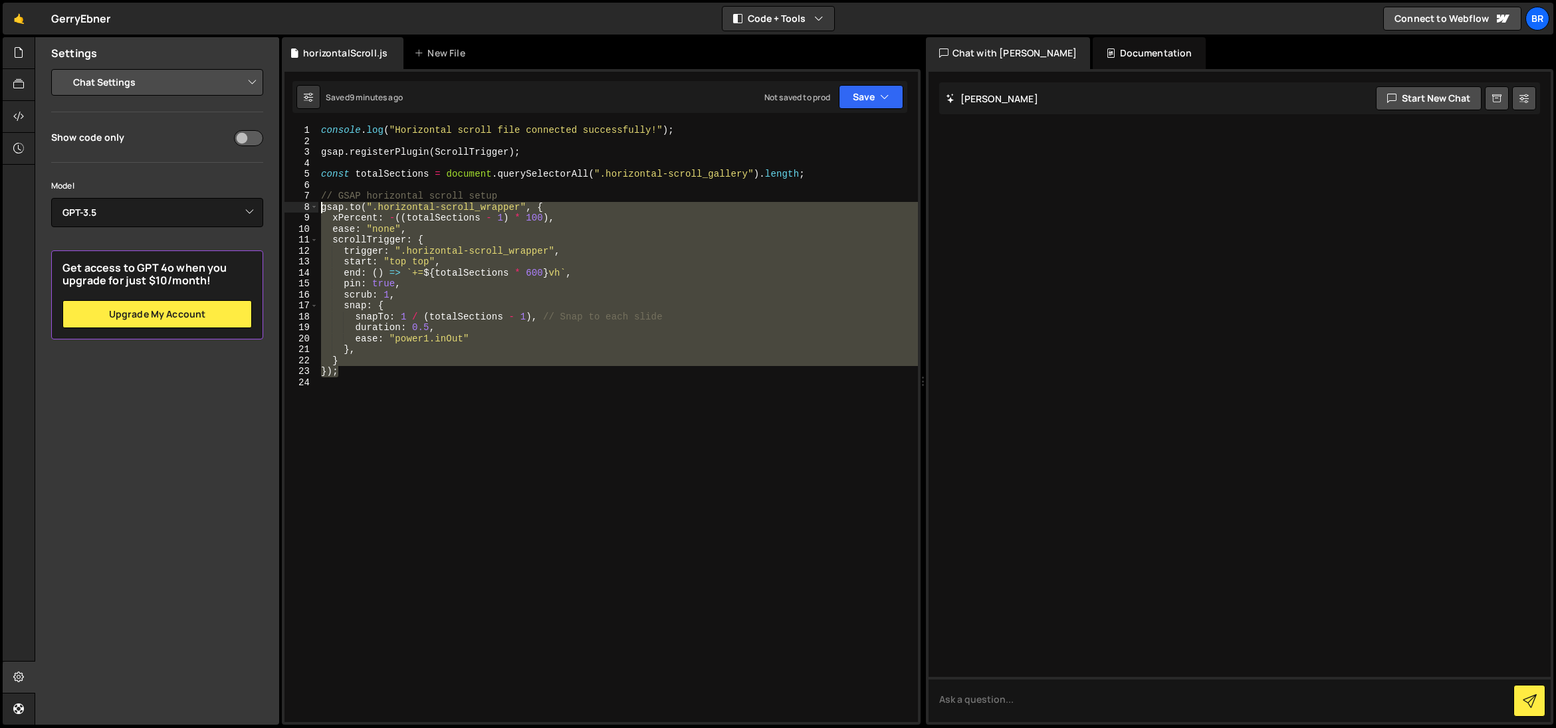
drag, startPoint x: 369, startPoint y: 369, endPoint x: 339, endPoint y: 225, distance: 148.1
click at [302, 202] on div "}); 1 2 3 4 5 6 7 8 9 10 11 12 13 14 15 16 17 18 19 20 21 22 23 24 console . lo…" at bounding box center [600, 423] width 633 height 597
click at [398, 354] on div "console . log ( "Horizontal scroll file connected successfully!" ) ; gsap . reg…" at bounding box center [617, 423] width 599 height 597
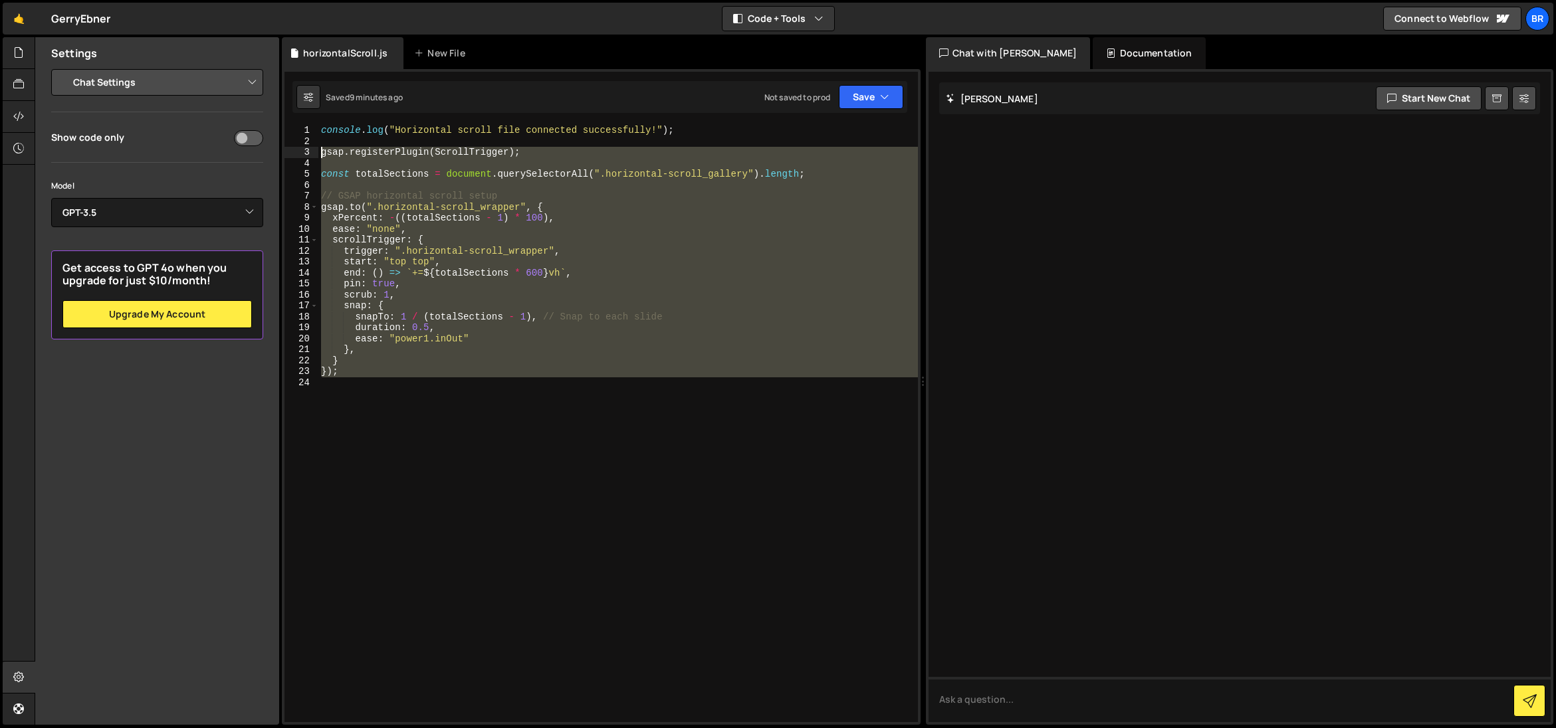
drag, startPoint x: 342, startPoint y: 356, endPoint x: 328, endPoint y: 168, distance: 187.9
click at [308, 151] on div "}, 1 2 3 4 5 6 7 8 9 10 11 12 13 14 15 16 17 18 19 20 21 22 23 24 console . log…" at bounding box center [600, 423] width 633 height 597
type textarea "gsap.registerPlugin(ScrollTrigger);"
click at [974, 700] on textarea at bounding box center [1239, 699] width 623 height 45
paste textarea "gsap.registerPlugin(ScrollTrigger); const totalSections = document.querySelecto…"
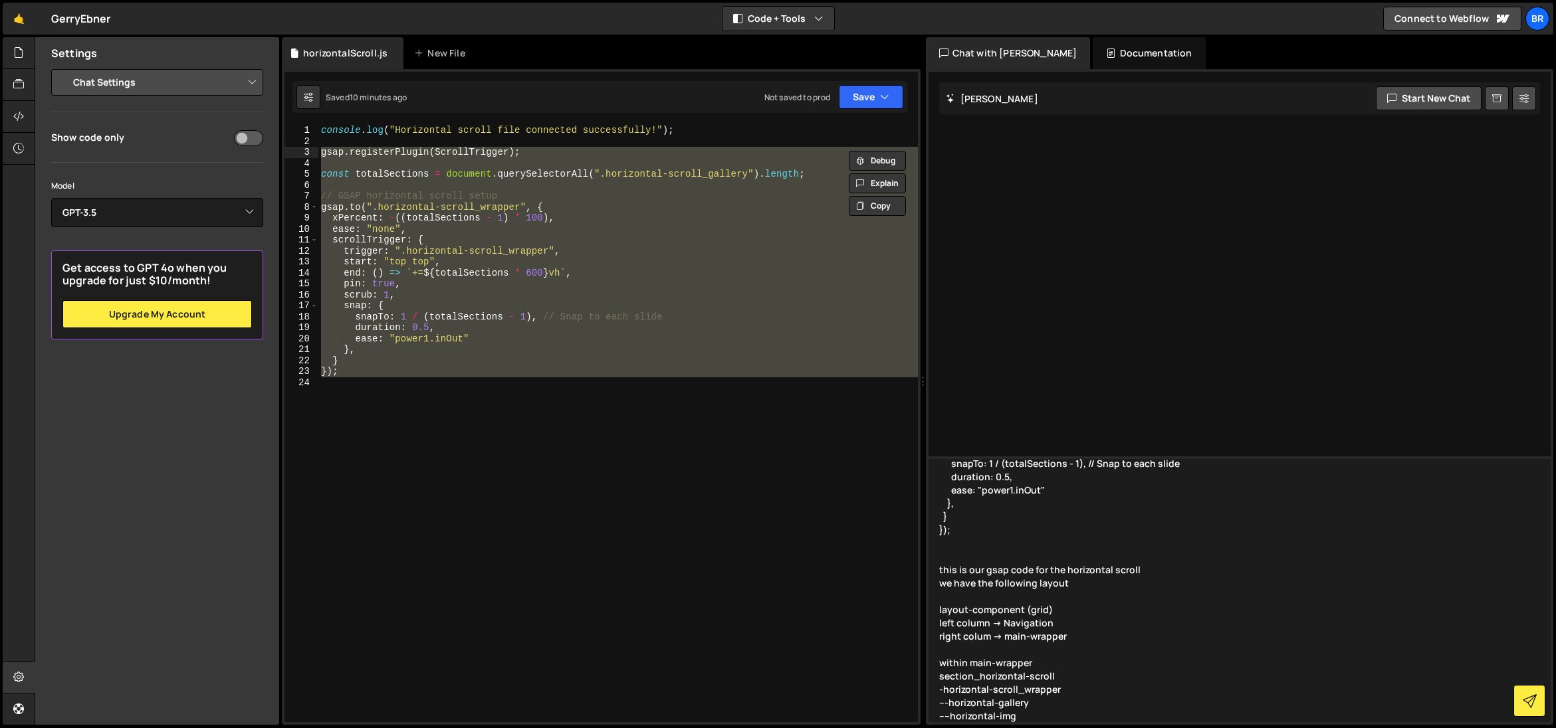
scroll to position [228, 0]
drag, startPoint x: 994, startPoint y: 696, endPoint x: 936, endPoint y: 688, distance: 59.0
click at [927, 688] on div "[PERSON_NAME] Start new chat Select a page to chat with [PERSON_NAME] [PERSON_N…" at bounding box center [1240, 397] width 628 height 656
drag, startPoint x: 1017, startPoint y: 706, endPoint x: 1055, endPoint y: 710, distance: 38.1
click at [1017, 706] on textarea "gsap.registerPlugin(ScrollTrigger); const totalSections = document.querySelecto…" at bounding box center [1239, 590] width 623 height 266
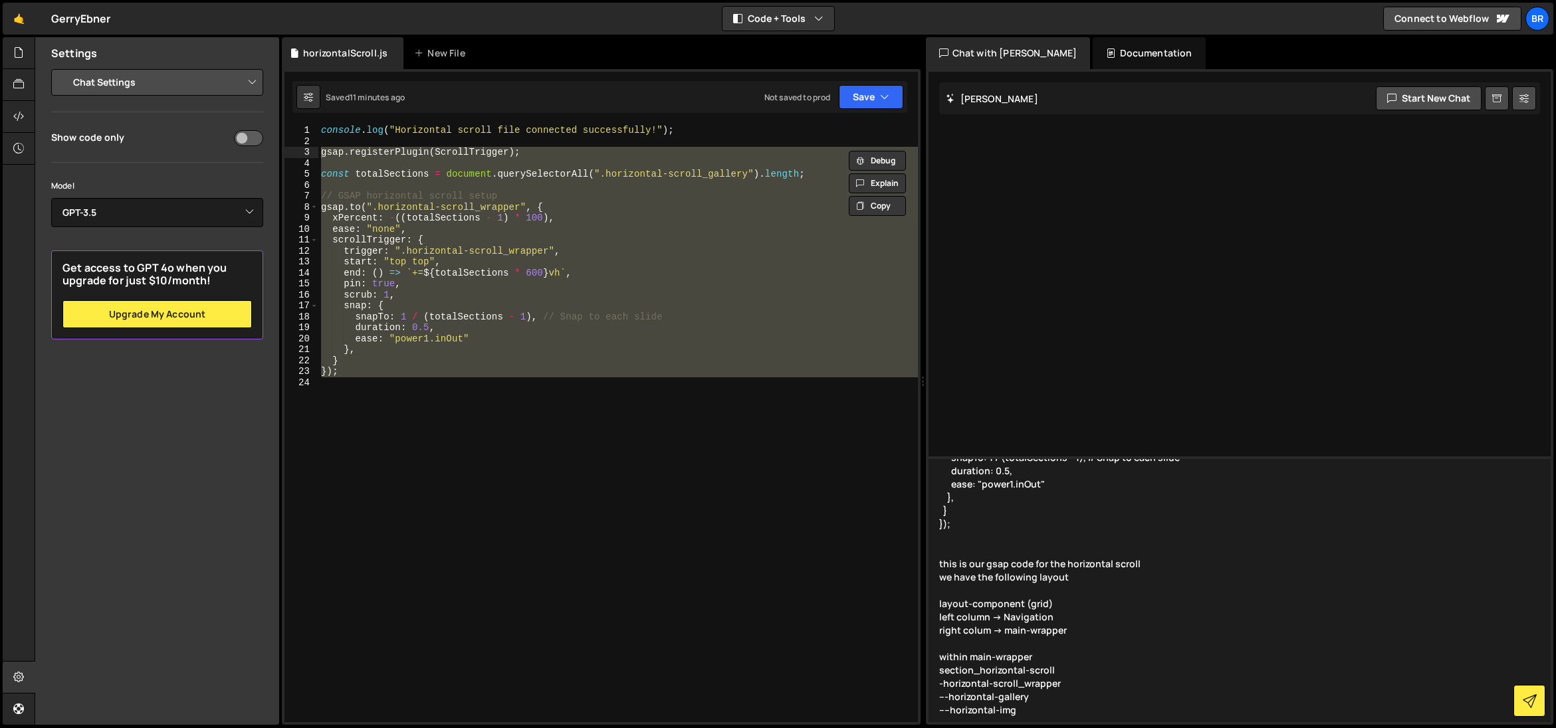
paste textarea "---horizontal-gallery ----horizontal-img"
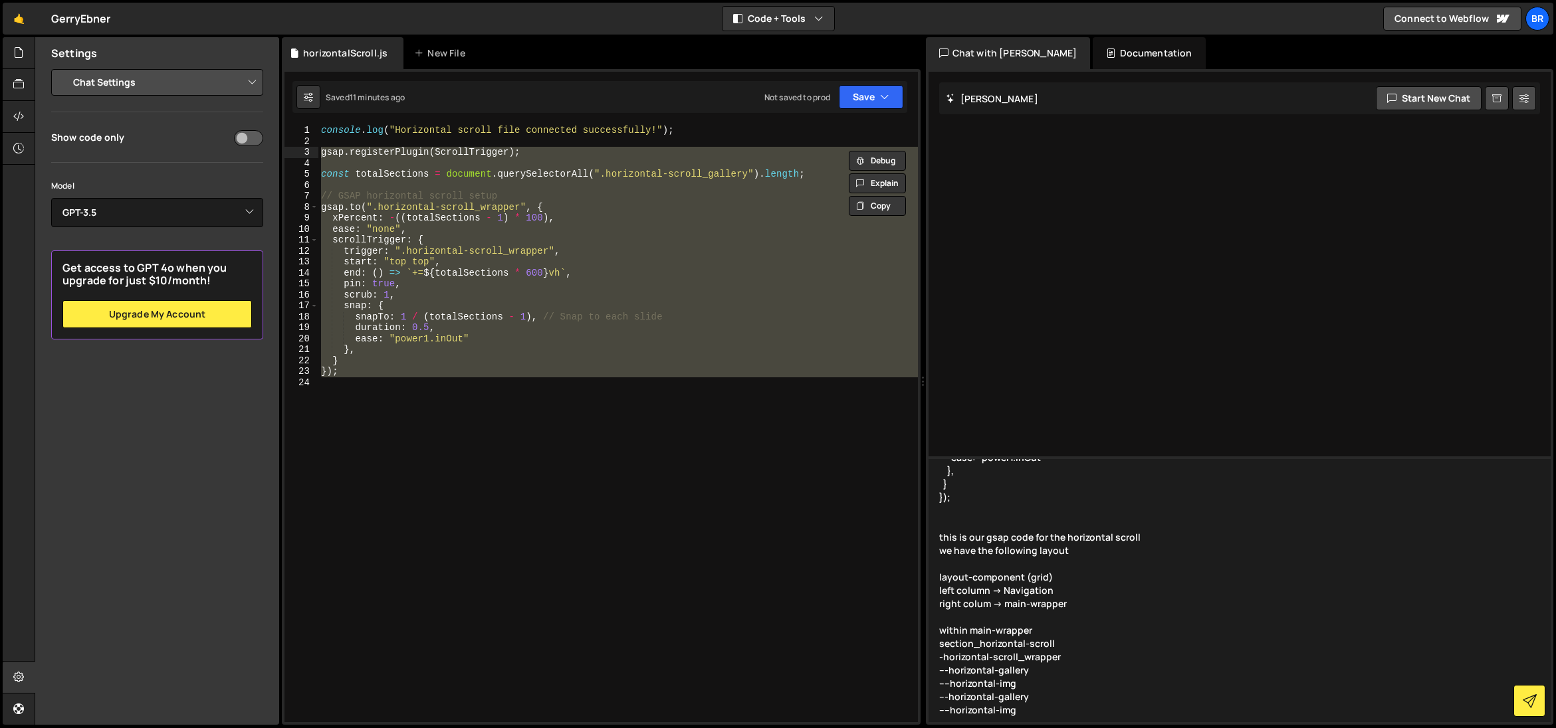
paste textarea "---horizontal-gallery ----horizontal-img"
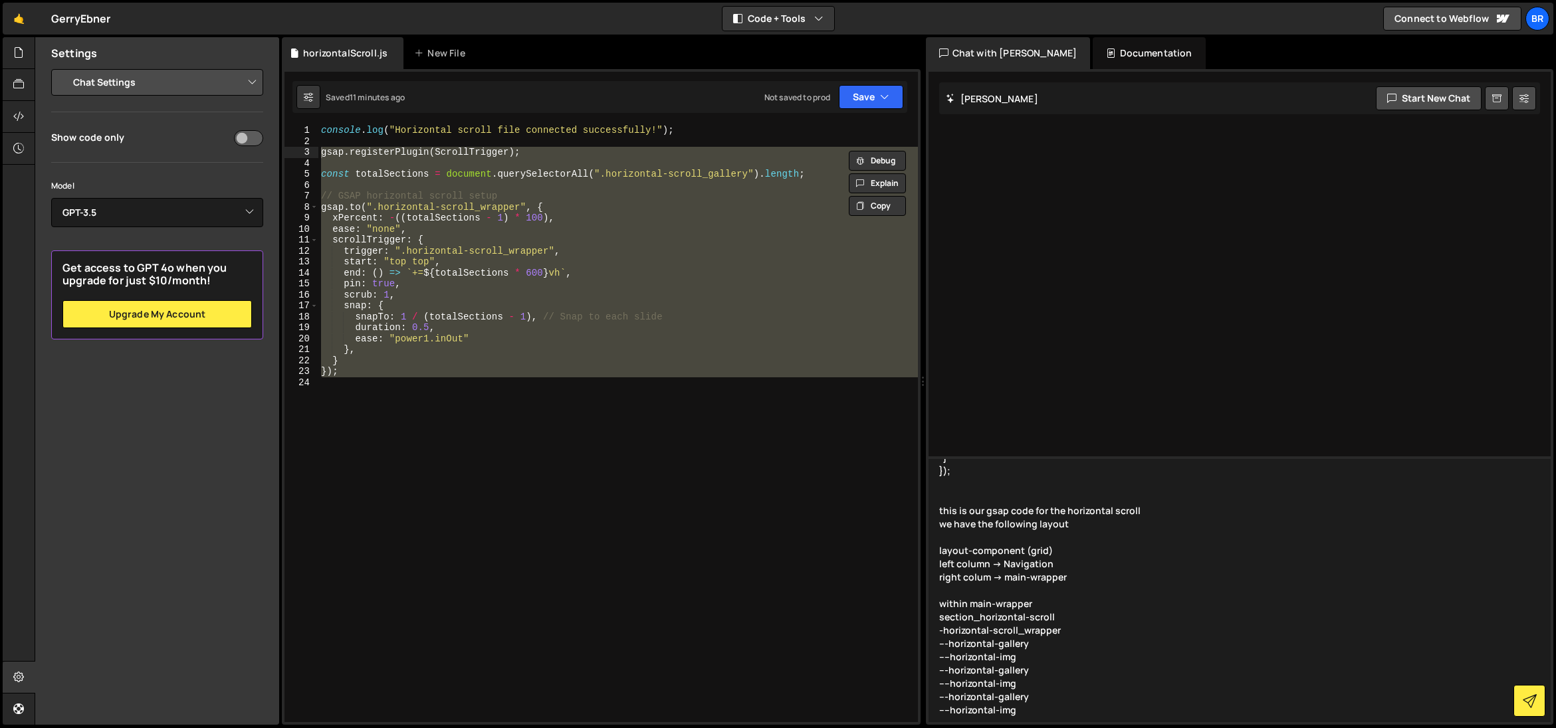
paste textarea "---horizontal-gallery ----horizontal-img"
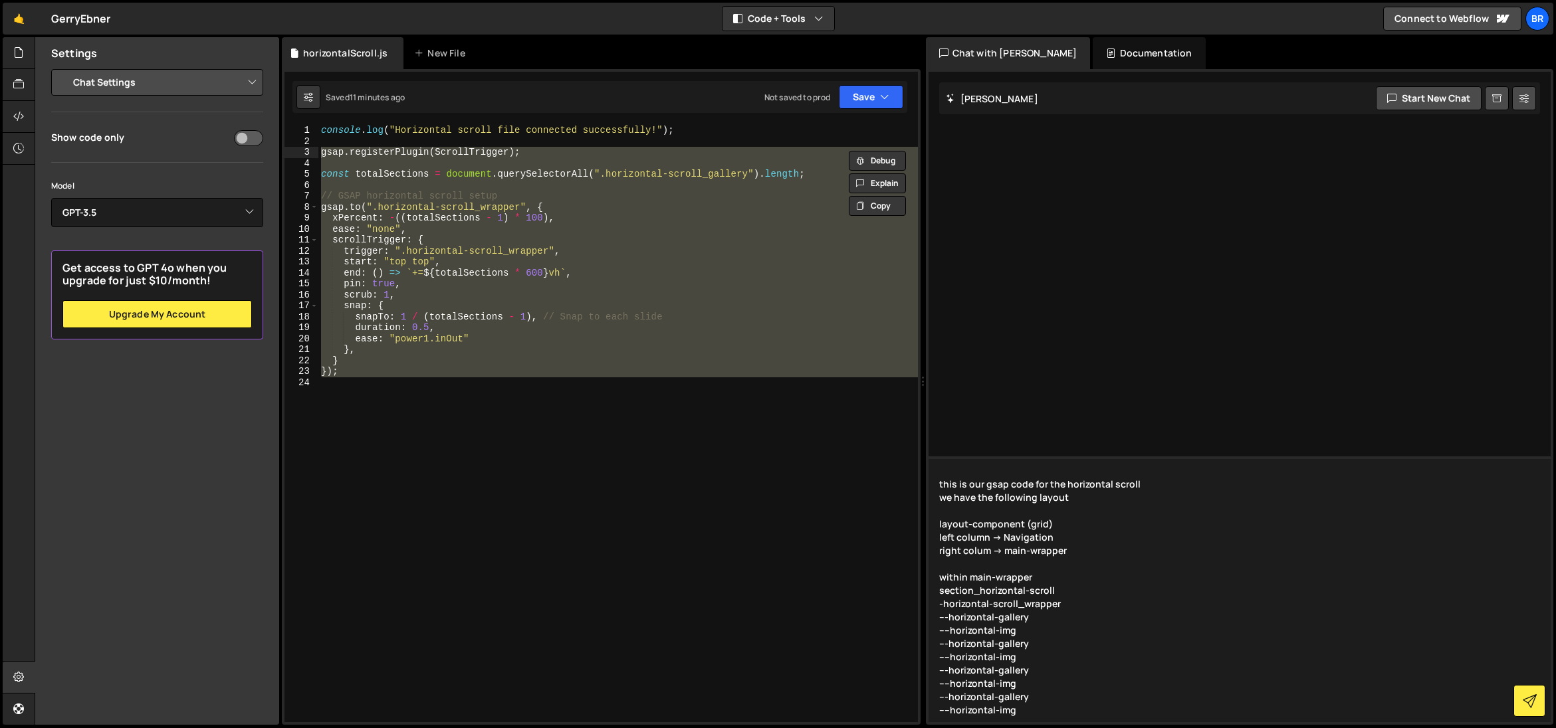
scroll to position [321, 0]
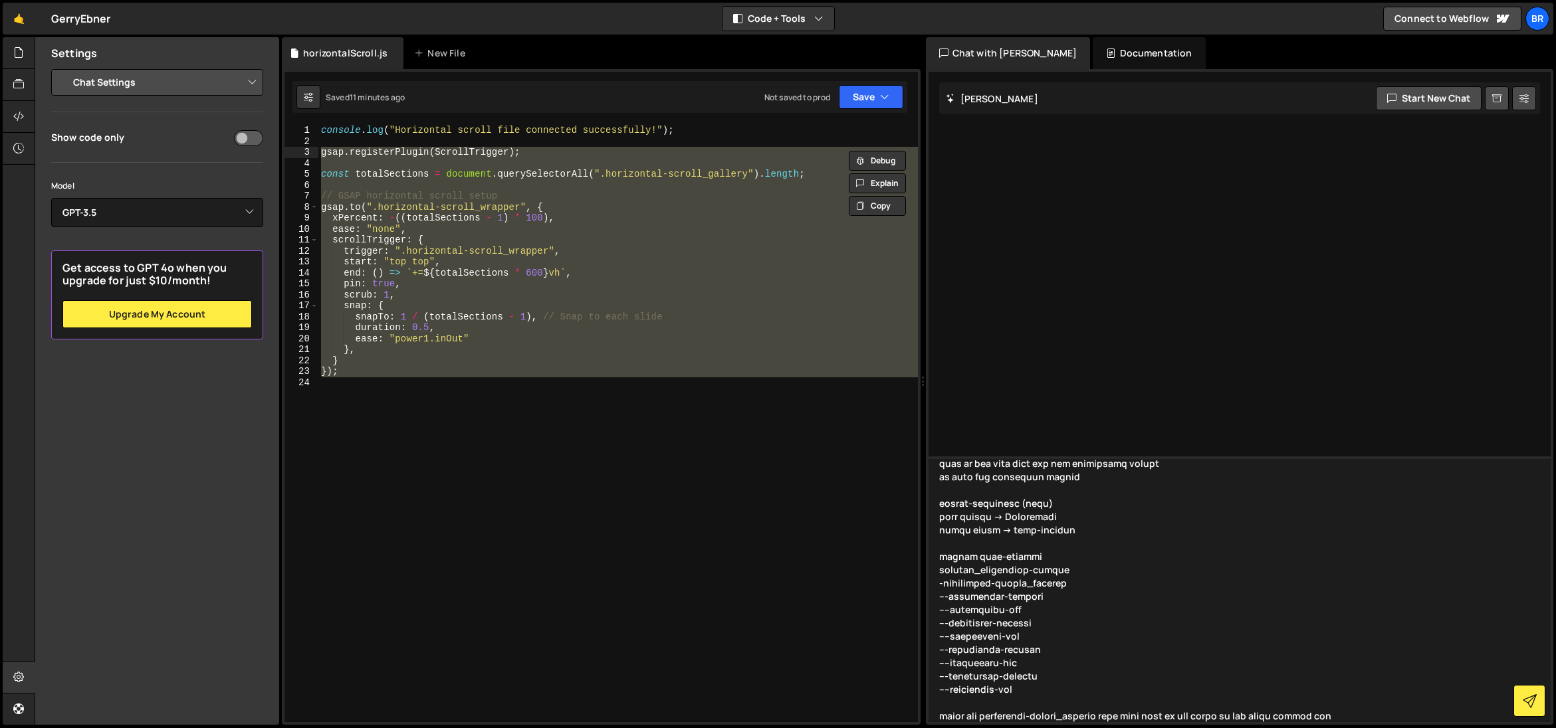
drag, startPoint x: 1142, startPoint y: 717, endPoint x: 1314, endPoint y: 715, distance: 172.1
click at [1316, 718] on textarea at bounding box center [1239, 590] width 623 height 266
click at [950, 607] on textarea at bounding box center [1239, 590] width 623 height 266
click at [949, 640] on textarea at bounding box center [1239, 590] width 623 height 266
drag, startPoint x: 970, startPoint y: 661, endPoint x: 933, endPoint y: 631, distance: 48.2
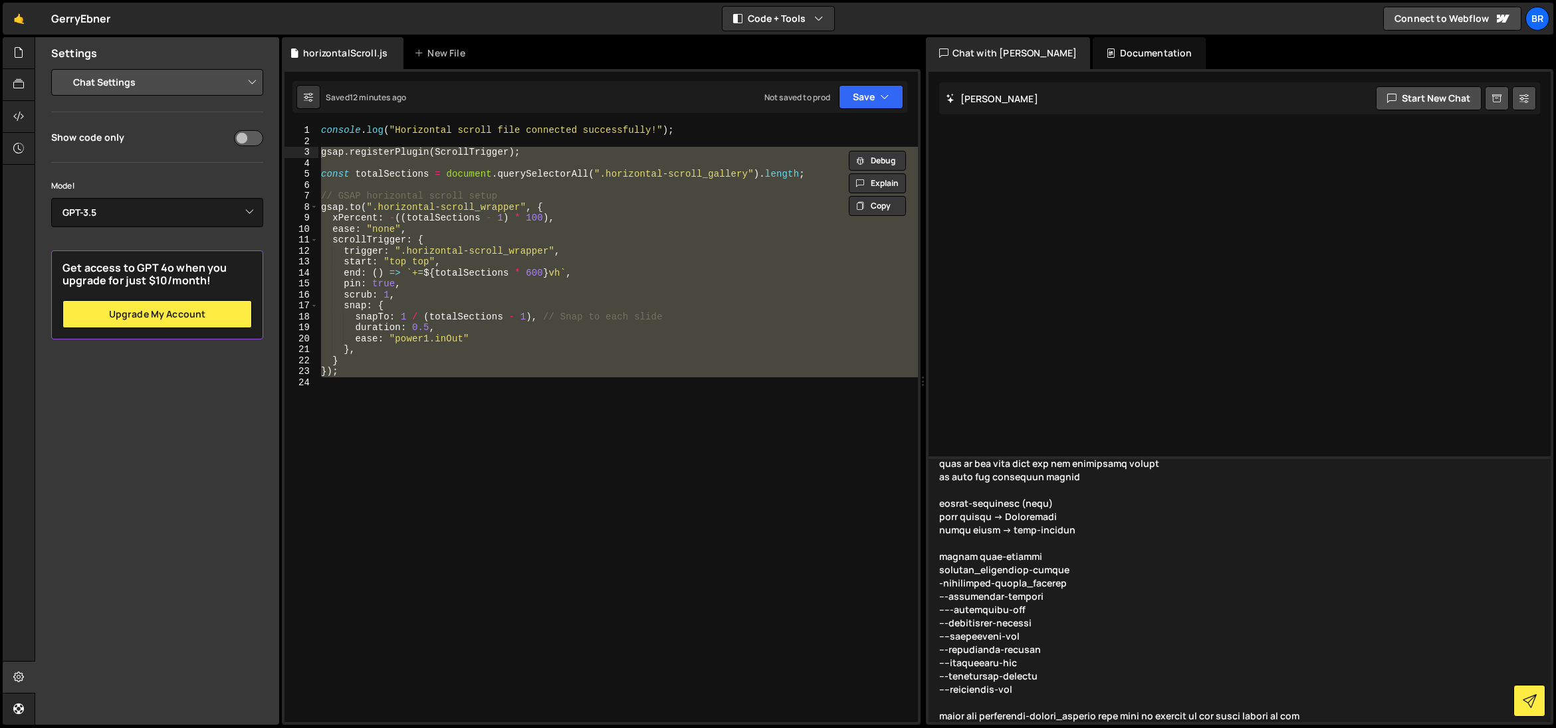
click at [918, 637] on div "Files New File Create your first file Get started by starting a Javascript or C…" at bounding box center [795, 381] width 1521 height 688
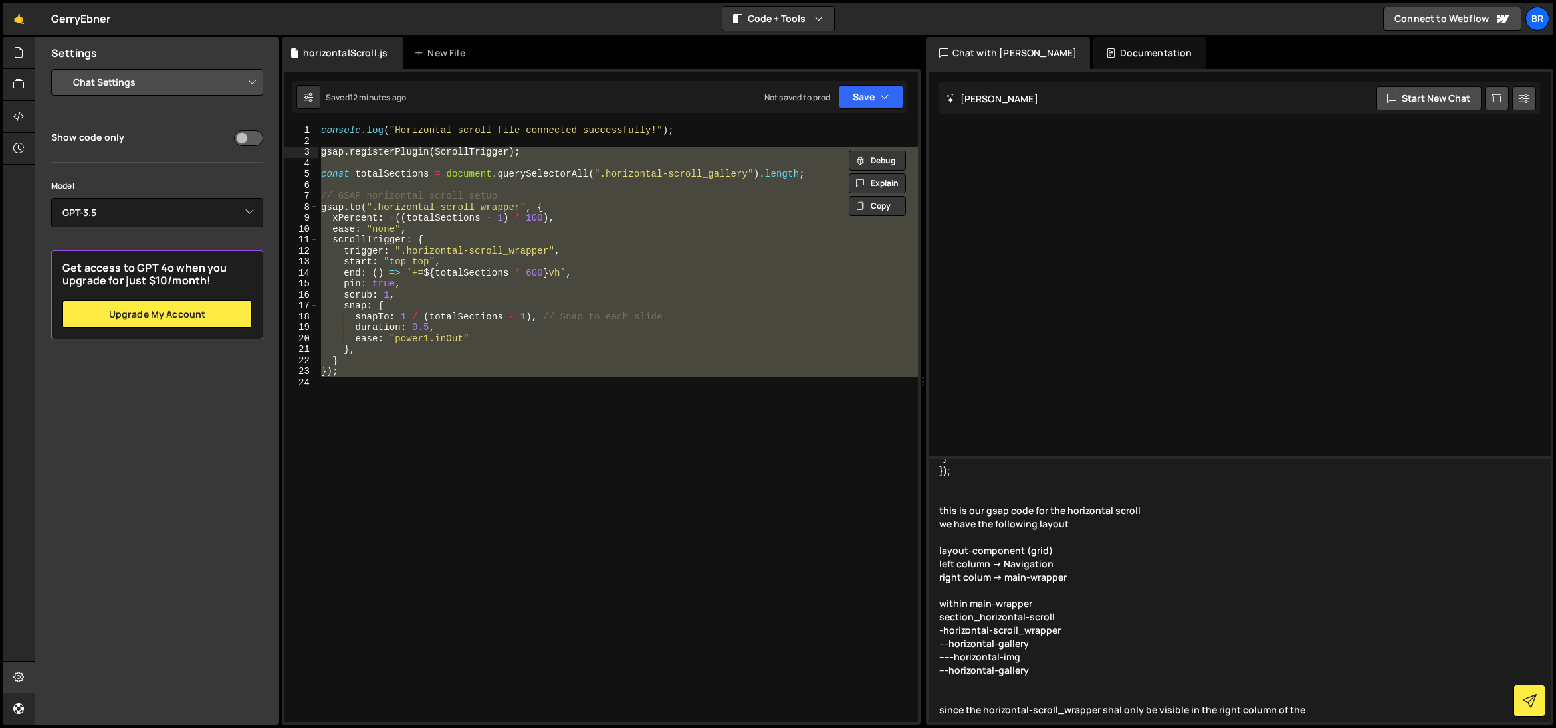
scroll to position [287, 0]
drag, startPoint x: 1036, startPoint y: 657, endPoint x: 926, endPoint y: 646, distance: 110.2
click at [922, 653] on div "Files New File Create your first file Get started by starting a Javascript or C…" at bounding box center [795, 381] width 1521 height 688
drag, startPoint x: 985, startPoint y: 641, endPoint x: 941, endPoint y: 641, distance: 44.5
click at [919, 634] on div "Files New File Create your first file Get started by starting a Javascript or C…" at bounding box center [795, 381] width 1521 height 688
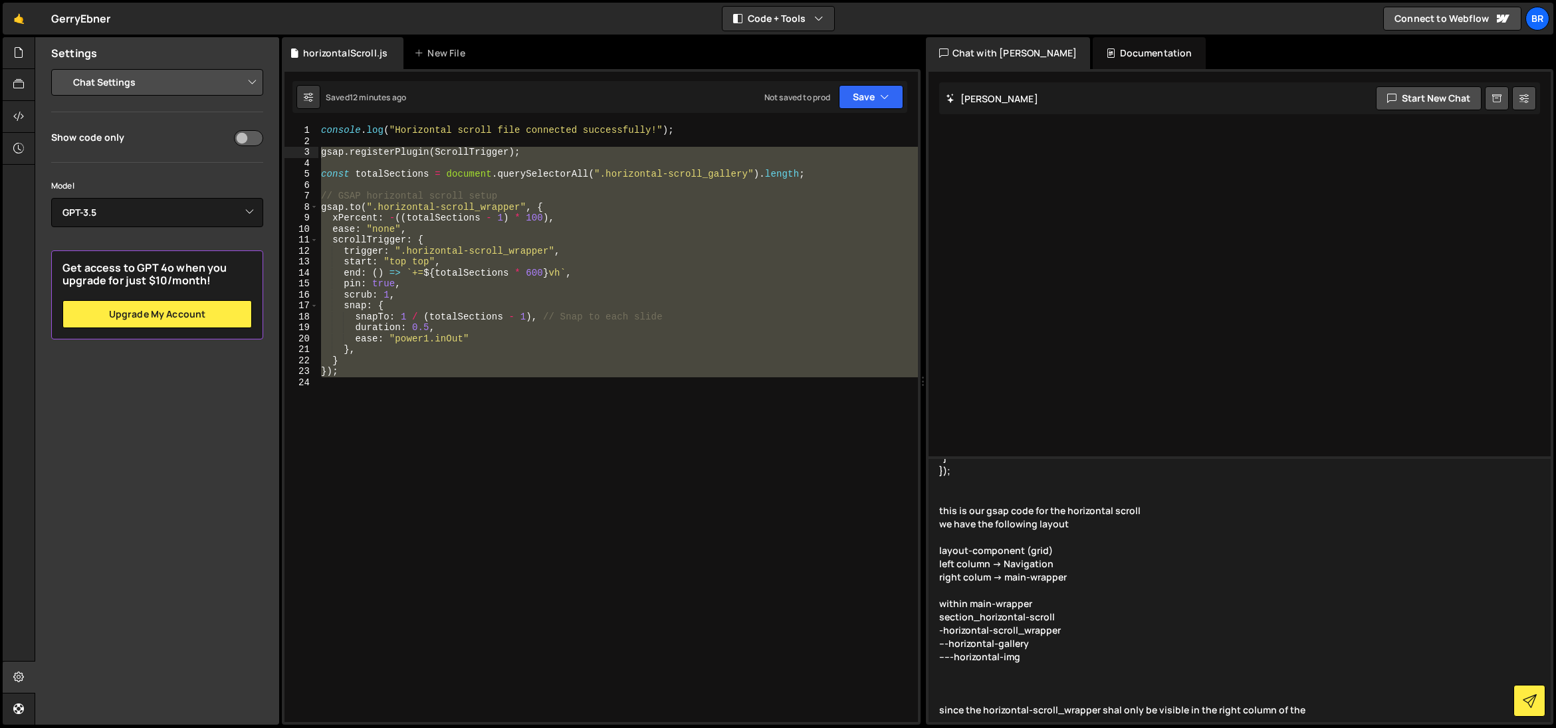
click at [1019, 643] on textarea "gsap.registerPlugin(ScrollTrigger); const totalSections = document.querySelecto…" at bounding box center [1239, 590] width 623 height 266
click at [1035, 645] on textarea "gsap.registerPlugin(ScrollTrigger); const totalSections = document.querySelecto…" at bounding box center [1239, 590] width 623 height 266
paste textarea "---horizontal-gallery -----horizontal-img"
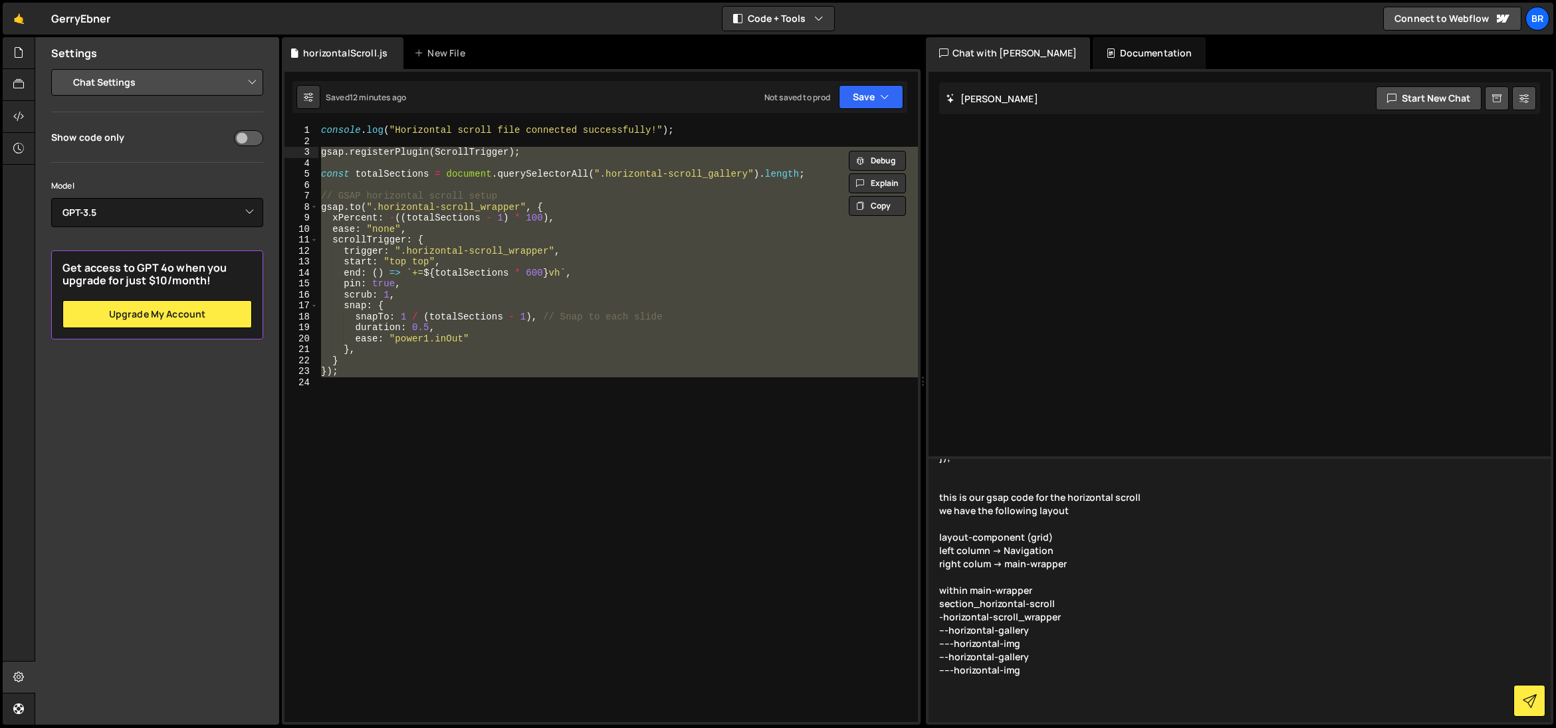
paste textarea "---horizontal-gallery -----horizontal-img"
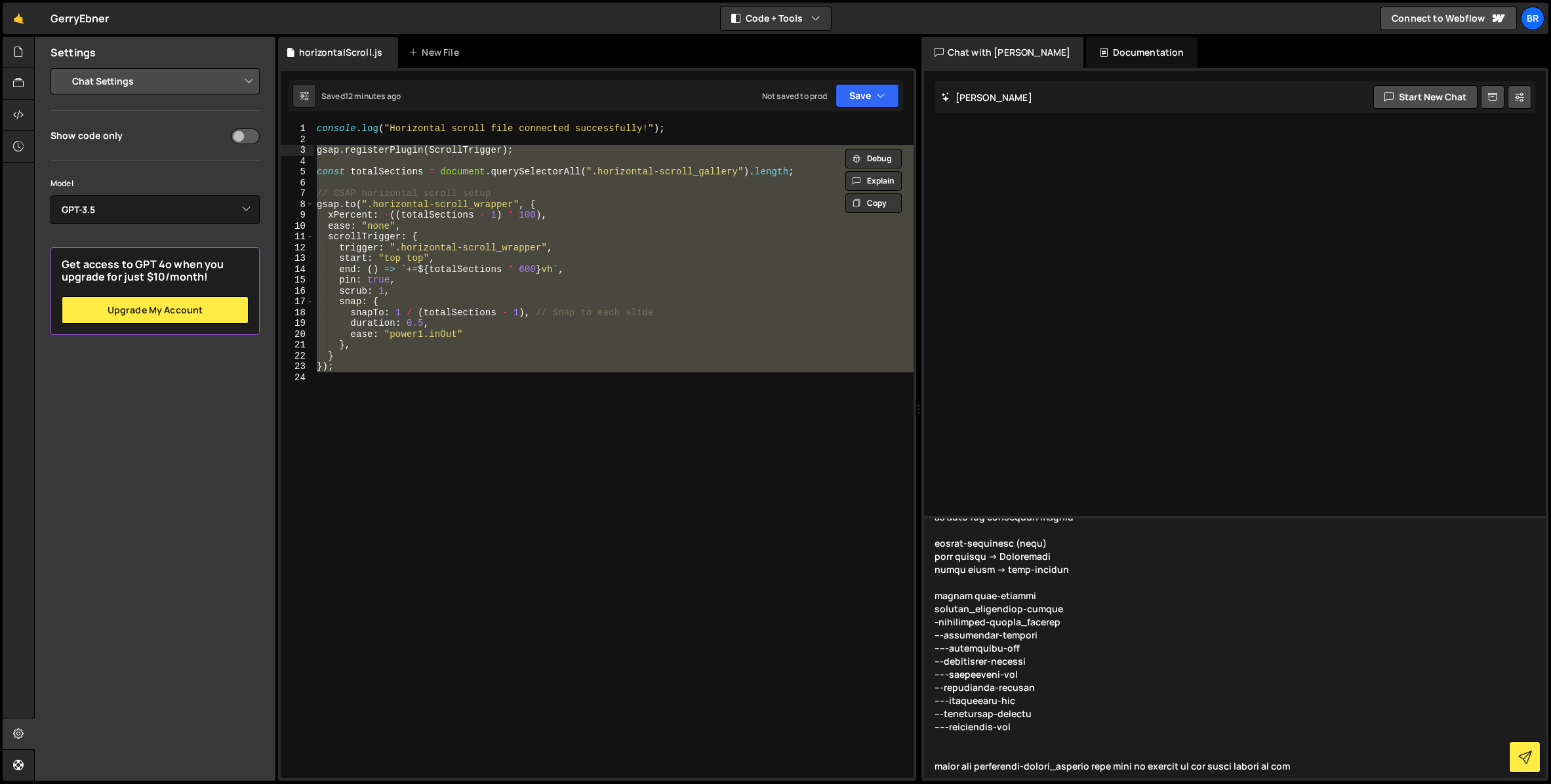
scroll to position [349, 0]
click at [1306, 718] on textarea at bounding box center [1234, 647] width 623 height 262
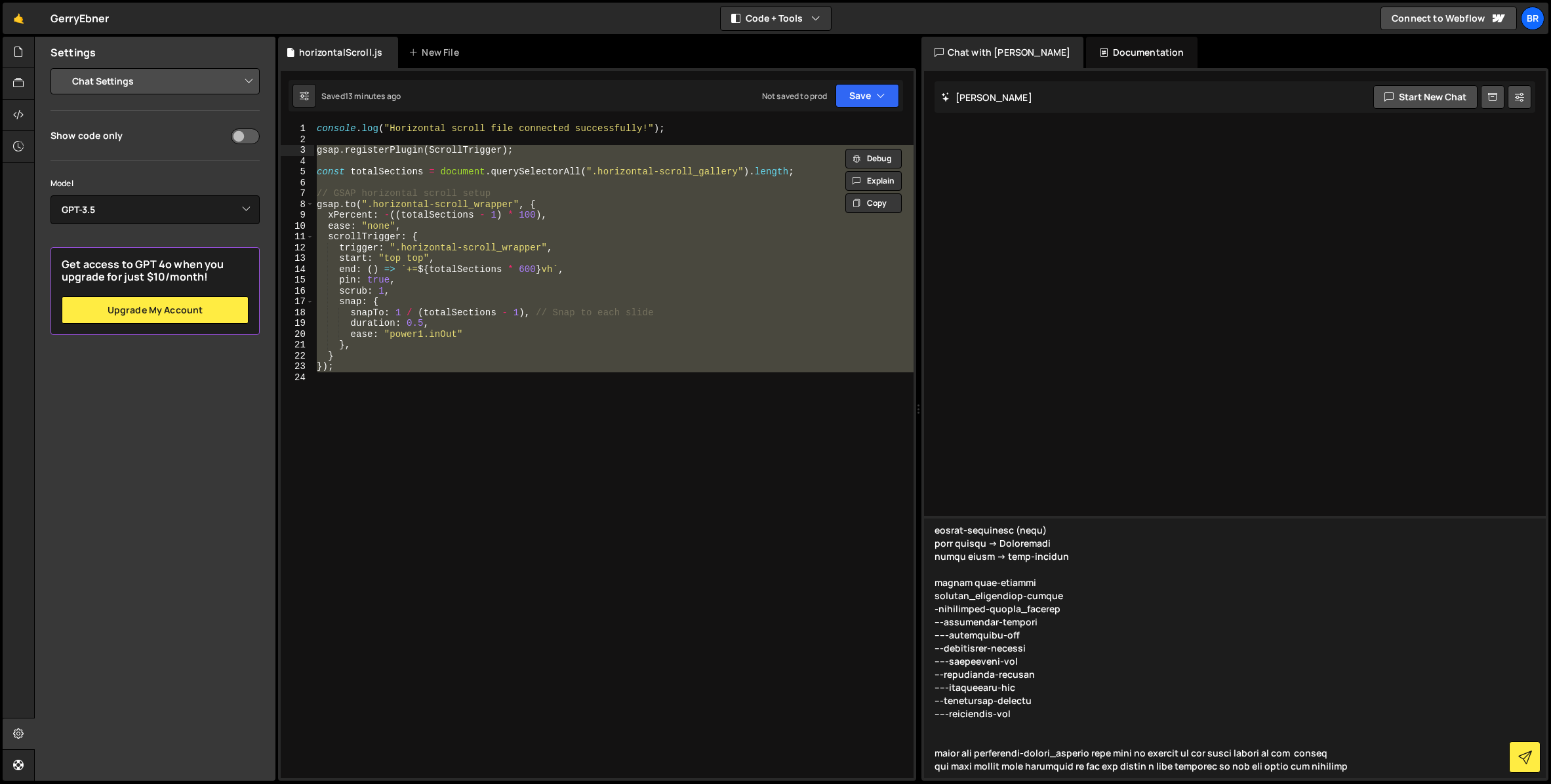
scroll to position [369, 0]
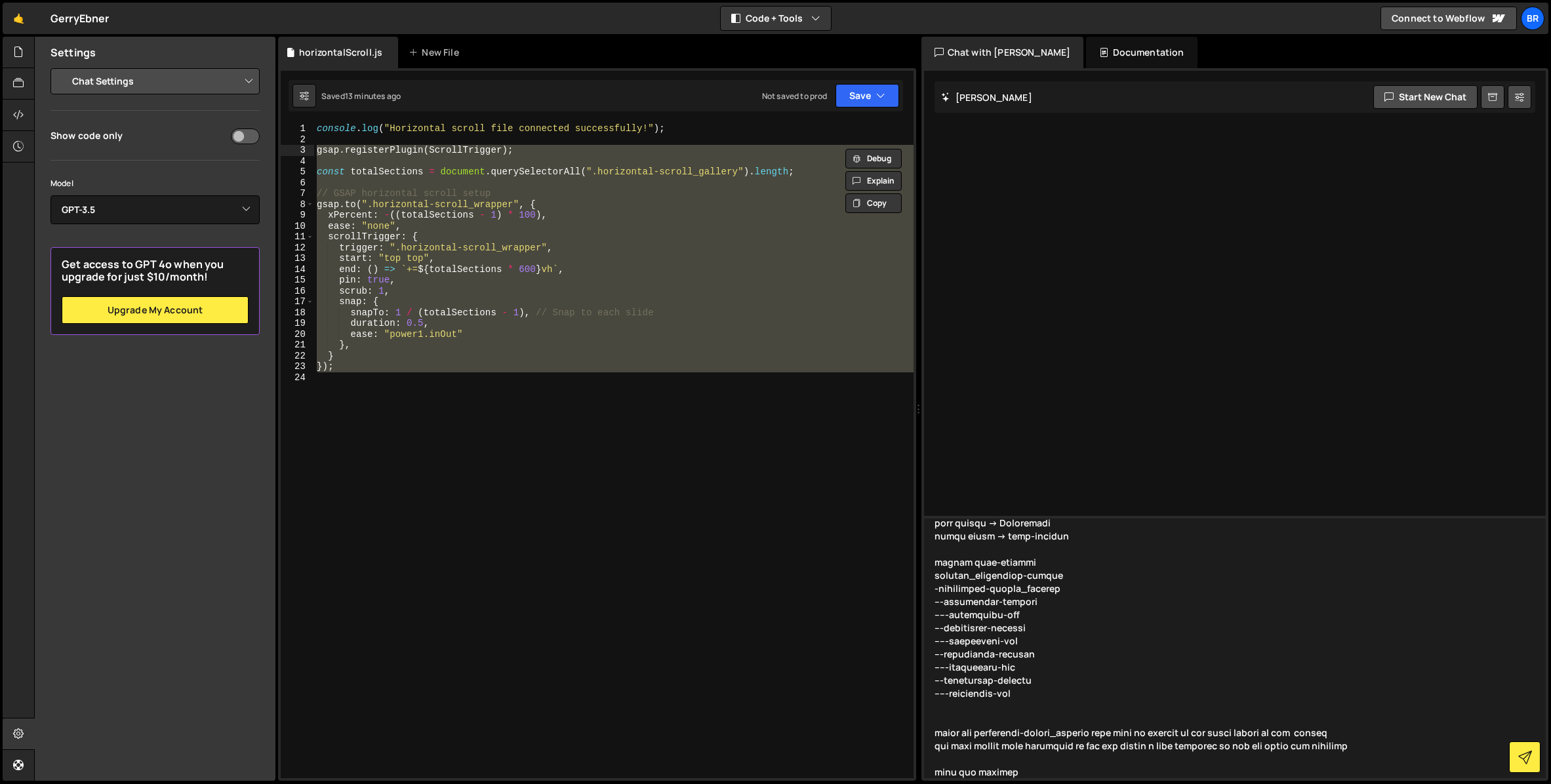
drag, startPoint x: 1109, startPoint y: 762, endPoint x: 1118, endPoint y: 739, distance: 24.7
click at [1111, 718] on textarea at bounding box center [1234, 647] width 623 height 262
click at [1205, 718] on textarea at bounding box center [1234, 647] width 623 height 262
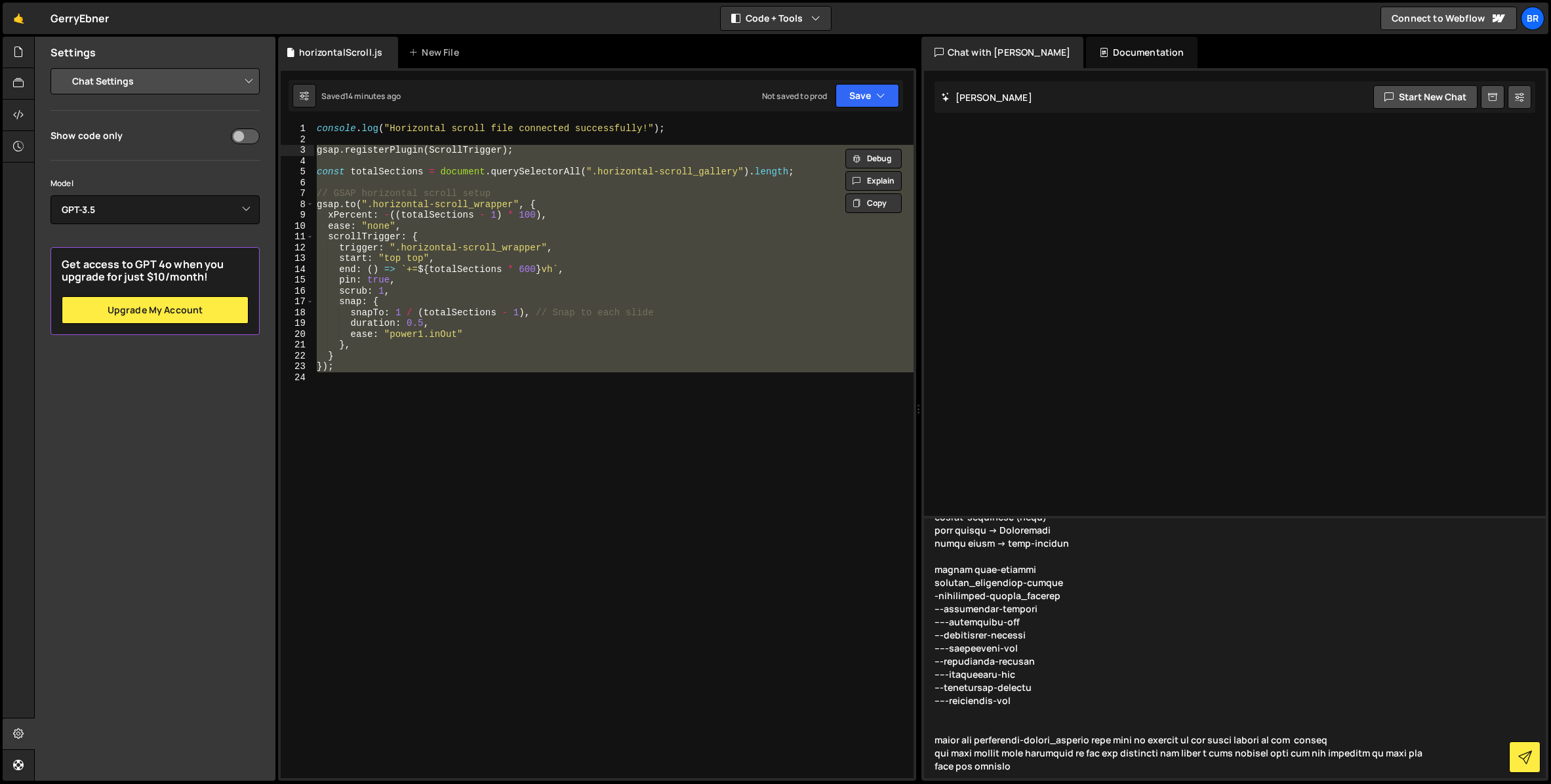
drag, startPoint x: 1000, startPoint y: 759, endPoint x: 974, endPoint y: 756, distance: 26.2
click at [972, 718] on textarea at bounding box center [1234, 647] width 623 height 262
click at [1096, 718] on textarea at bounding box center [1234, 647] width 623 height 262
drag, startPoint x: 1095, startPoint y: 759, endPoint x: 1028, endPoint y: 752, distance: 67.4
click at [1021, 718] on textarea at bounding box center [1234, 647] width 623 height 262
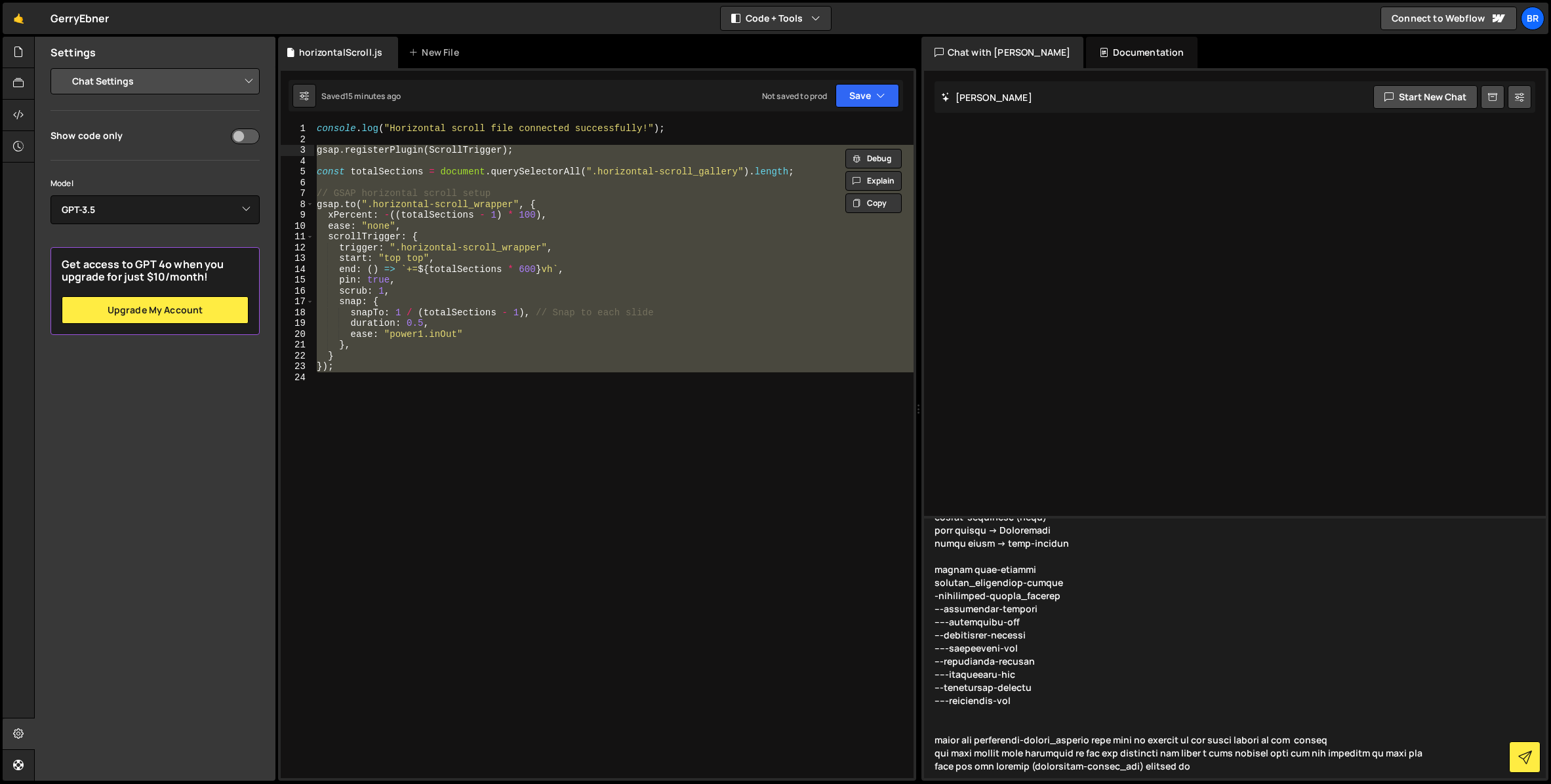
click at [992, 602] on textarea at bounding box center [1234, 647] width 623 height 262
click at [994, 612] on textarea at bounding box center [1234, 647] width 623 height 262
click at [995, 613] on textarea at bounding box center [1234, 647] width 623 height 262
drag, startPoint x: 1020, startPoint y: 700, endPoint x: 923, endPoint y: 633, distance: 117.9
click at [923, 631] on textarea at bounding box center [1234, 647] width 623 height 262
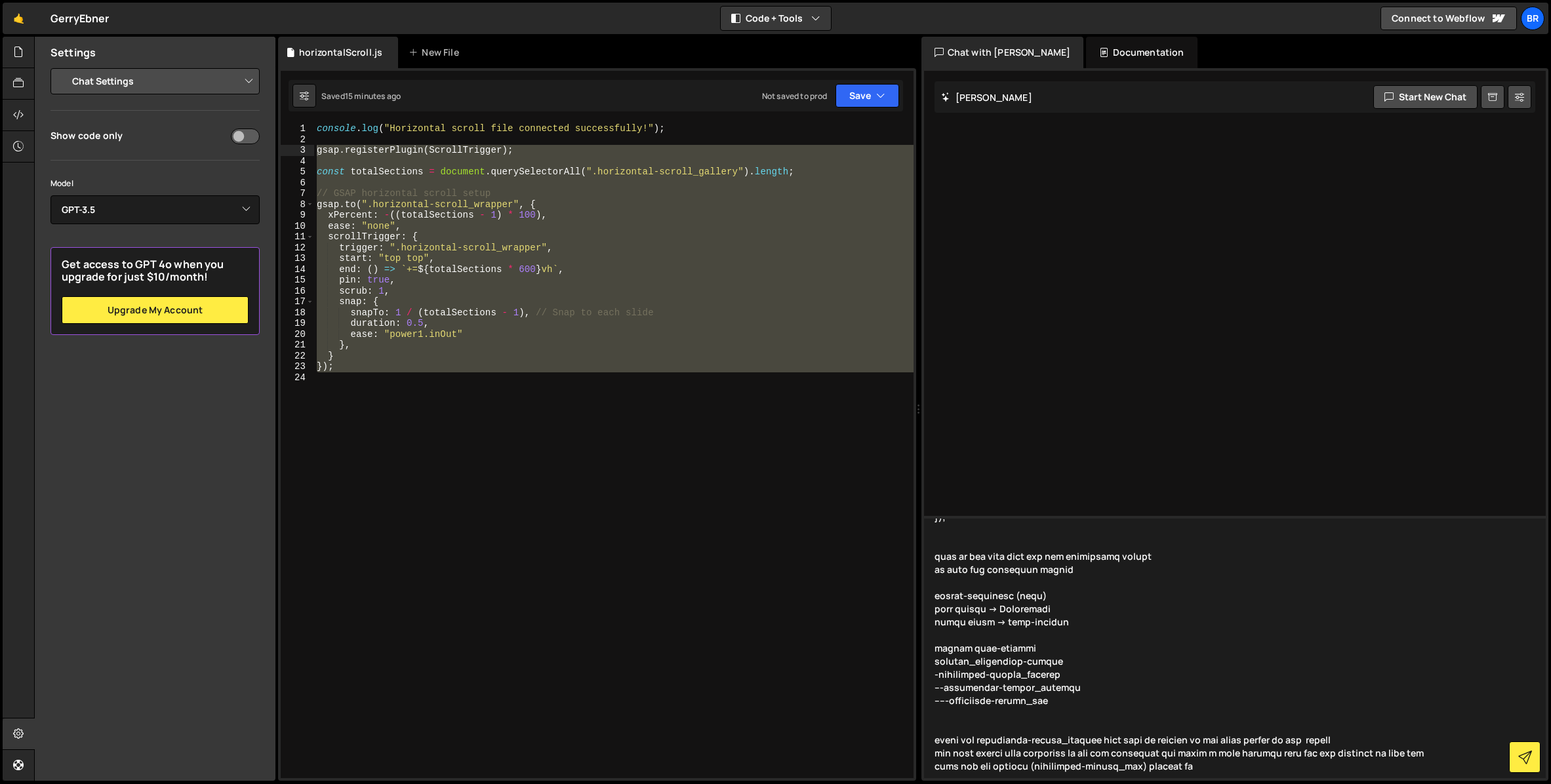
scroll to position [296, 0]
drag, startPoint x: 1014, startPoint y: 688, endPoint x: 937, endPoint y: 674, distance: 78.3
click at [931, 675] on textarea at bounding box center [1234, 647] width 623 height 262
click at [1051, 693] on textarea at bounding box center [1234, 647] width 623 height 262
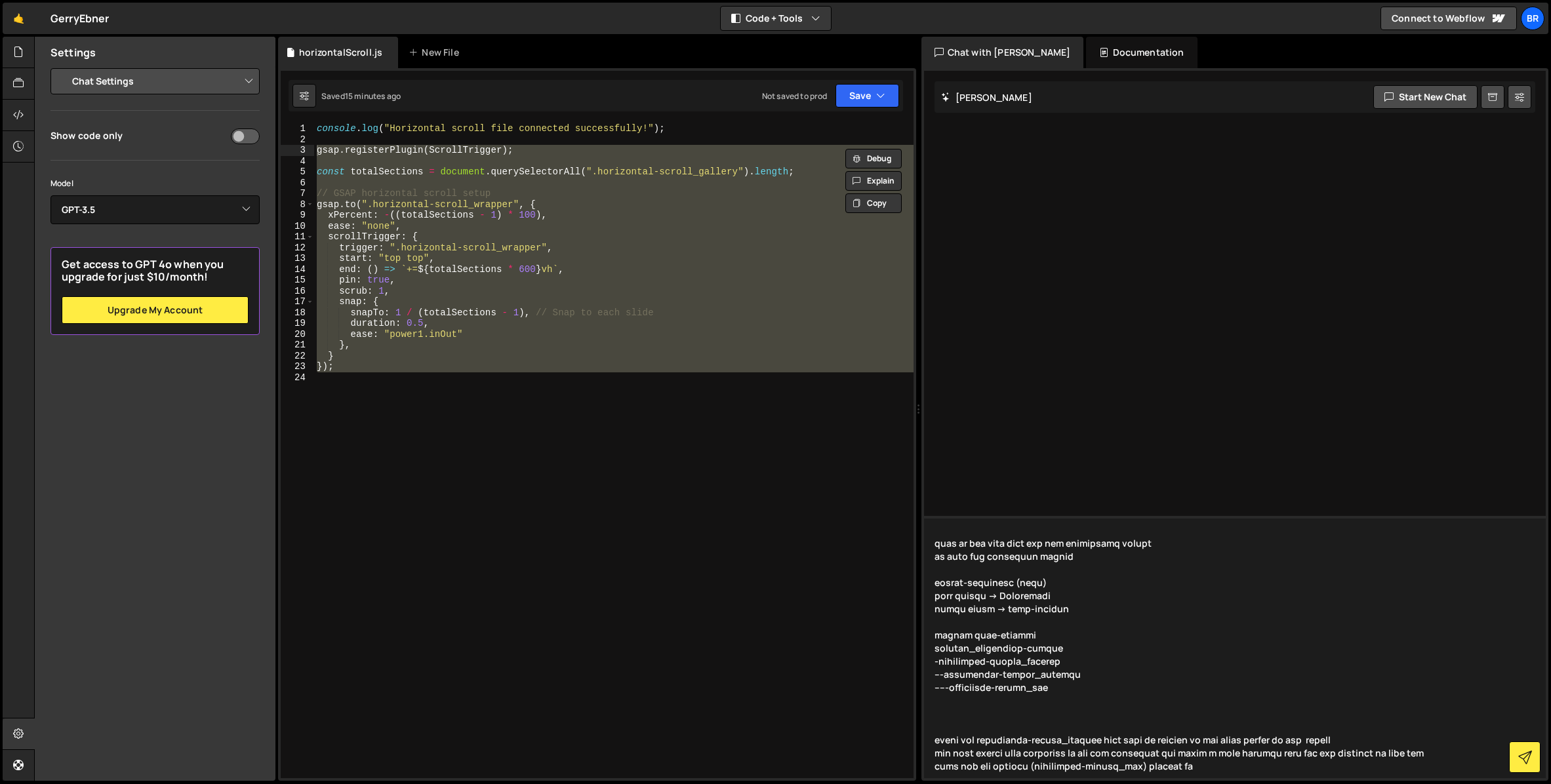
paste textarea "---horizontal-scroll_gallery -----horizontal-scroll_img"
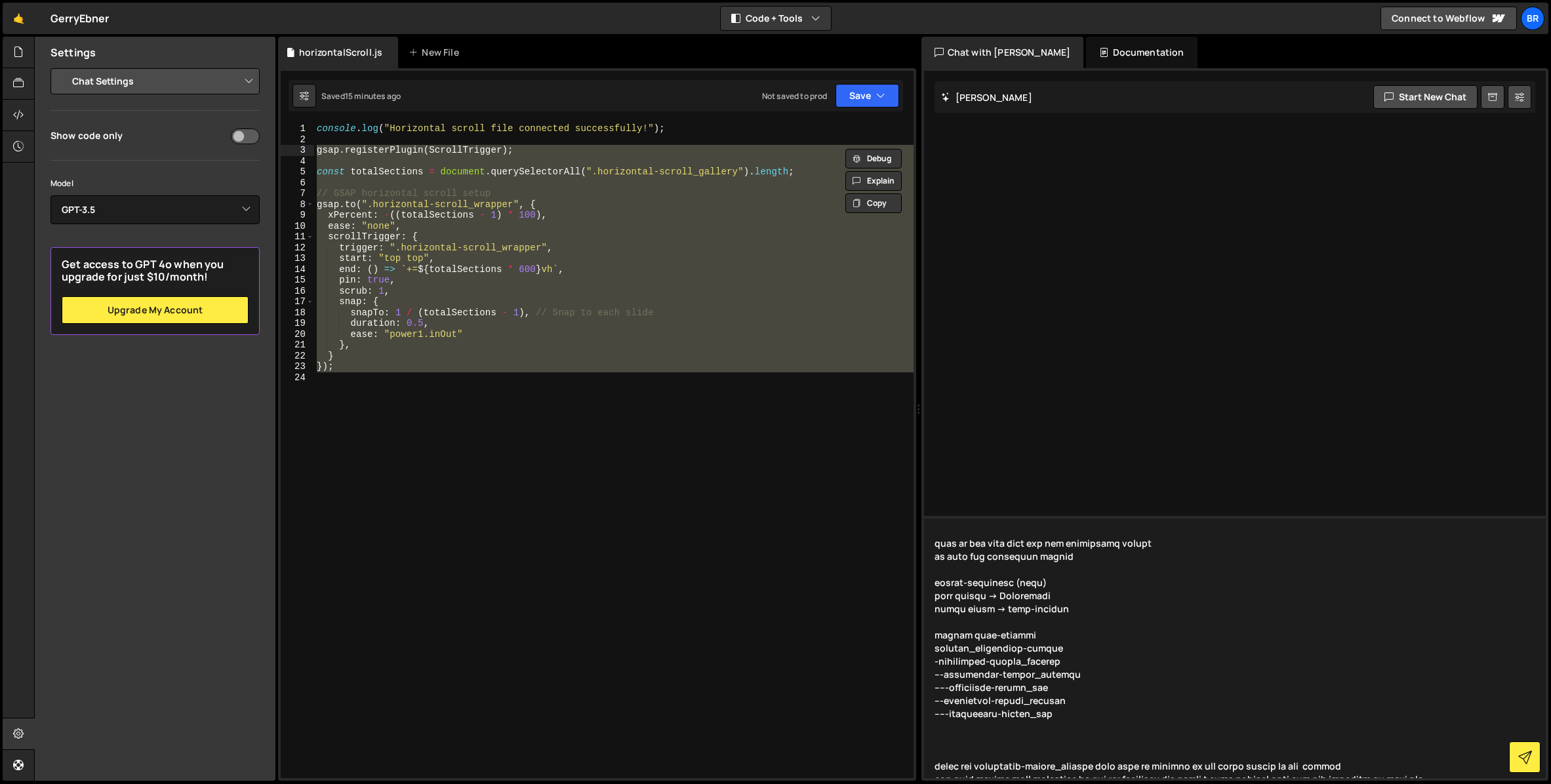
paste textarea "---horizontal-scroll_gallery -----horizontal-scroll_img"
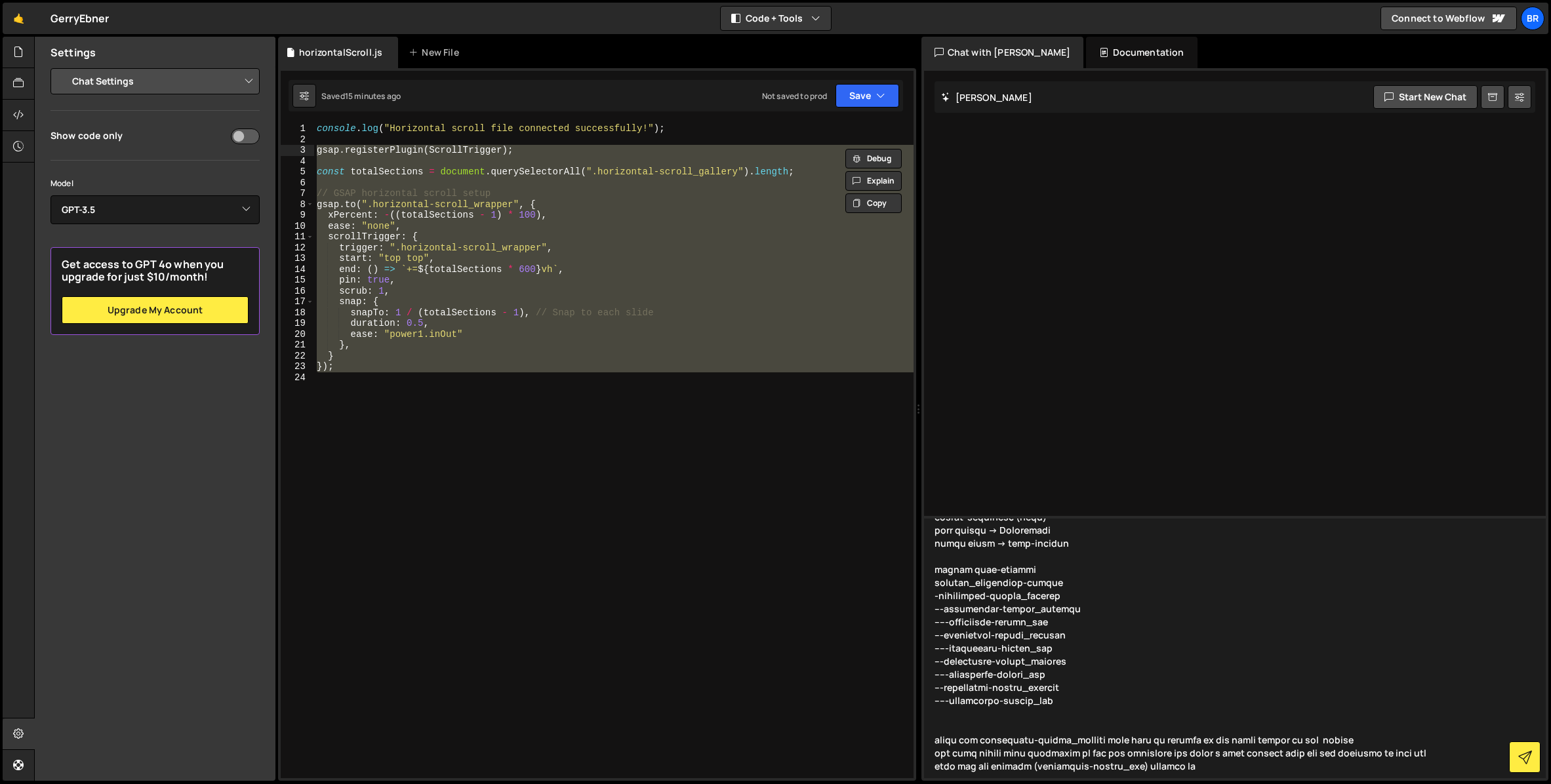
click at [1184, 718] on textarea at bounding box center [1234, 647] width 623 height 262
drag, startPoint x: 1188, startPoint y: 757, endPoint x: 1173, endPoint y: 755, distance: 15.1
click at [1163, 718] on textarea at bounding box center [1234, 647] width 623 height 262
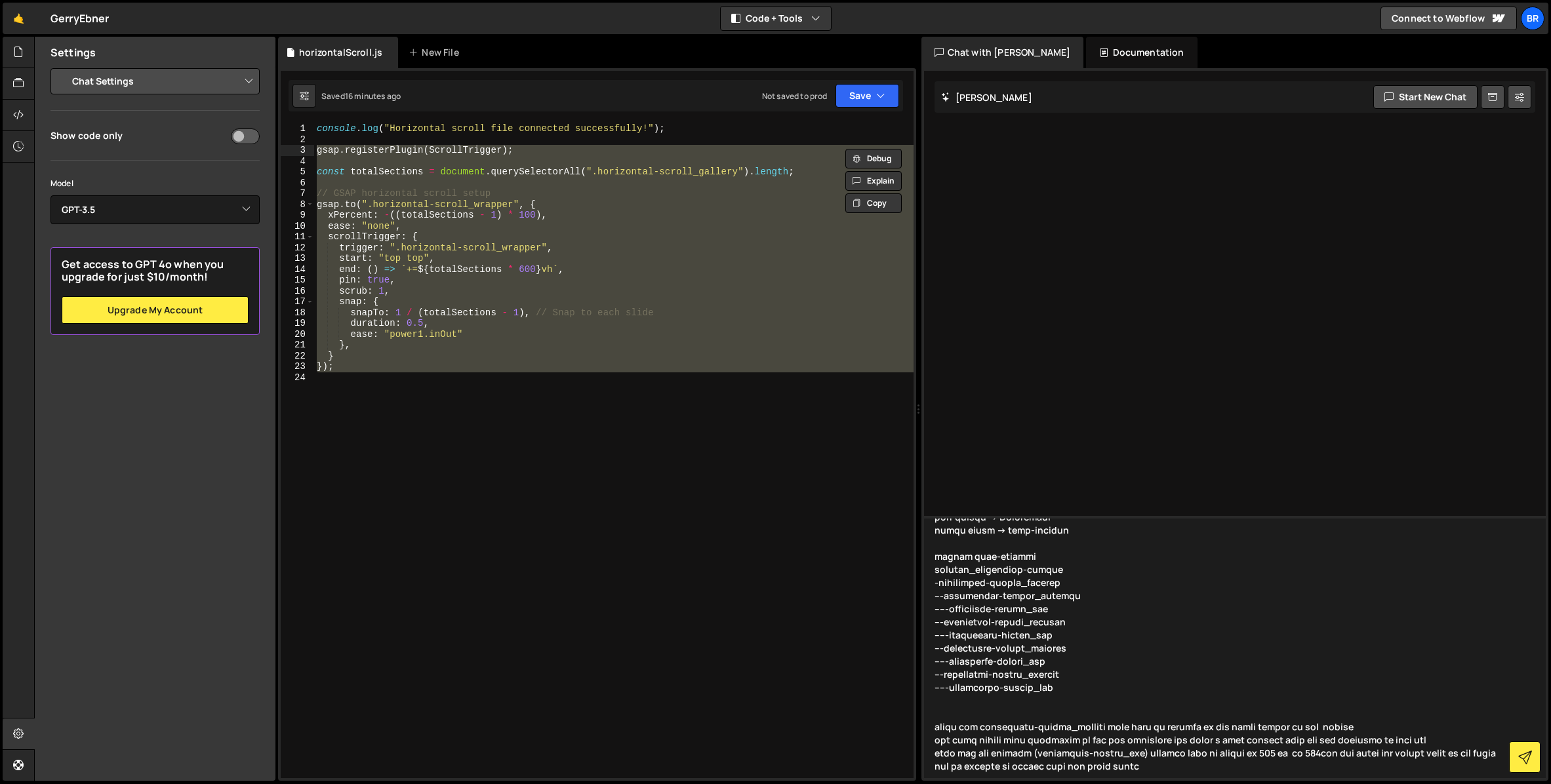
type textarea "gsap.registerPlugin(ScrollTrigger); const totalSections = document.querySelecto…"
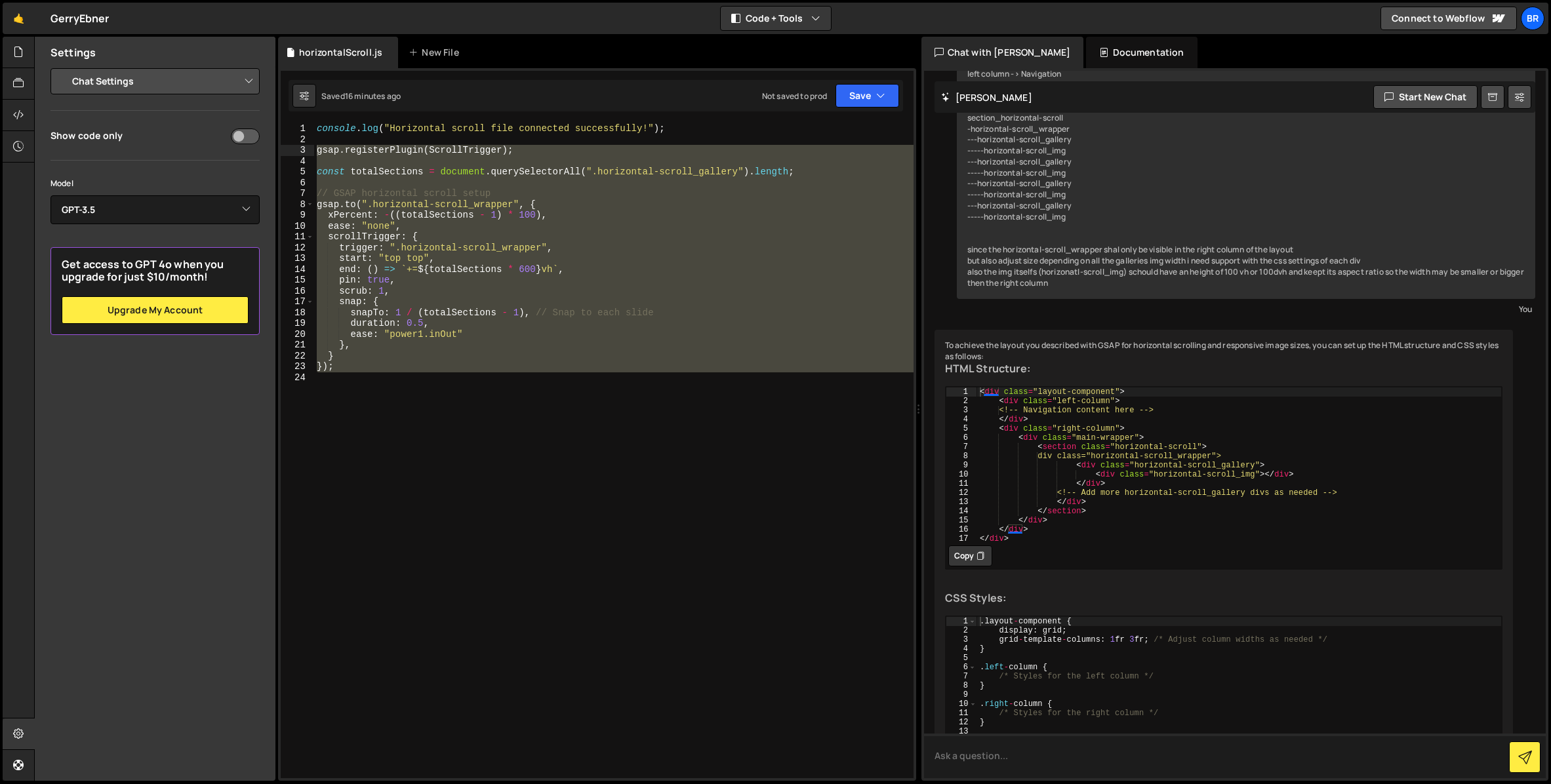
scroll to position [372, 0]
drag, startPoint x: 1037, startPoint y: 406, endPoint x: 1052, endPoint y: 415, distance: 17.5
click at [1035, 406] on div "< div class = "layout-component" > < div class = "left-column" > <!-- Navigatio…" at bounding box center [1238, 474] width 525 height 175
click at [1053, 418] on div "< div class = "layout-component" > < div class = "left-column" > <!-- Navigatio…" at bounding box center [1238, 474] width 525 height 175
click at [1080, 425] on div "< div class = "layout-component" > < div class = "left-column" > <!-- Navigatio…" at bounding box center [1238, 474] width 525 height 175
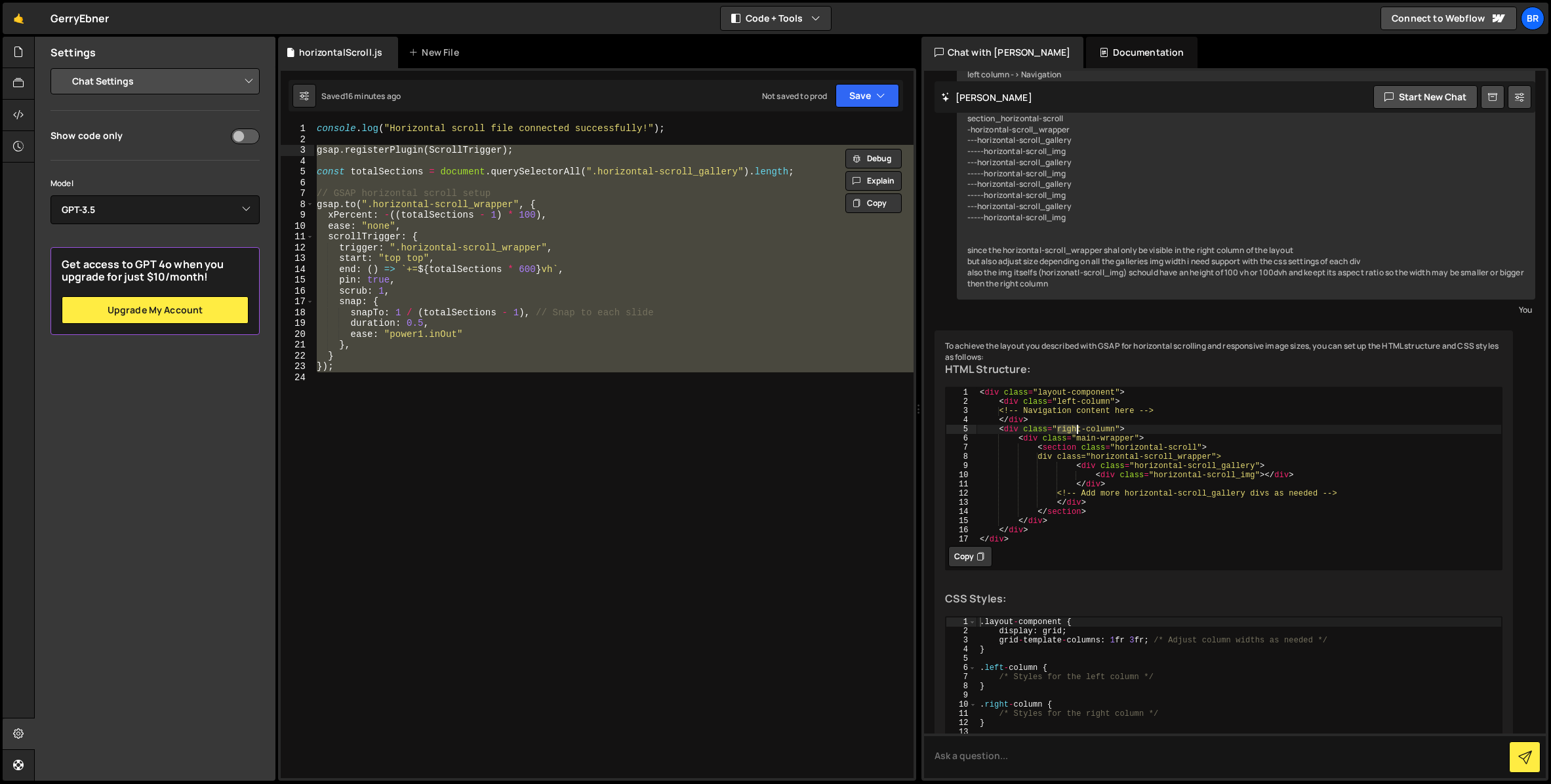
drag, startPoint x: 1055, startPoint y: 441, endPoint x: 1081, endPoint y: 451, distance: 27.9
click at [1076, 443] on div "< div class = "layout-component" > < div class = "left-column" > <!-- Navigatio…" at bounding box center [1238, 474] width 525 height 175
click at [1091, 451] on div "< div class = "layout-component" > < div class = "left-column" > <!-- Navigatio…" at bounding box center [1238, 474] width 525 height 175
click at [1127, 460] on div "< div class = "layout-component" > < div class = "left-column" > <!-- Navigatio…" at bounding box center [1238, 474] width 525 height 175
drag, startPoint x: 1103, startPoint y: 466, endPoint x: 1131, endPoint y: 467, distance: 28.0
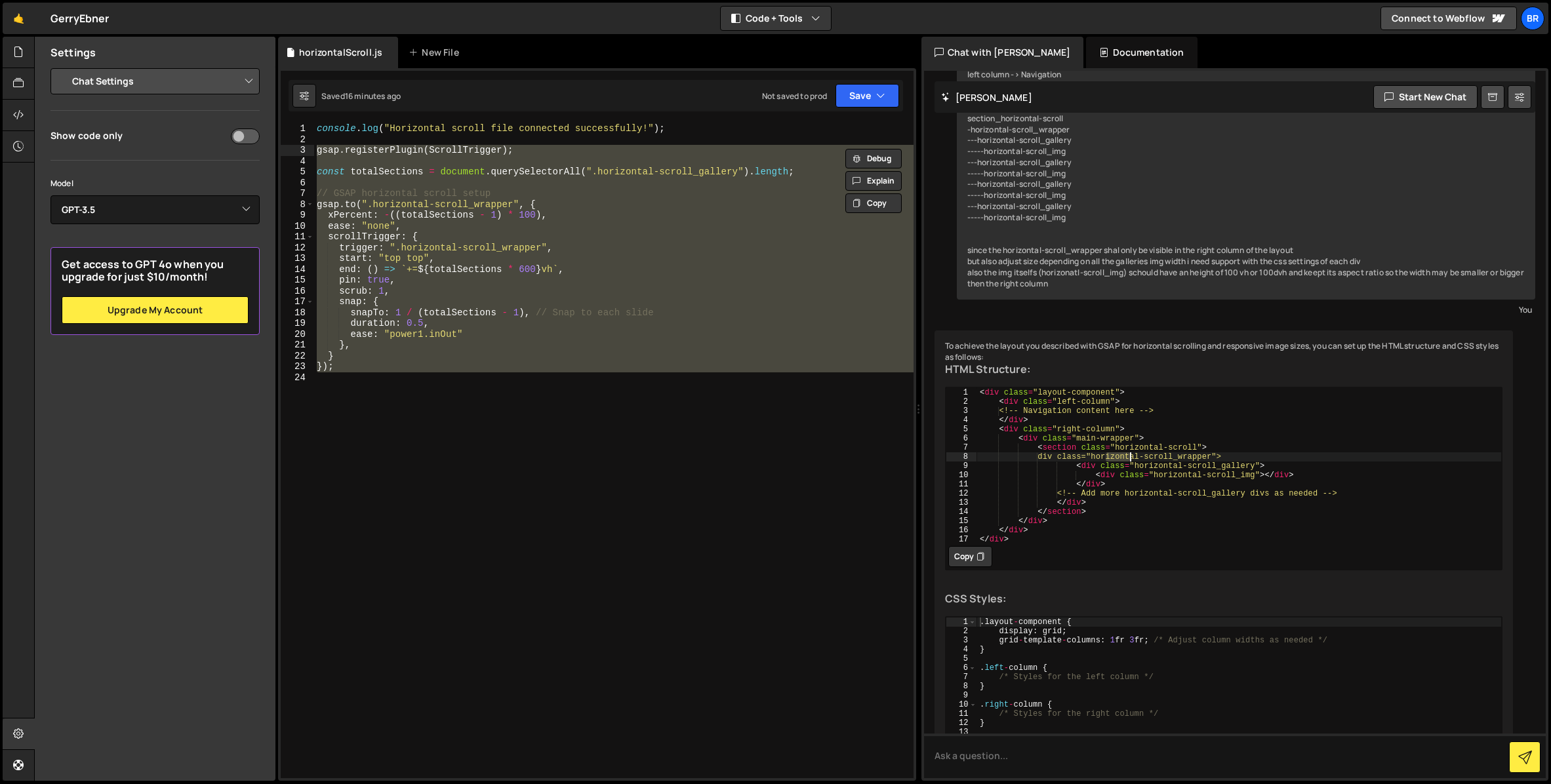
click at [1132, 465] on div "< div class = "layout-component" > < div class = "left-column" > <!-- Navigatio…" at bounding box center [1238, 474] width 525 height 175
drag, startPoint x: 1134, startPoint y: 477, endPoint x: 1145, endPoint y: 482, distance: 12.1
click at [1145, 478] on div "< div class = "layout-component" > < div class = "left-column" > <!-- Navigatio…" at bounding box center [1238, 474] width 525 height 175
drag, startPoint x: 1148, startPoint y: 484, endPoint x: 1145, endPoint y: 492, distance: 8.5
click at [1153, 484] on div "< div class = "layout-component" > < div class = "left-column" > <!-- Navigatio…" at bounding box center [1238, 474] width 525 height 175
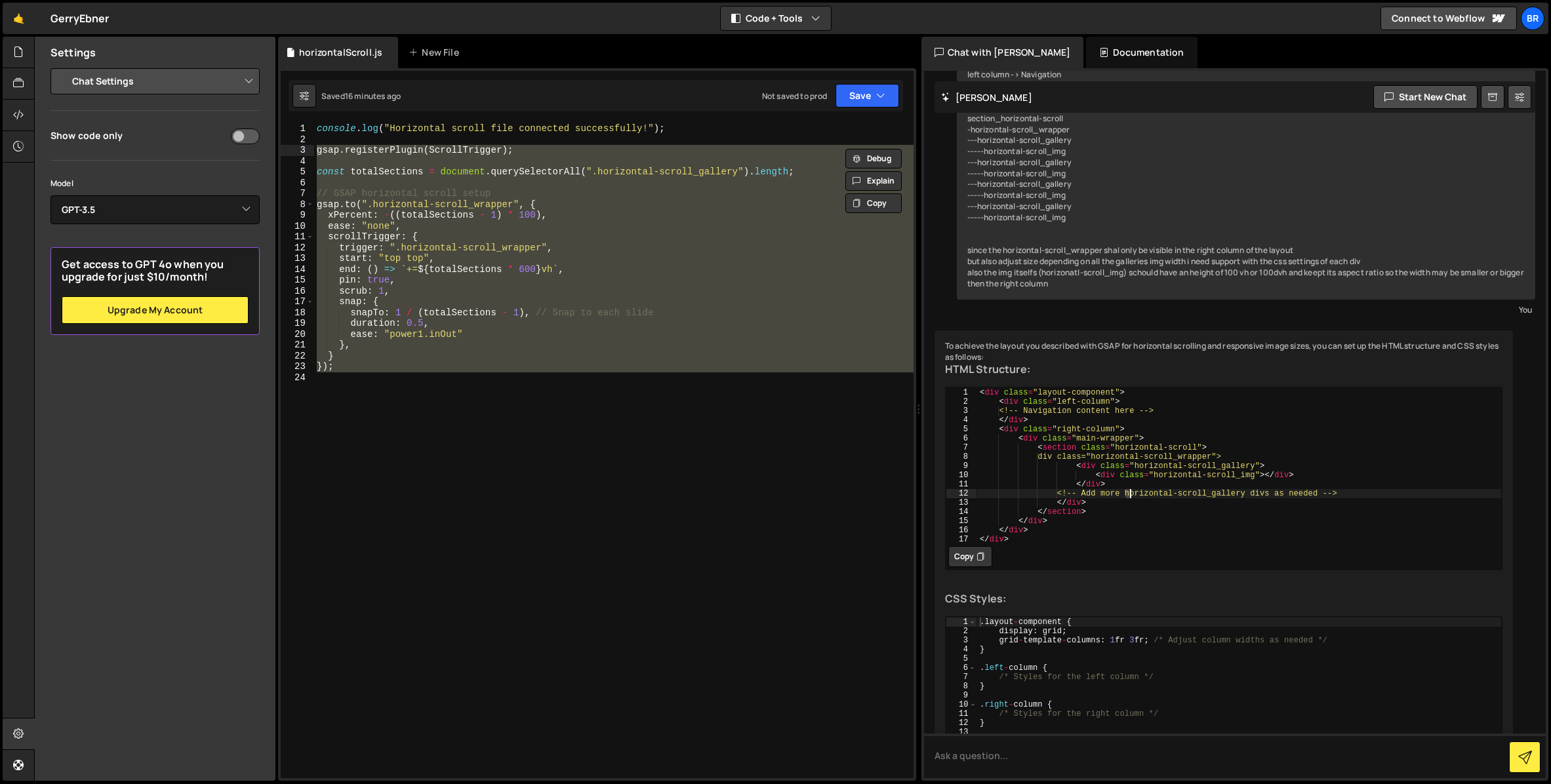
click at [1131, 499] on div "< div class = "layout-component" > < div class = "left-column" > <!-- Navigatio…" at bounding box center [1238, 474] width 525 height 175
type textarea "<!-- Add more horizontal-scroll_gallery divs as needed -->"
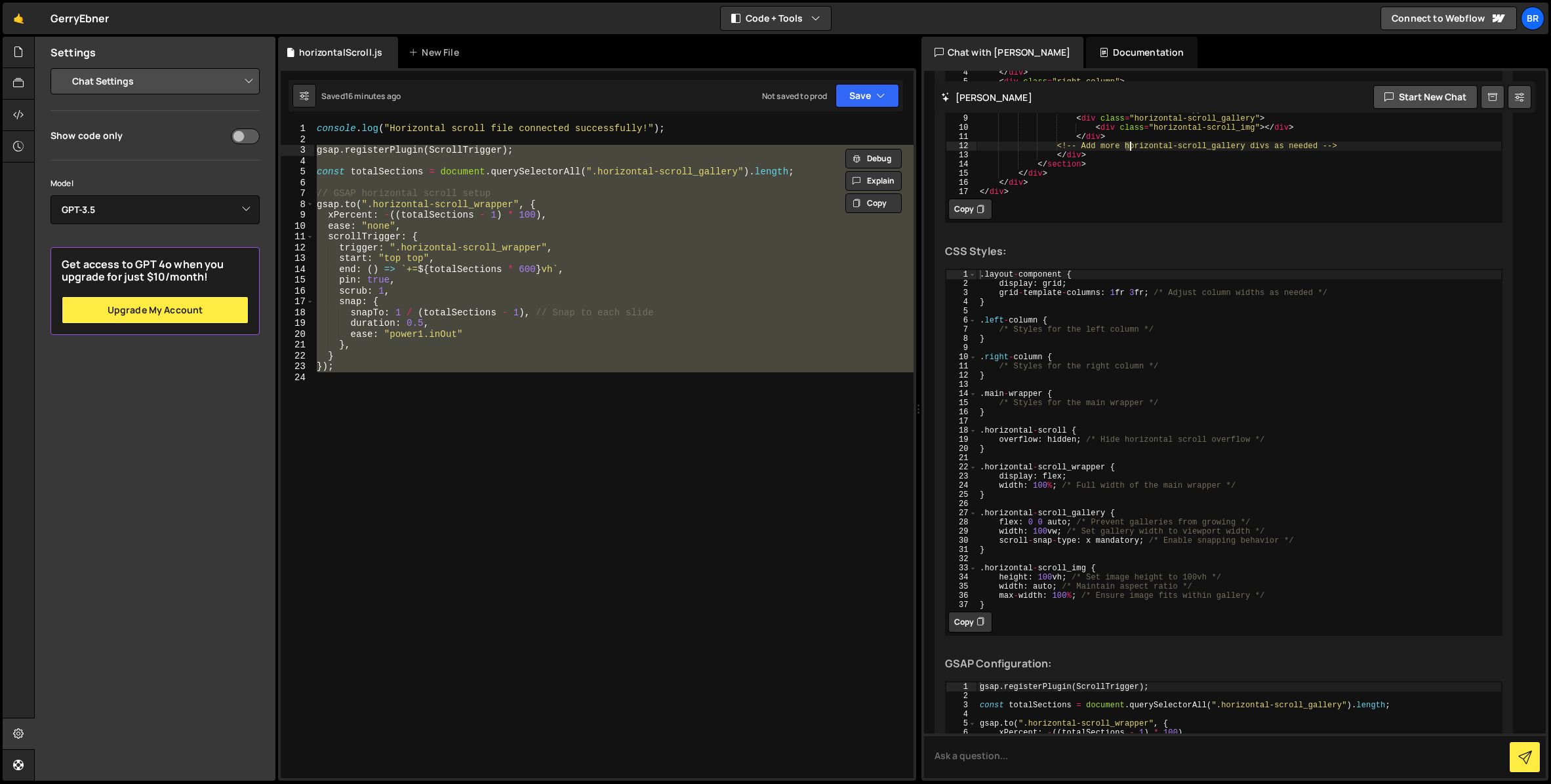
scroll to position [721, 0]
click at [1020, 297] on div ". layout - component { display : grid ; grid - template - columns : 1 fr 3 fr ;…" at bounding box center [1238, 447] width 525 height 358
click at [1039, 304] on div ". layout - component { display : grid ; grid - template - columns : 1 fr 3 fr ;…" at bounding box center [1238, 447] width 525 height 358
click at [1070, 310] on div ". layout - component { display : grid ; grid - template - columns : 1 fr 3 fr ;…" at bounding box center [1238, 447] width 525 height 358
type textarea "}"
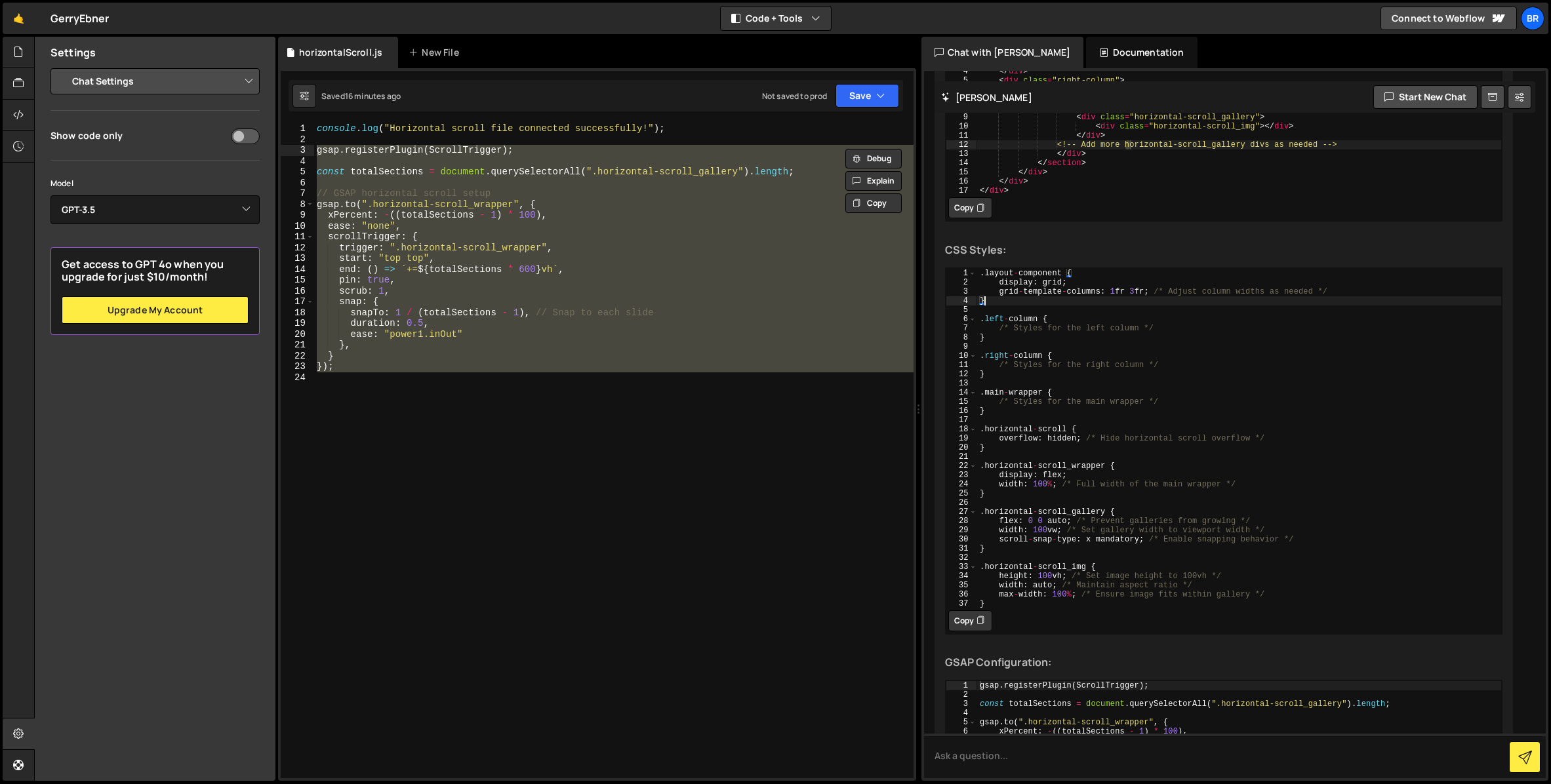
click at [1077, 321] on div ". layout - component { display : grid ; grid - template - columns : 1 fr 3 fr ;…" at bounding box center [1238, 447] width 525 height 358
click at [1038, 288] on div ". layout - component { display : grid ; grid - template - columns : 1 fr 3 fr ;…" at bounding box center [1238, 447] width 525 height 358
click at [1029, 290] on div ". layout - component { display : grid ; grid - template - columns : 1 fr 3 fr ;…" at bounding box center [1238, 447] width 525 height 358
click at [1017, 327] on div ". layout - component { display : grid ; grid - template - columns : 1 fr 3 fr ;…" at bounding box center [1238, 447] width 525 height 358
click at [1051, 385] on div ". layout - component { display : grid ; grid - template - columns : 1 fr 3 fr ;…" at bounding box center [1238, 447] width 525 height 358
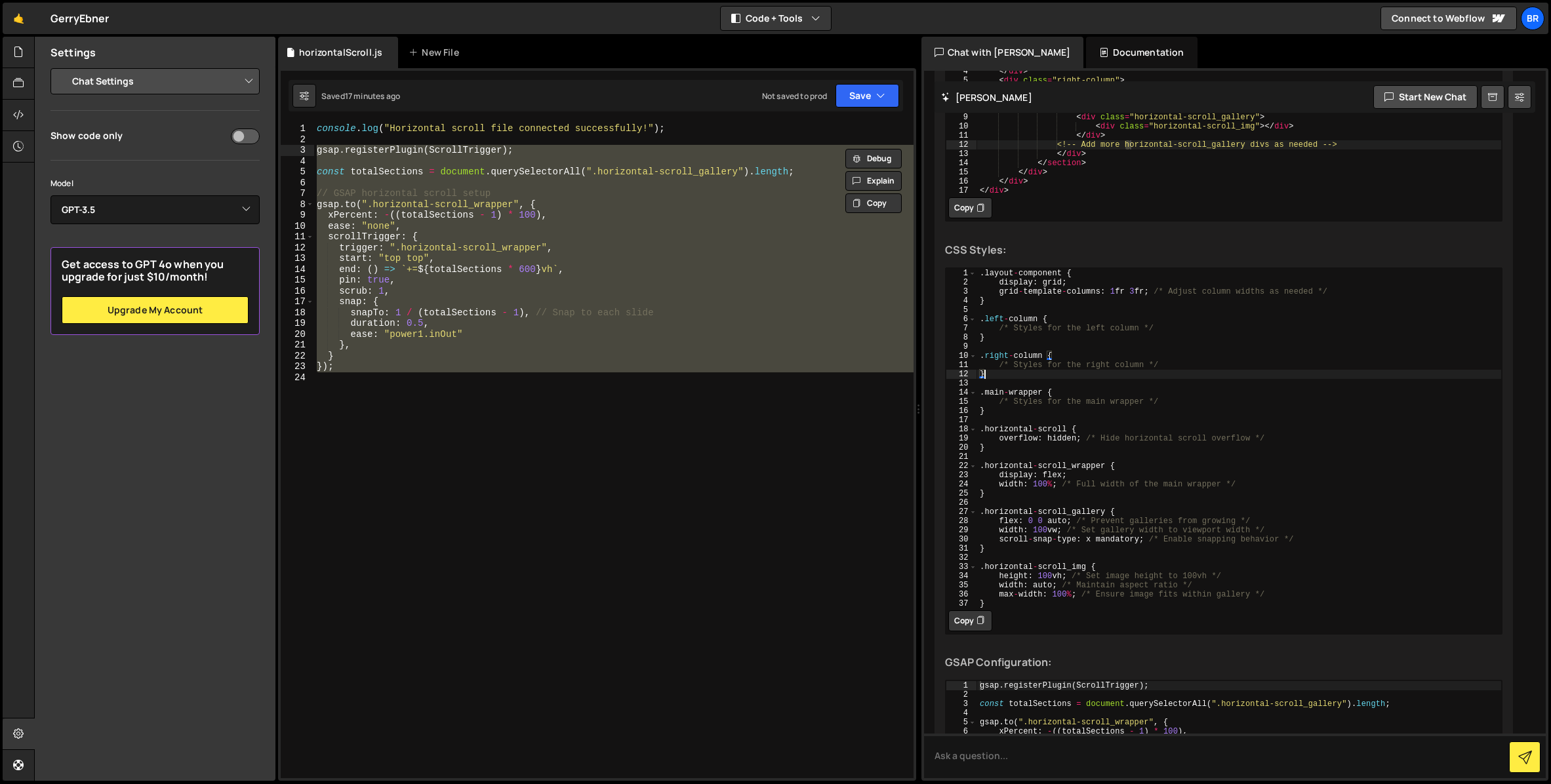
drag, startPoint x: 1064, startPoint y: 405, endPoint x: 1075, endPoint y: 409, distance: 11.7
click at [1064, 405] on div ". layout - component { display : grid ; grid - template - columns : 1 fr 3 fr ;…" at bounding box center [1238, 447] width 525 height 358
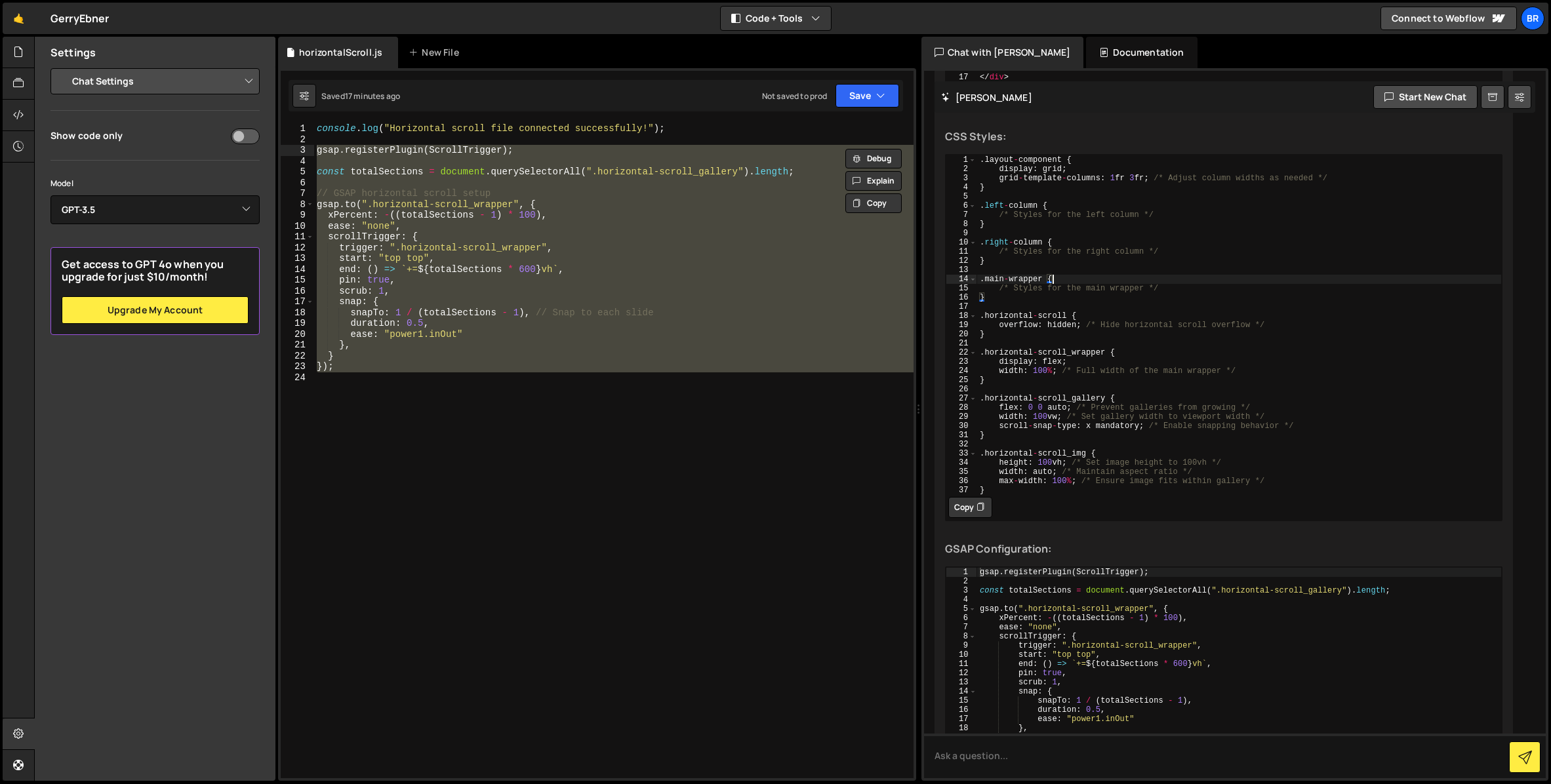
scroll to position [836, 0]
click at [1021, 326] on div ". layout - component { display : grid ; grid - template - columns : 1 fr 3 fr ;…" at bounding box center [1238, 331] width 525 height 358
click at [1049, 328] on div ". layout - component { display : grid ; grid - template - columns : 1 fr 3 fr ;…" at bounding box center [1238, 331] width 525 height 358
type textarea "overflow: hidden; /* Hide horizontal scroll overflow */"
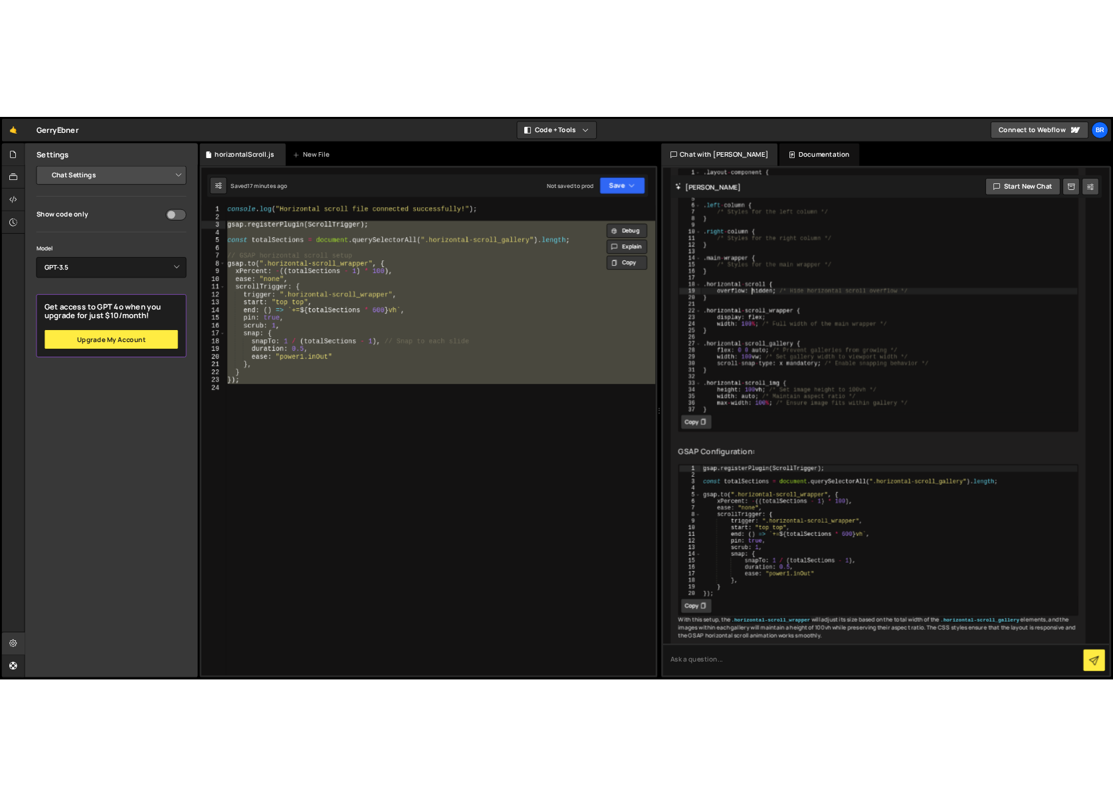
scroll to position [976, 0]
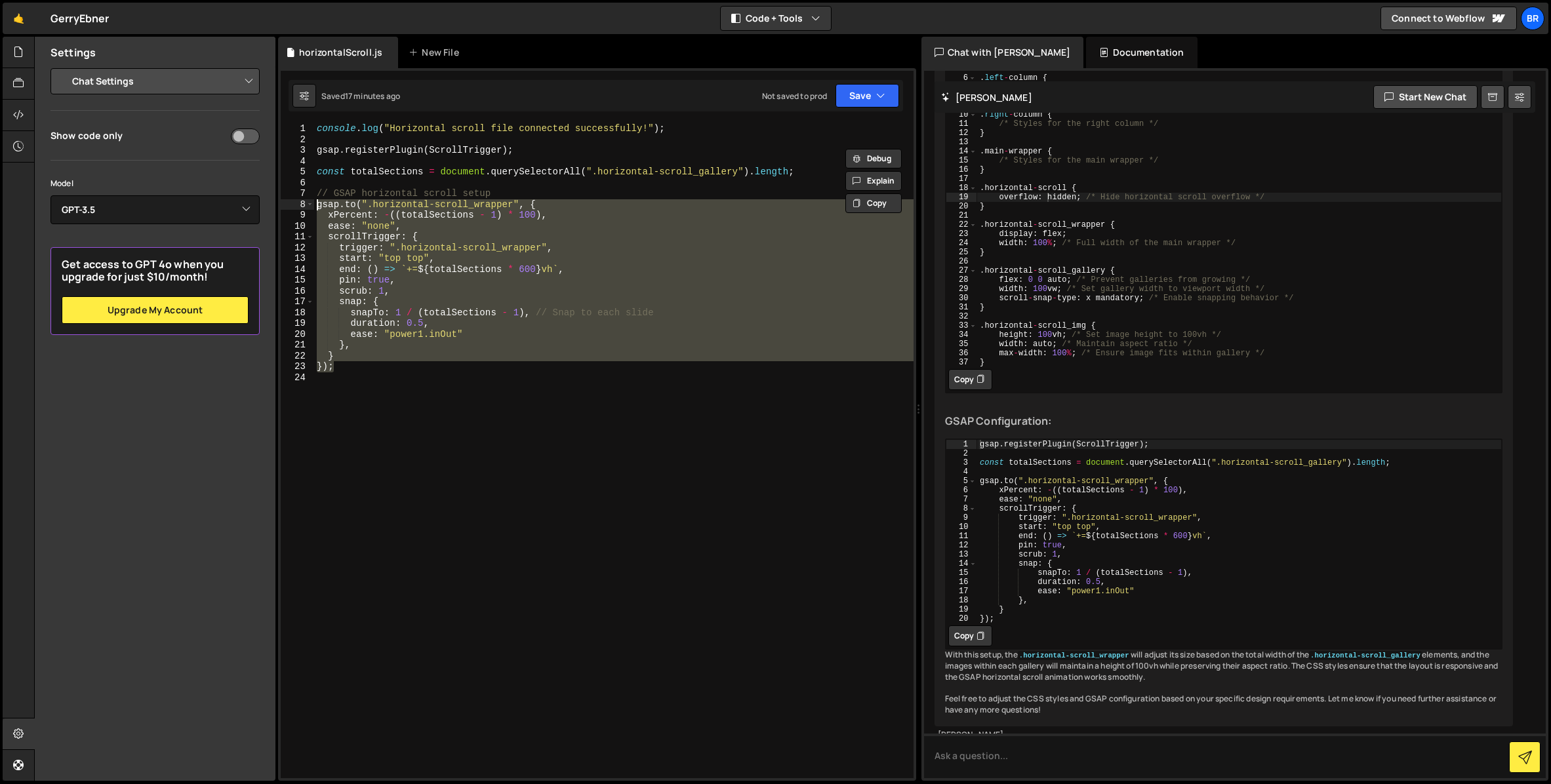
drag, startPoint x: 350, startPoint y: 360, endPoint x: 324, endPoint y: 202, distance: 160.1
click at [300, 202] on div "}); 1 2 3 4 5 6 7 8 9 10 11 12 13 14 15 16 17 18 19 20 21 22 23 24 console . lo…" at bounding box center [596, 451] width 632 height 655
type textarea "[DOMAIN_NAME](".horizontal-scroll_wrapper", { xPercent: -((totalSections - 1) *…"
type textarea "});"
drag, startPoint x: 1045, startPoint y: 625, endPoint x: 1021, endPoint y: 632, distance: 25.0
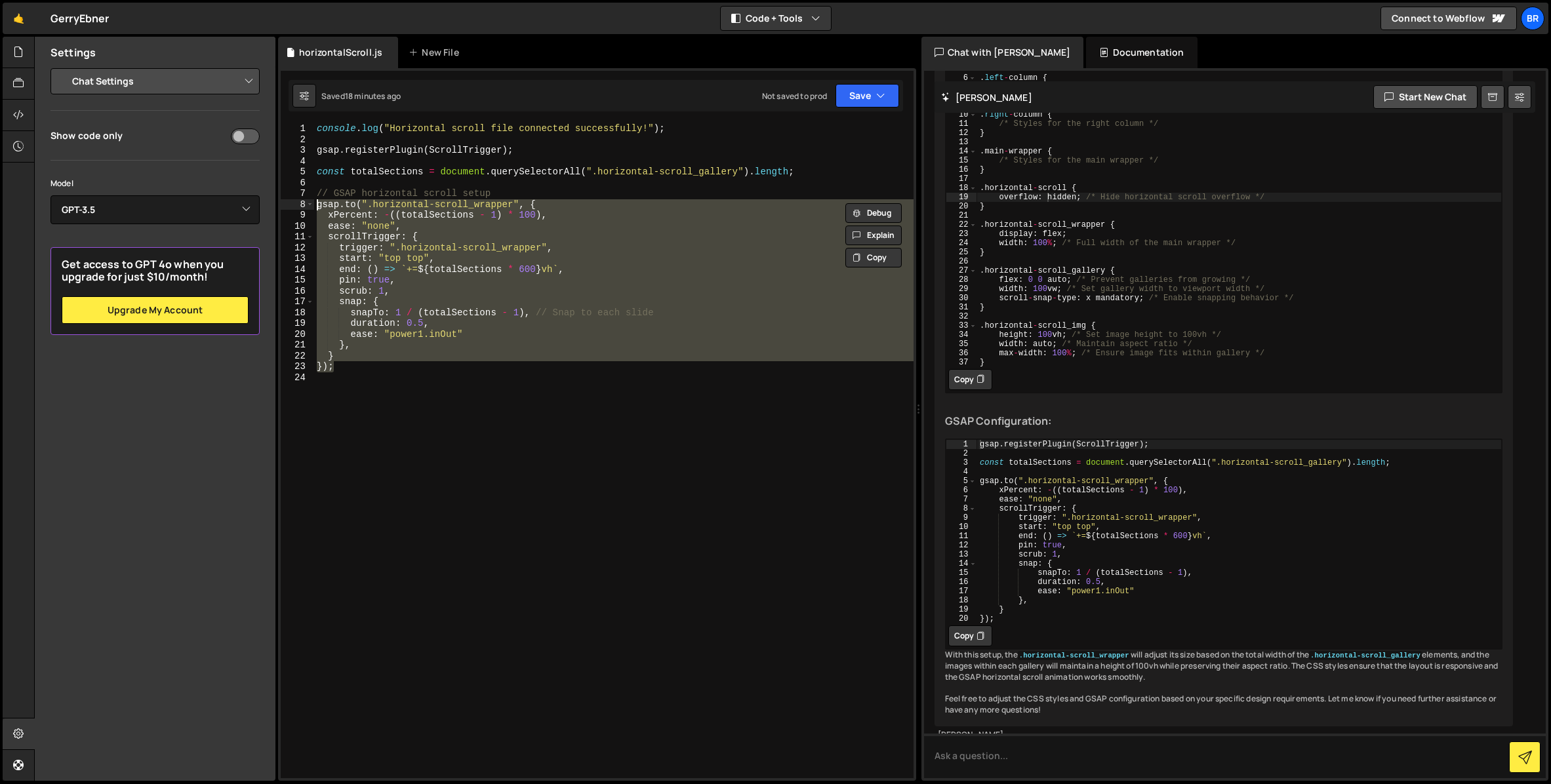
click at [1045, 625] on div "gsap . registerPlugin ( ScrollTrigger ) ; const totalSections = document . quer…" at bounding box center [1238, 539] width 525 height 202
click at [964, 646] on button "Copy" at bounding box center [970, 635] width 44 height 21
click at [965, 718] on textarea at bounding box center [1234, 755] width 623 height 44
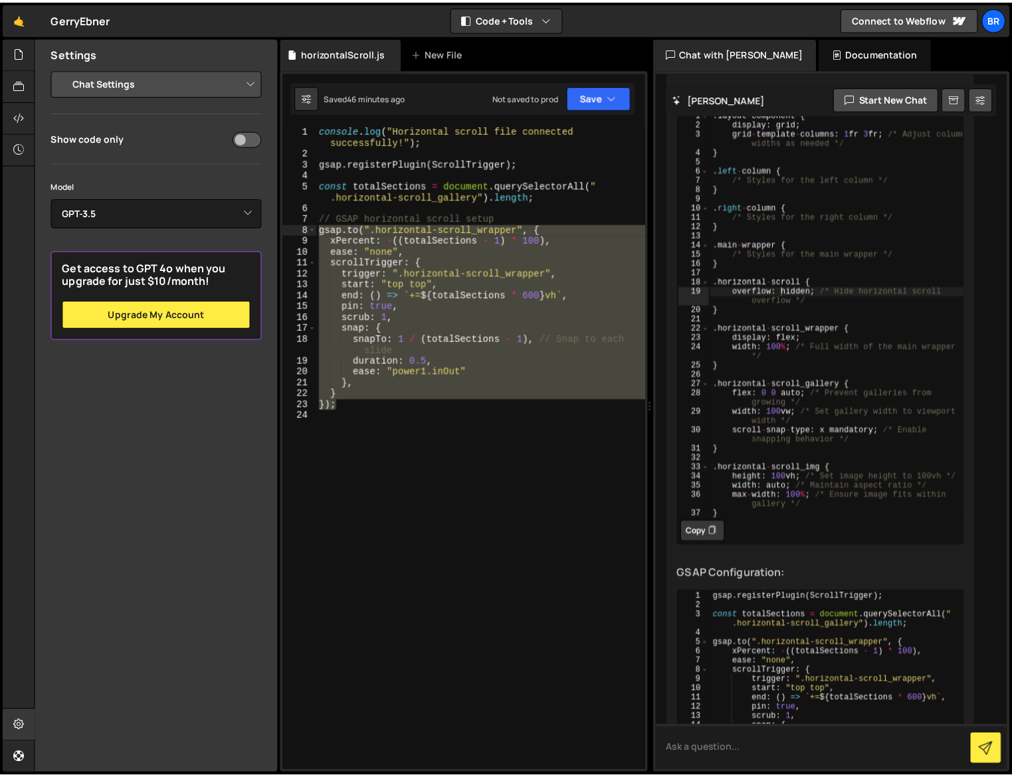
scroll to position [1024, 0]
